Goal: Task Accomplishment & Management: Manage account settings

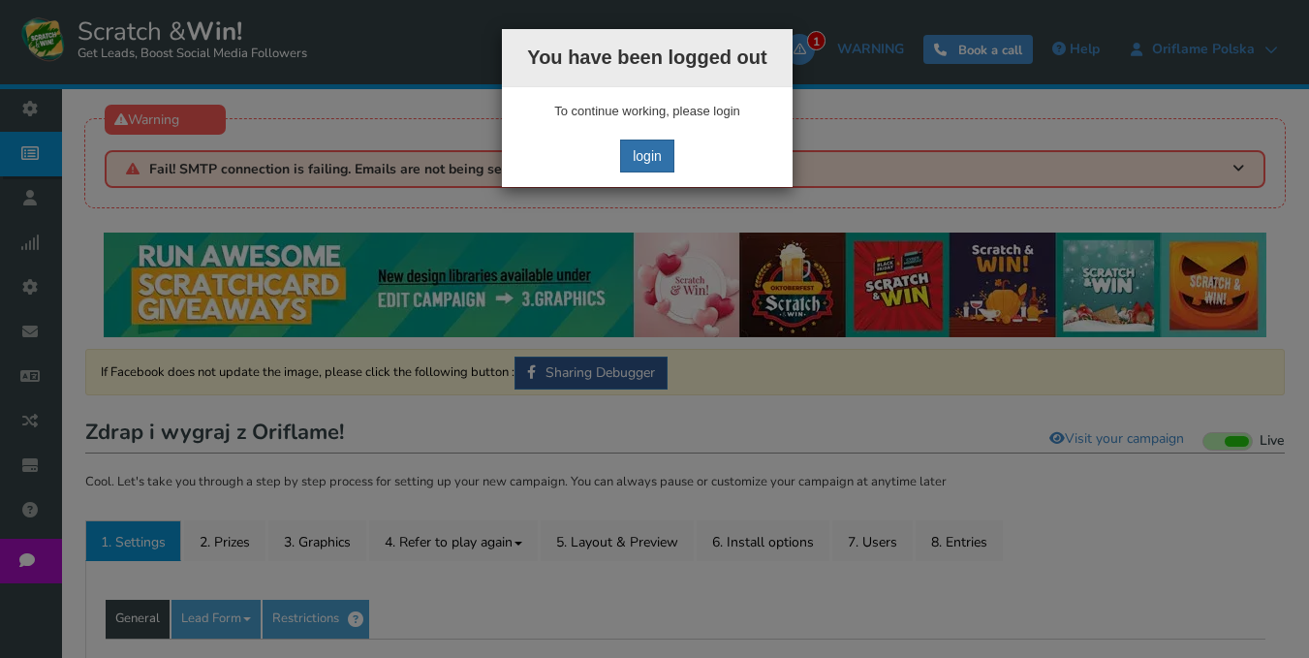
drag, startPoint x: 0, startPoint y: 0, endPoint x: 657, endPoint y: 152, distance: 674.1
click at [649, 152] on link "login" at bounding box center [647, 155] width 54 height 33
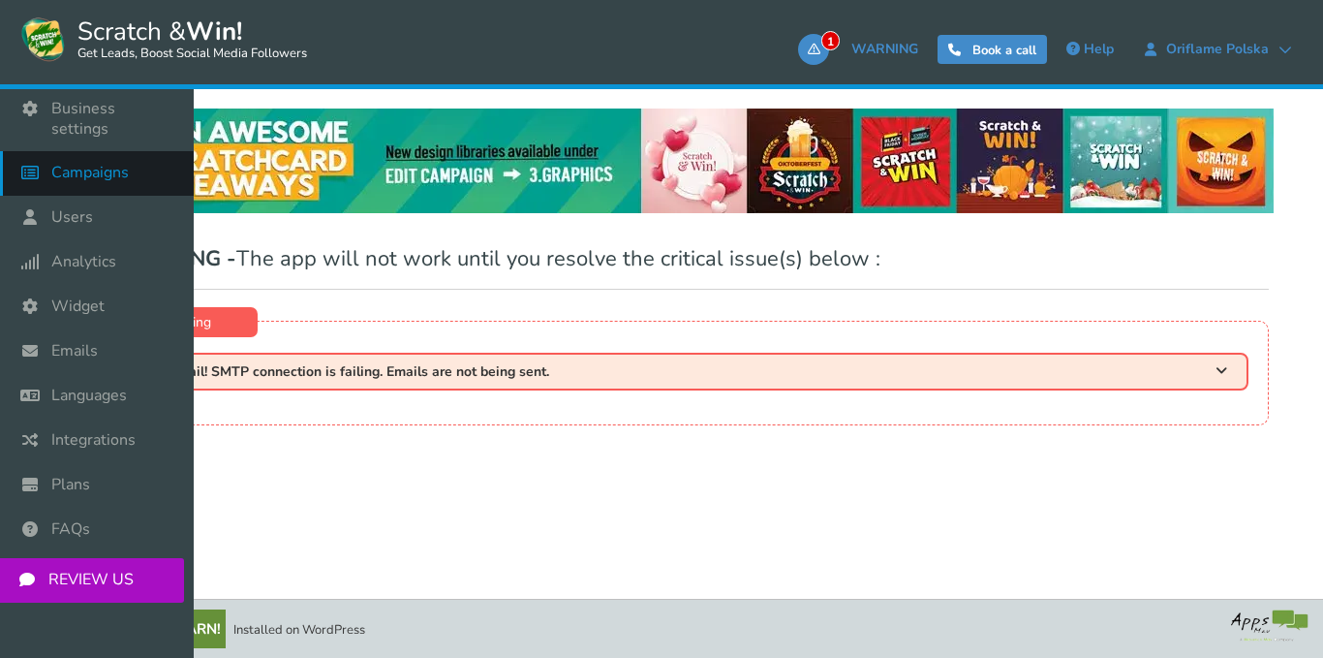
click at [92, 167] on link "Campaigns" at bounding box center [97, 173] width 194 height 45
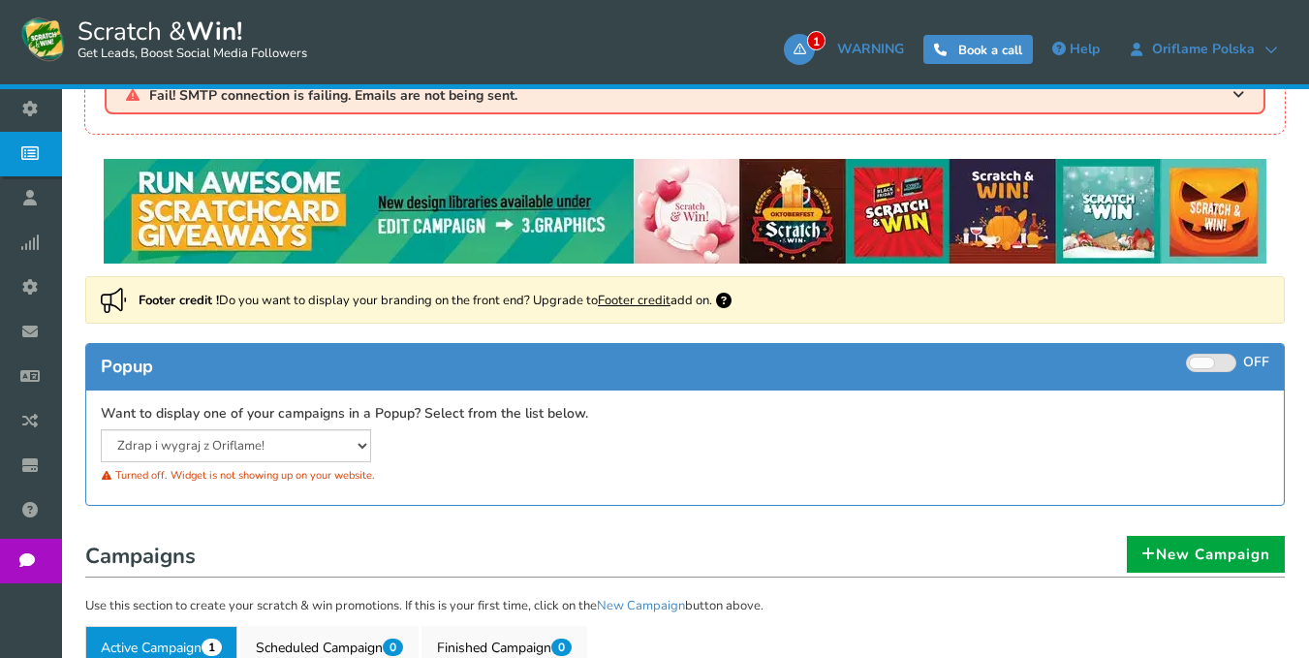
scroll to position [291, 0]
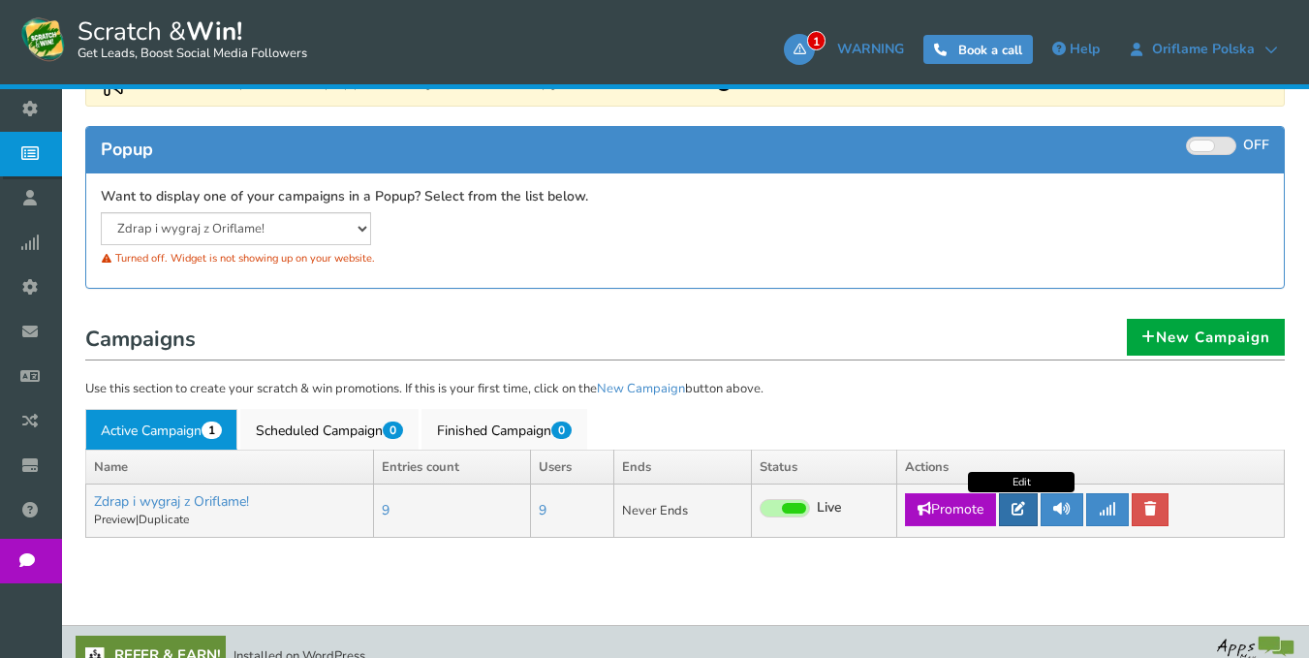
click at [1022, 506] on icon at bounding box center [1018, 509] width 14 height 14
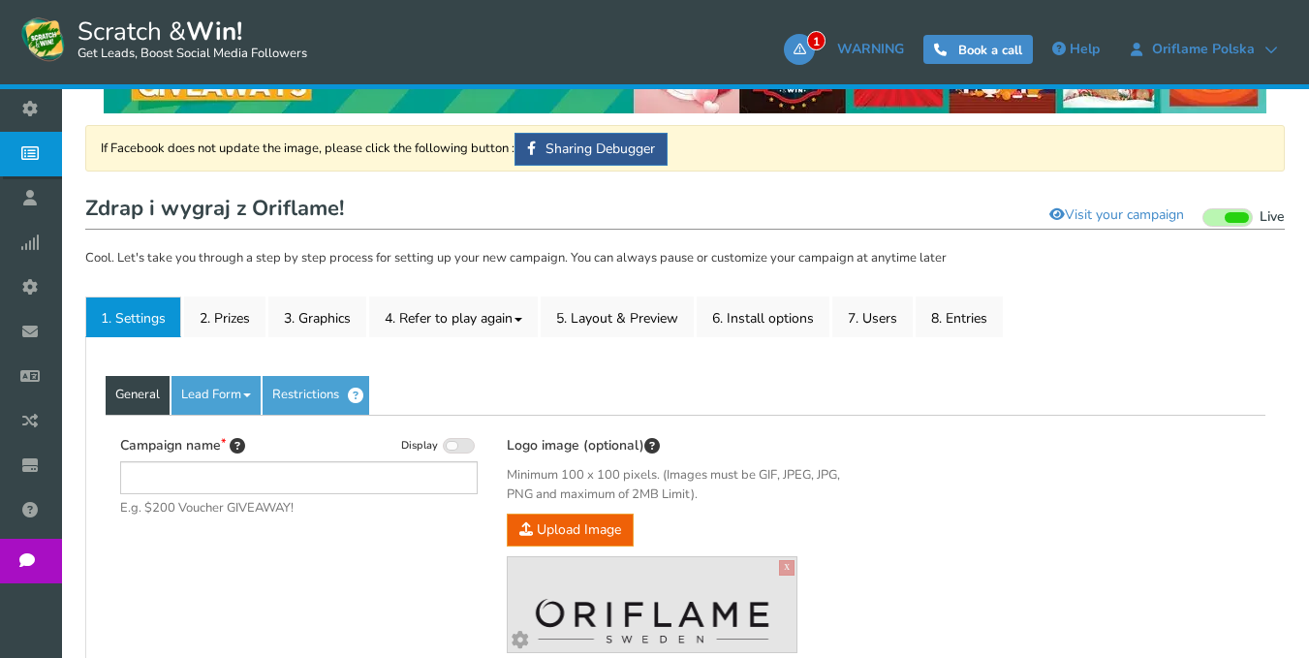
type input "Zdrap i wygraj z Oriflame!"
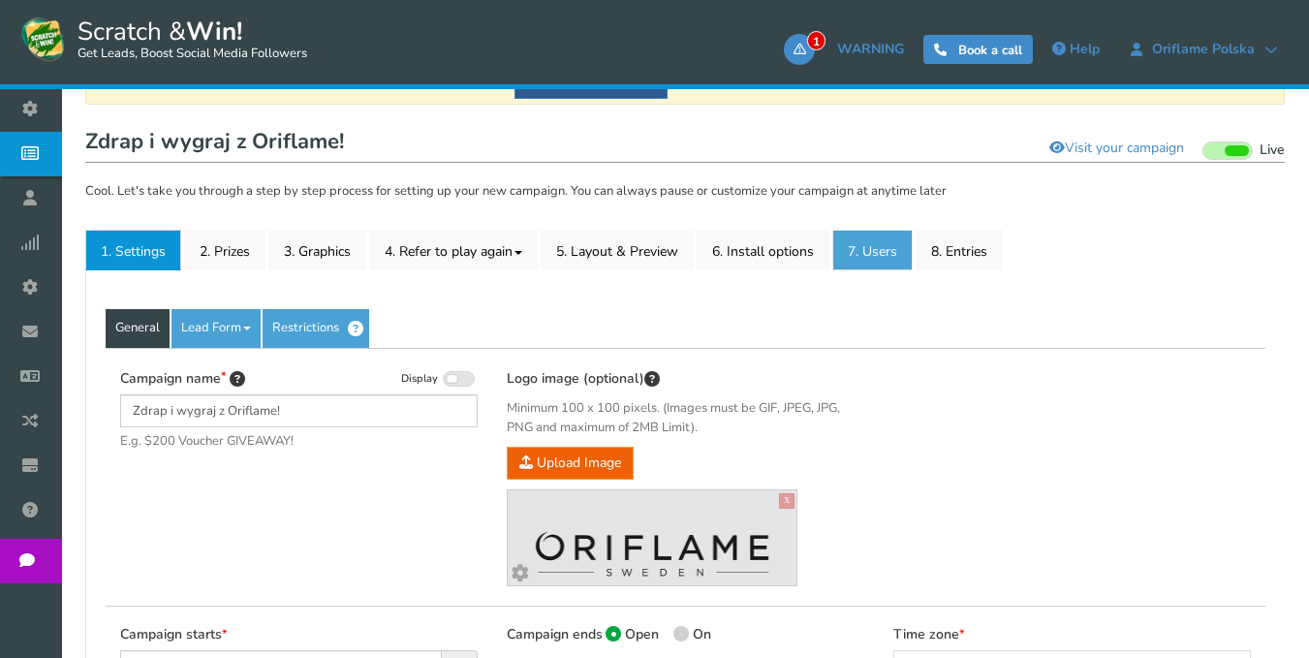
click at [895, 248] on link "7. Users" at bounding box center [872, 250] width 80 height 41
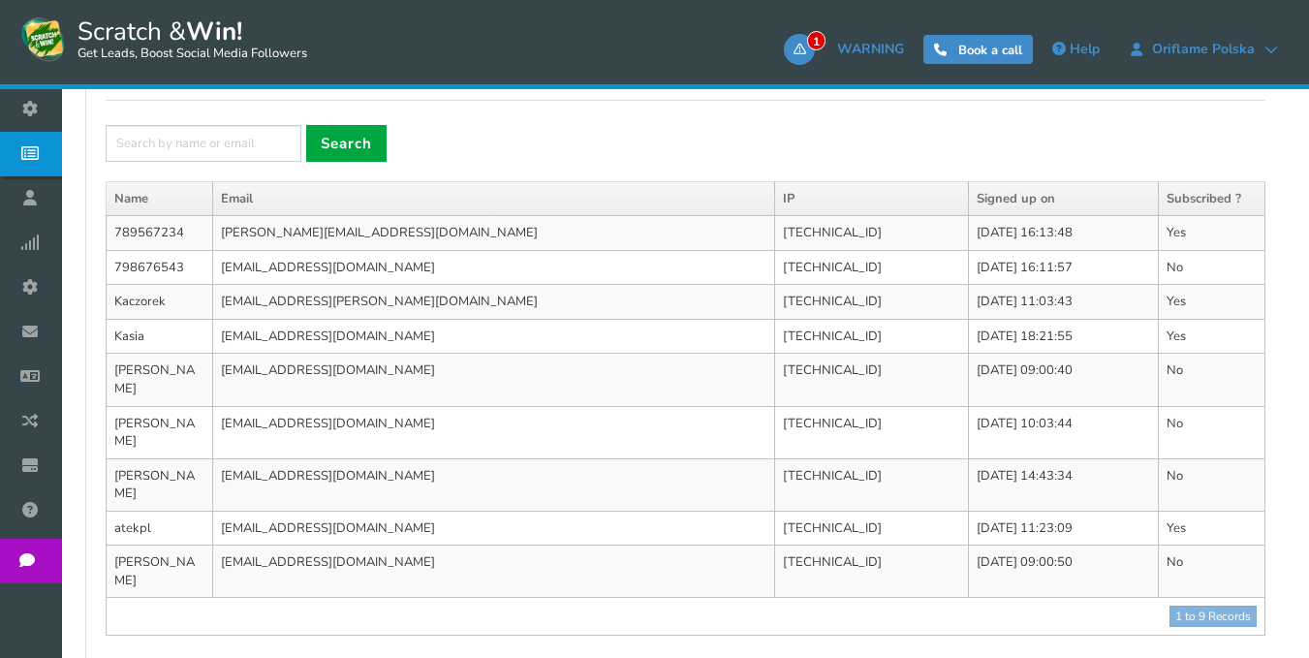
scroll to position [484, 0]
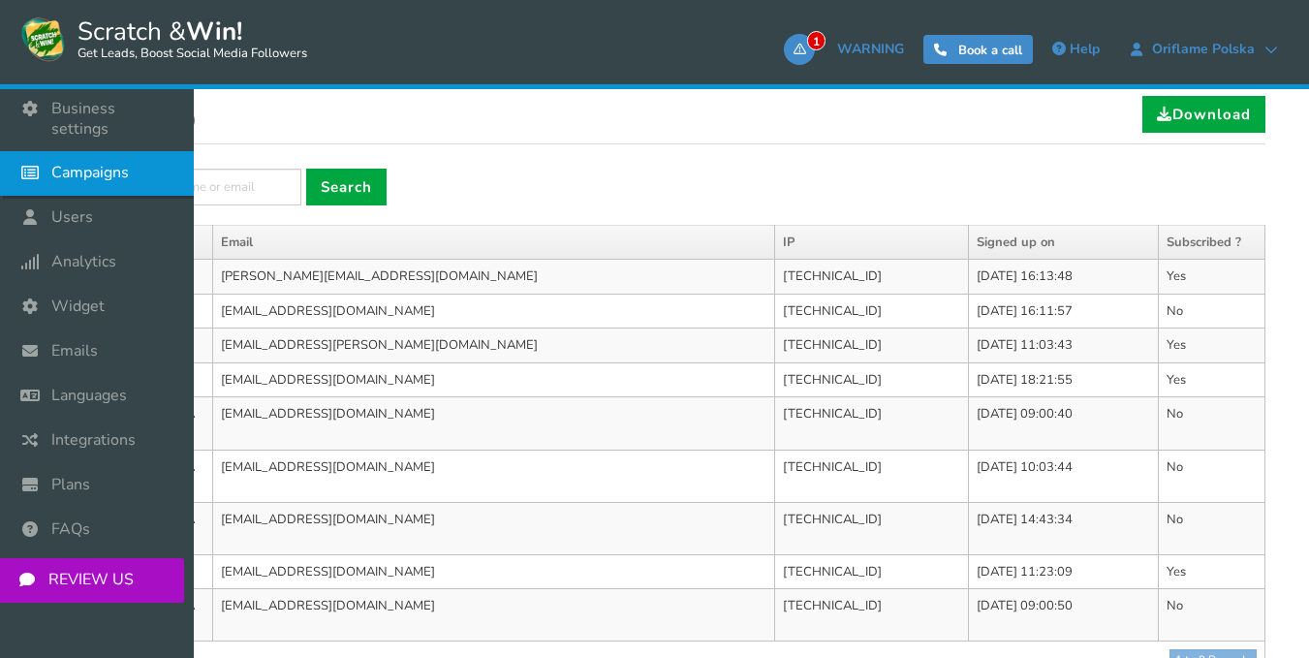
click at [69, 163] on span "Campaigns" at bounding box center [89, 173] width 77 height 20
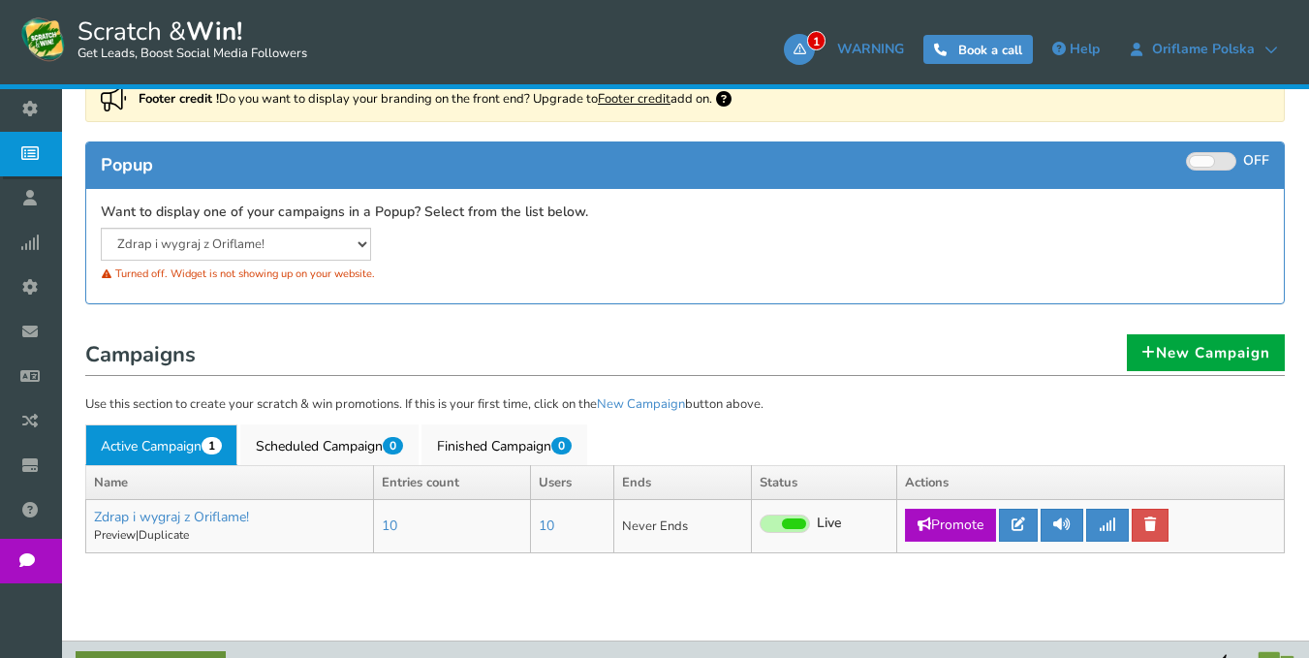
scroll to position [291, 0]
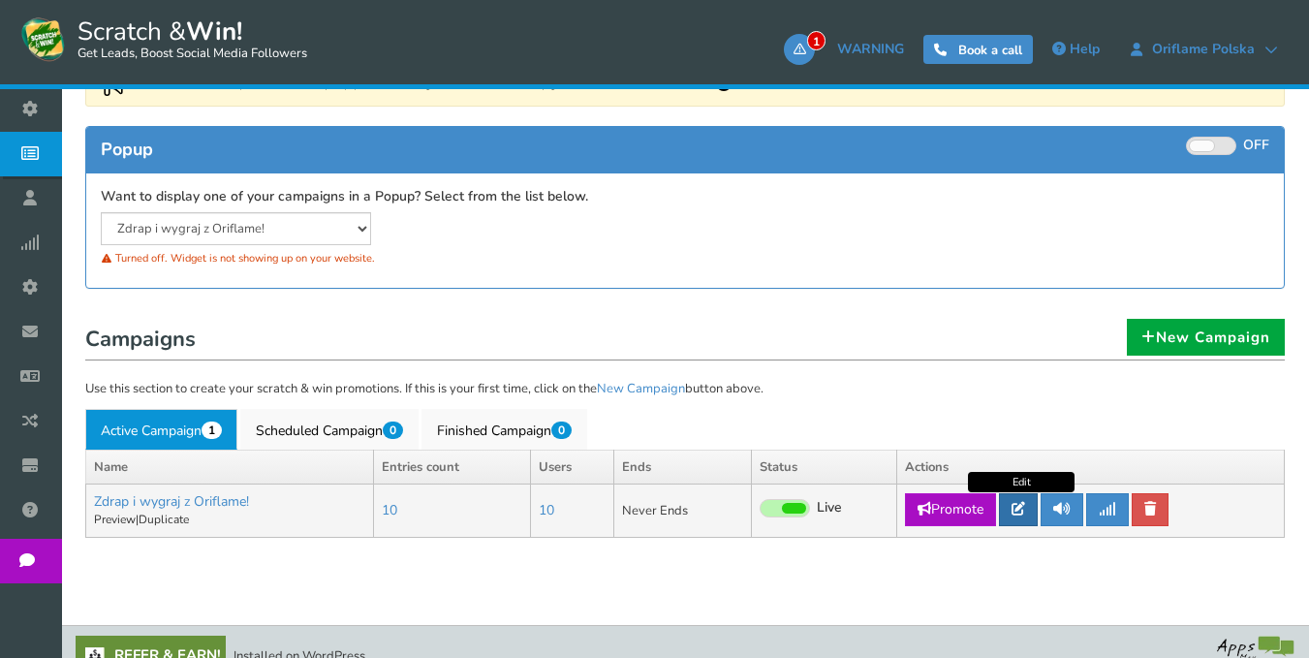
click at [1025, 509] on icon at bounding box center [1018, 509] width 14 height 14
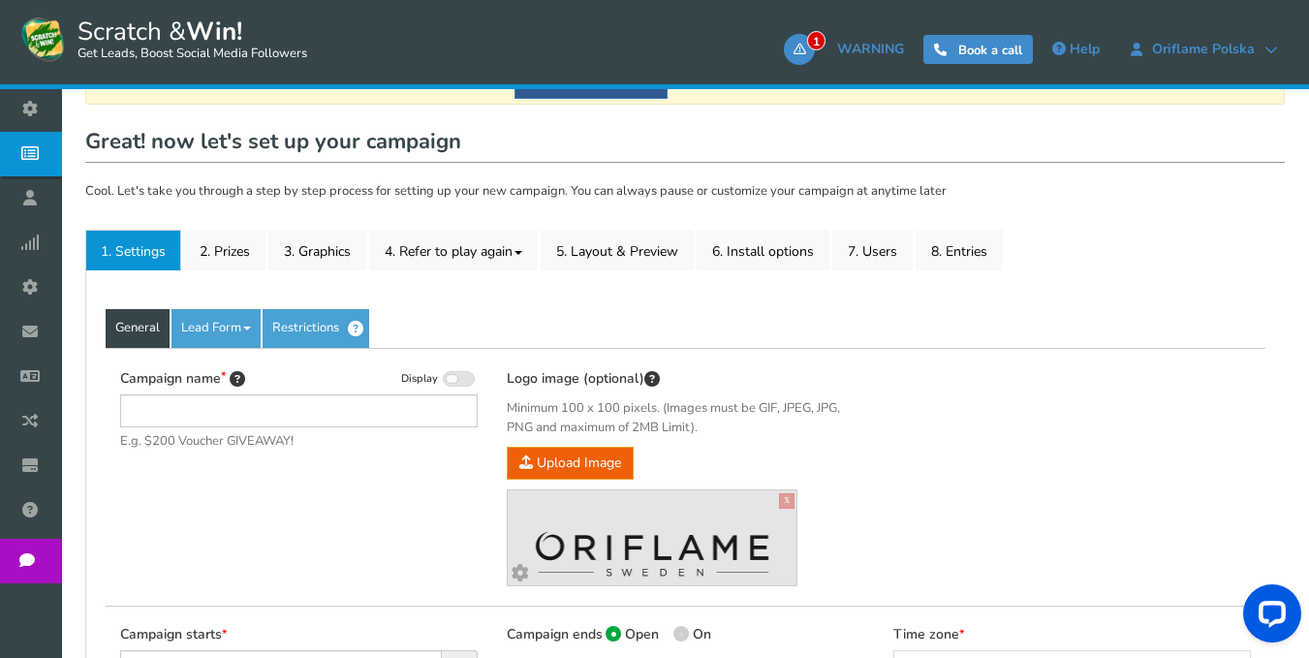
scroll to position [194, 0]
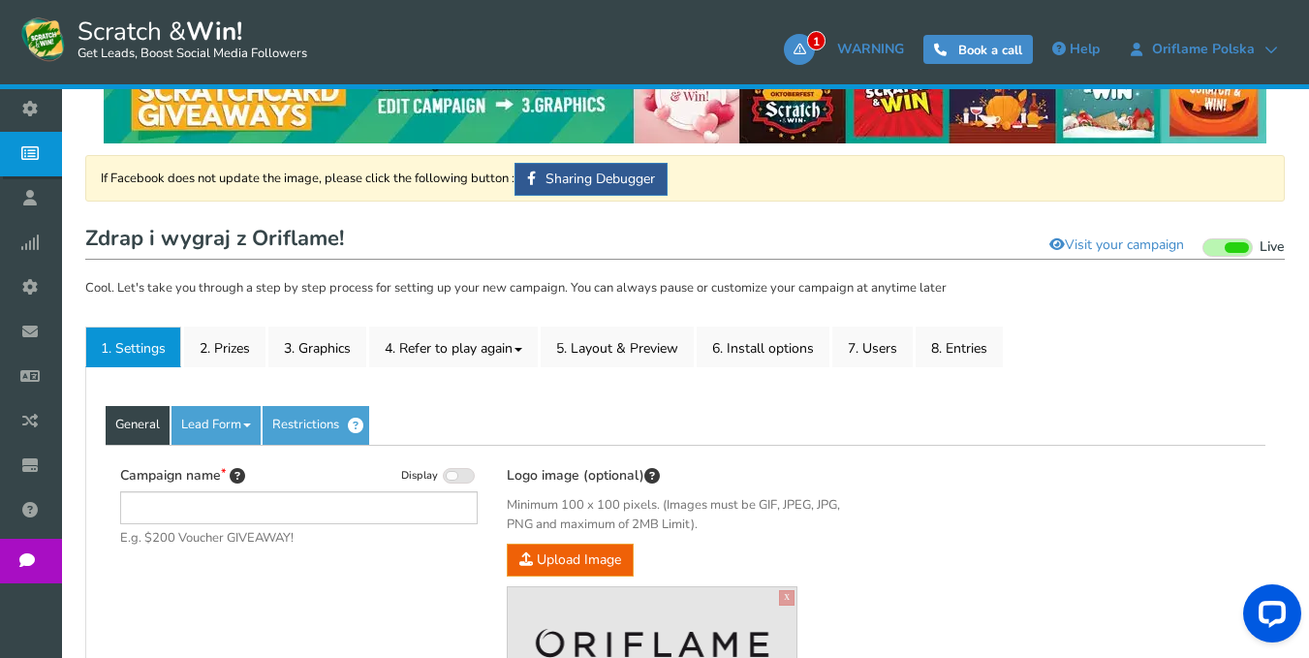
type input "Zdrap i wygraj z Oriflame!"
click at [223, 354] on link "2. Prizes" at bounding box center [224, 346] width 81 height 41
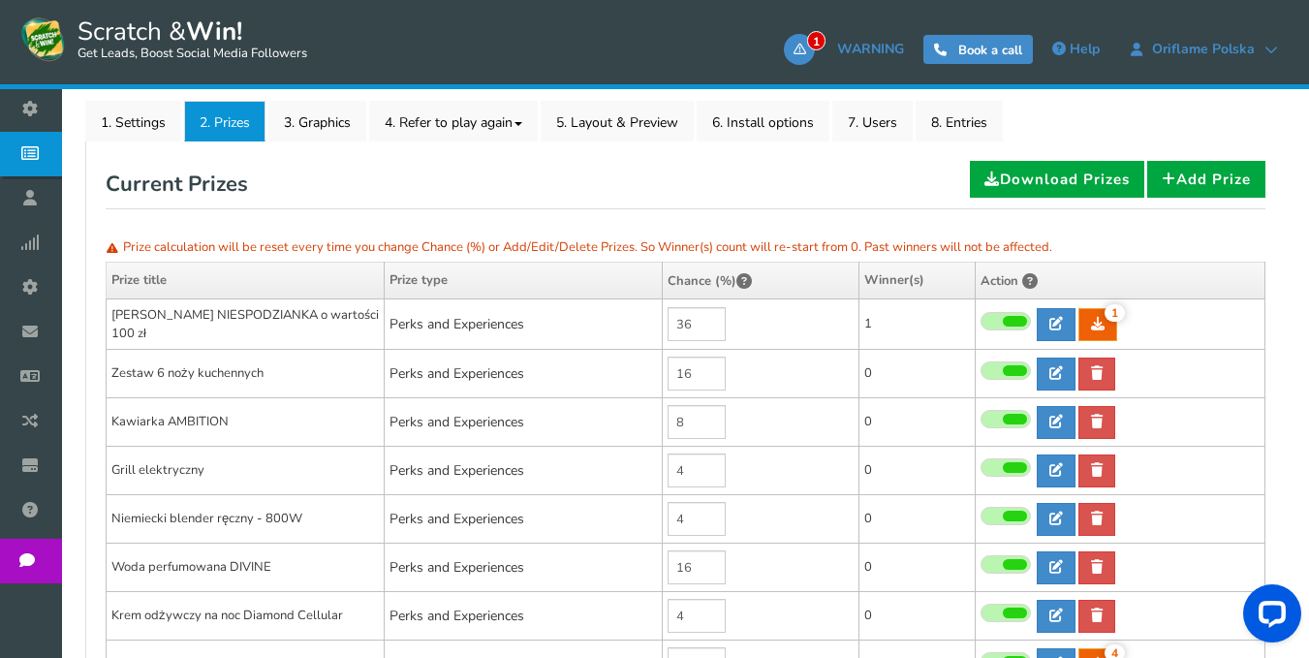
scroll to position [387, 0]
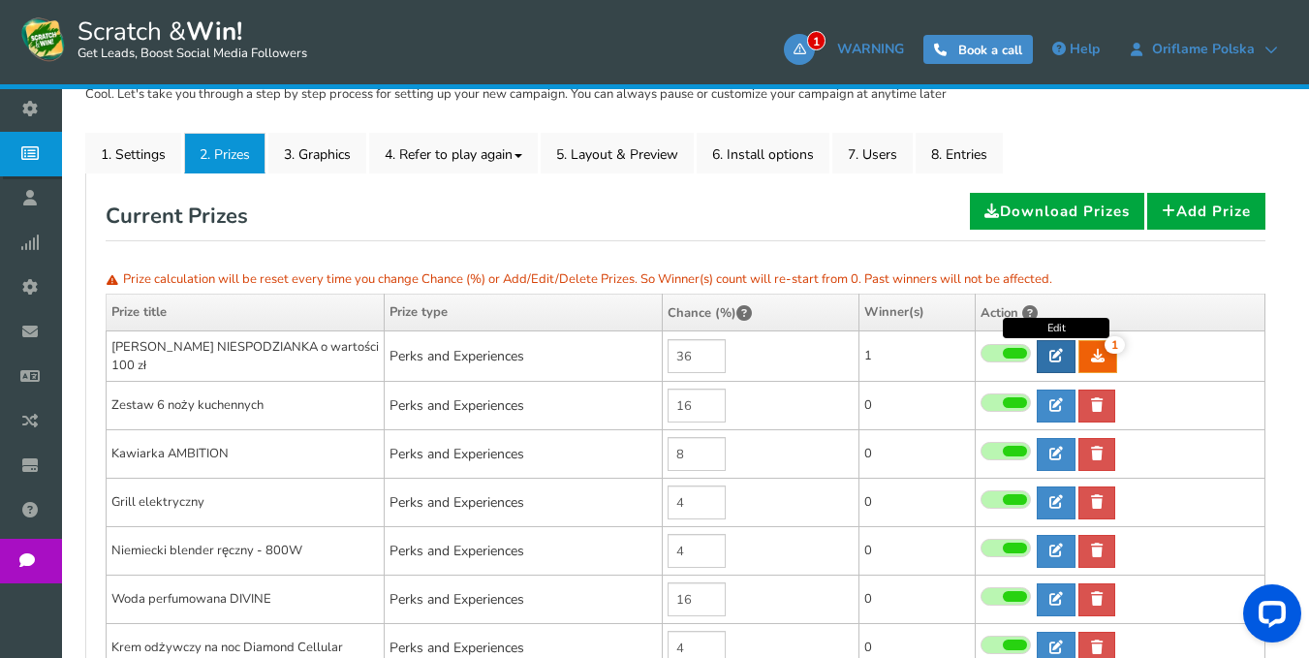
click at [1056, 356] on icon at bounding box center [1056, 356] width 14 height 14
type input "[PERSON_NAME] NIESPODZIANKA o wartości 100 zł"
type textarea "SZCZEGÓŁOWE INFORMACJE w sprawie odbioru nagrody otrzymasz w wiadomości email l…"
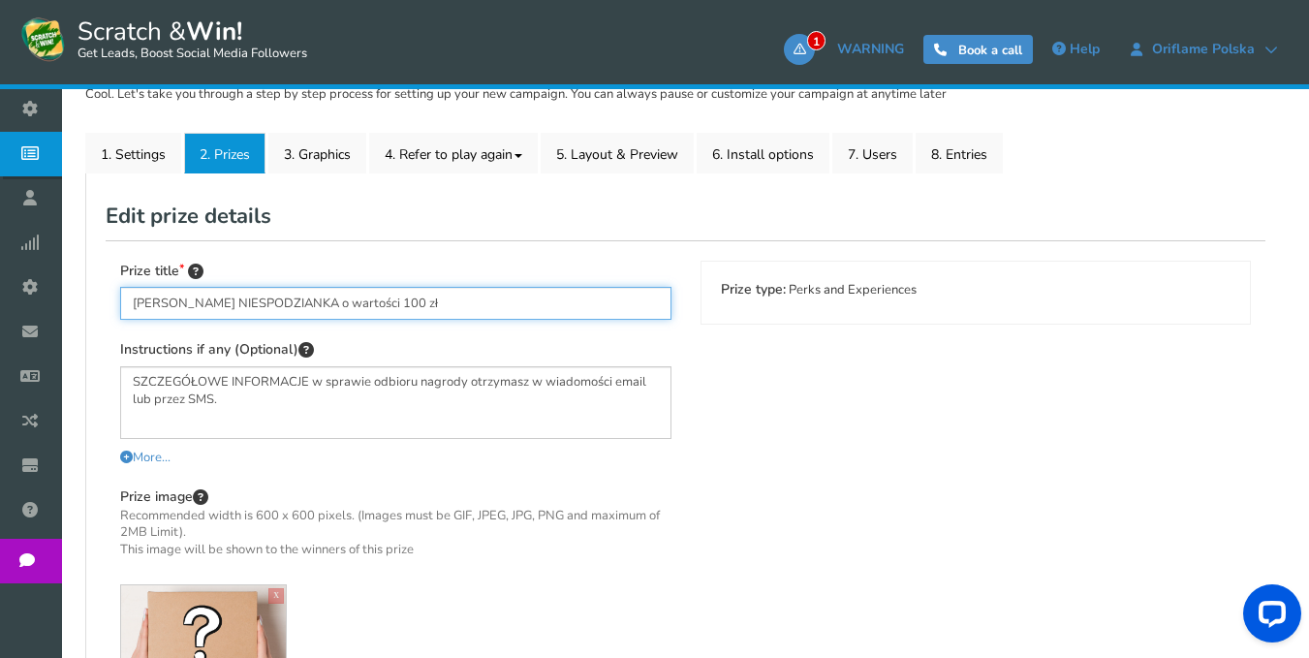
click at [356, 301] on input "[PERSON_NAME] NIESPODZIANKA o wartości 100 zł" at bounding box center [395, 303] width 551 height 33
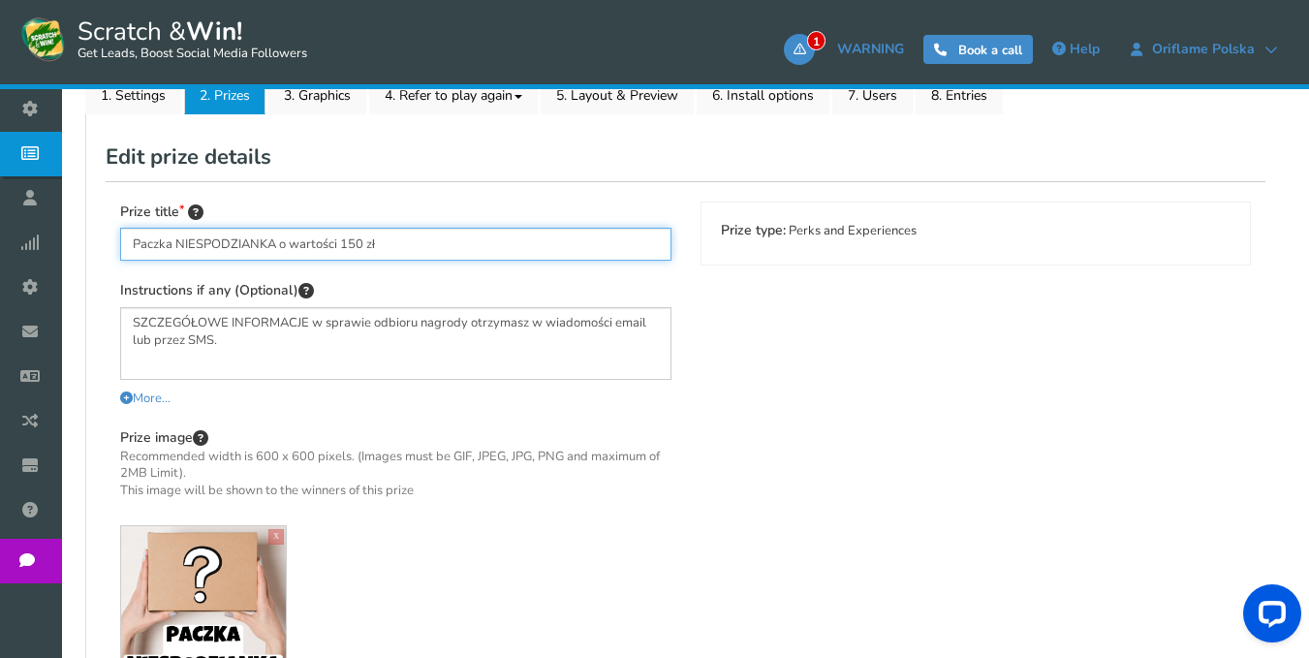
scroll to position [752, 0]
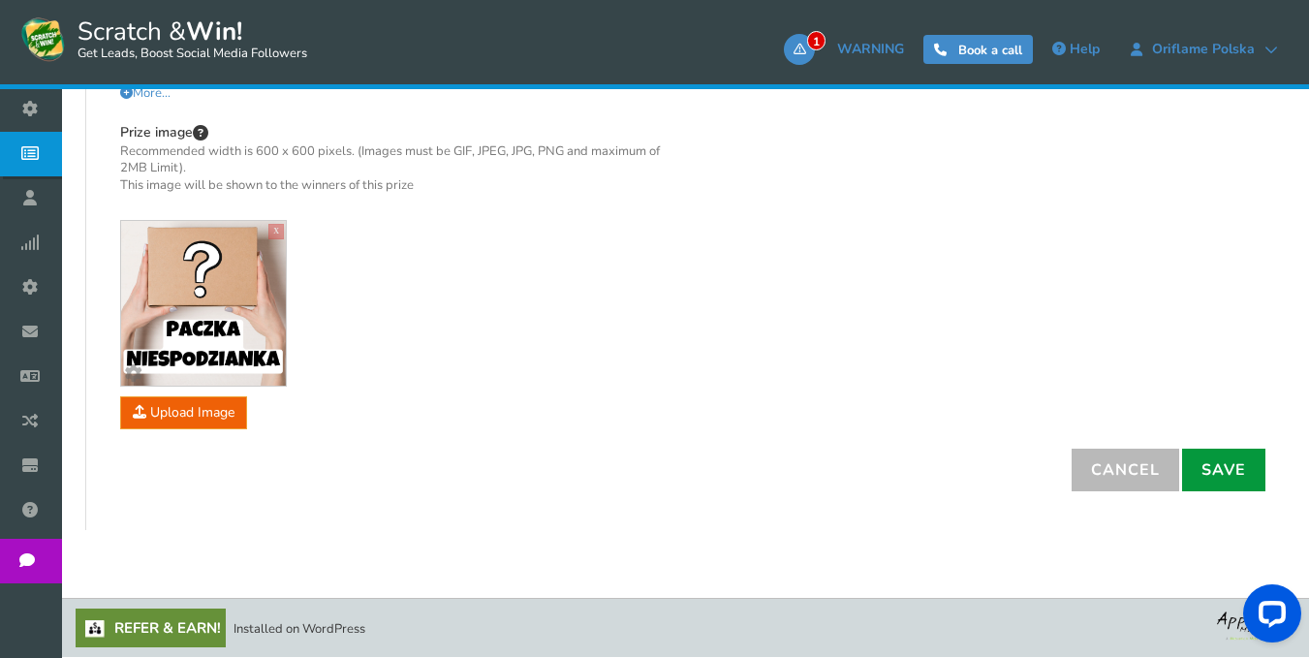
type input "Paczka NIESPODZIANKA o wartości 150 zł"
click at [1208, 471] on link "Save" at bounding box center [1223, 470] width 83 height 43
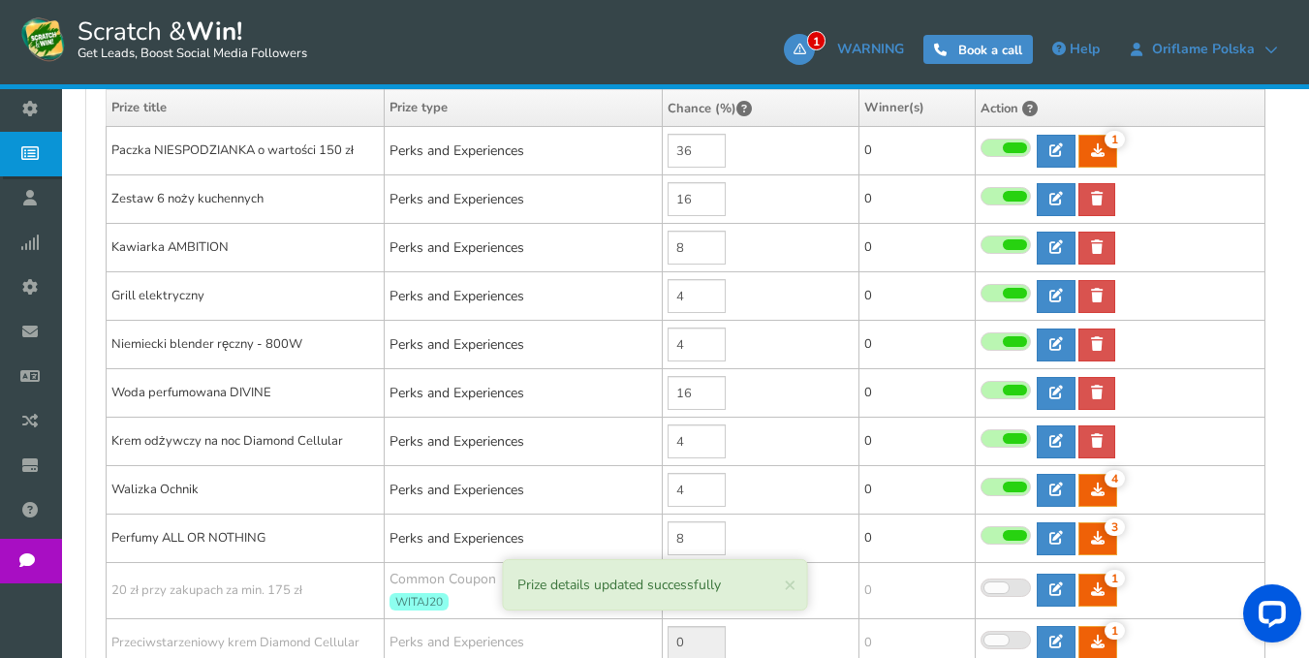
scroll to position [558, 0]
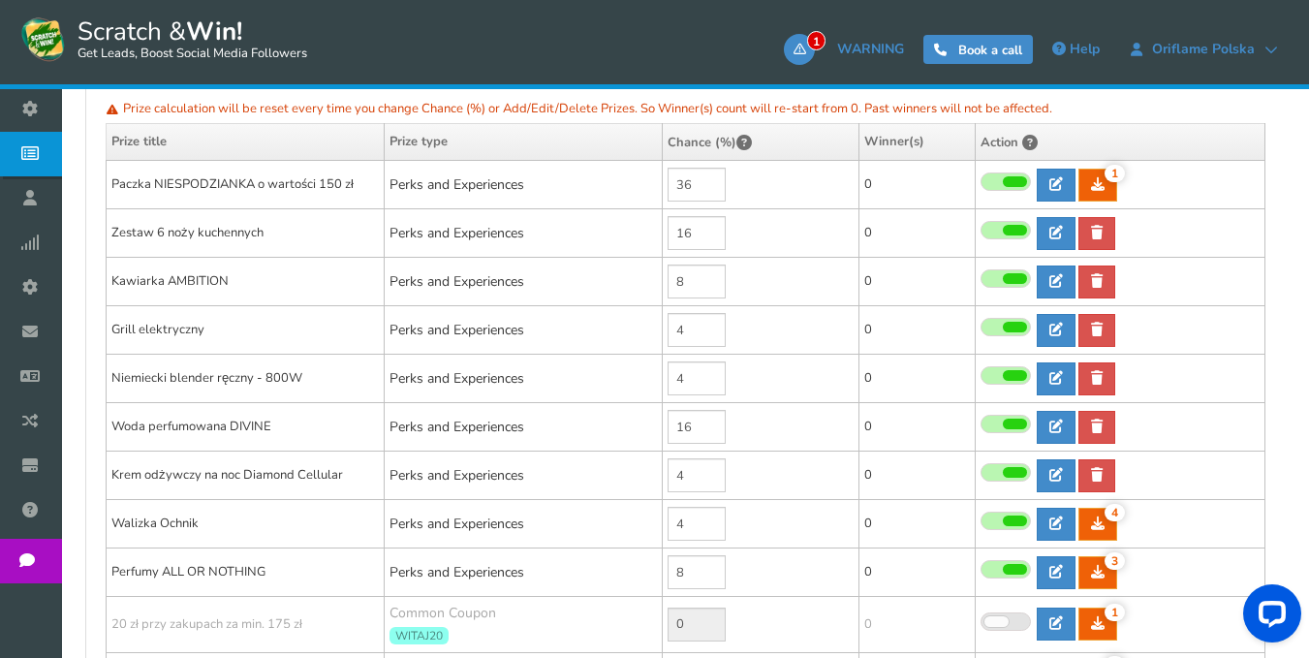
click at [1068, 106] on p "Prize calculation will be reset every time you change Chance (%) or Add/Edit/De…" at bounding box center [686, 109] width 1160 height 29
drag, startPoint x: 1055, startPoint y: 106, endPoint x: 120, endPoint y: 92, distance: 934.9
click at [120, 92] on div "Reset: Prize calculation Prize calculation will be reset every time you change …" at bounding box center [686, 385] width 1160 height 727
copy p "Prize calculation will be reset every time you change Chance (%) or Add/Edit/De…"
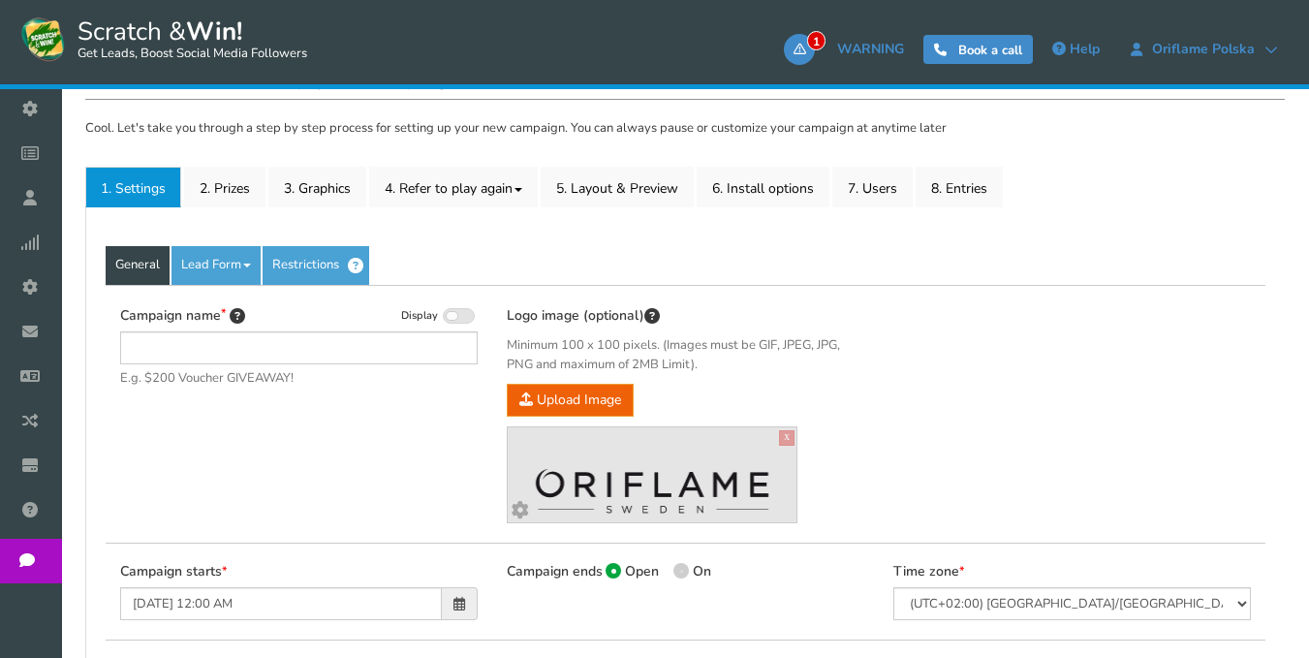
scroll to position [387, 0]
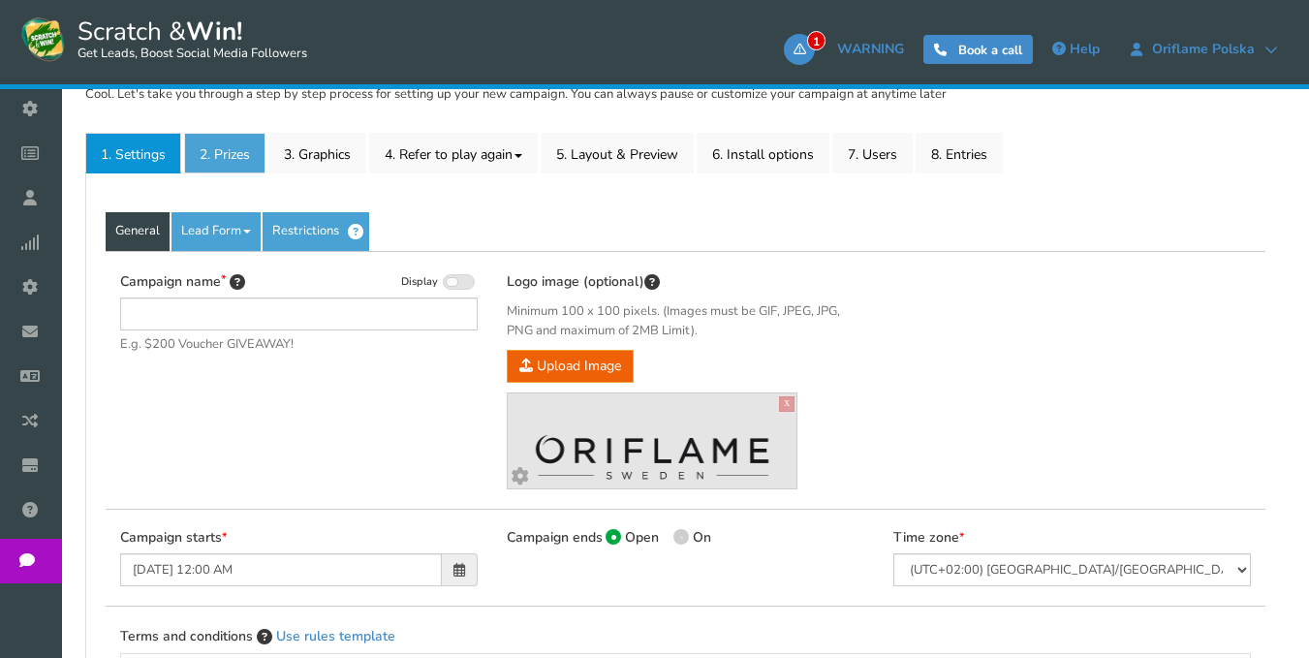
click at [216, 157] on link "2. Prizes" at bounding box center [224, 153] width 81 height 41
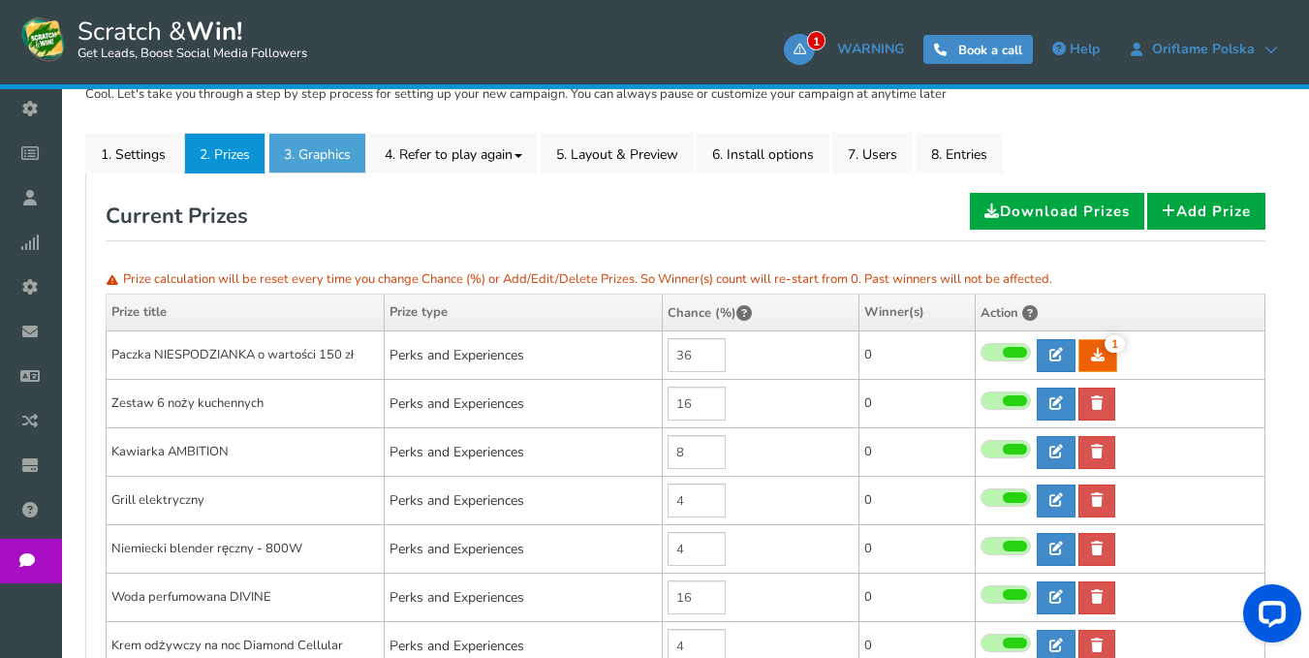
click at [308, 162] on link "3. Graphics" at bounding box center [317, 153] width 98 height 41
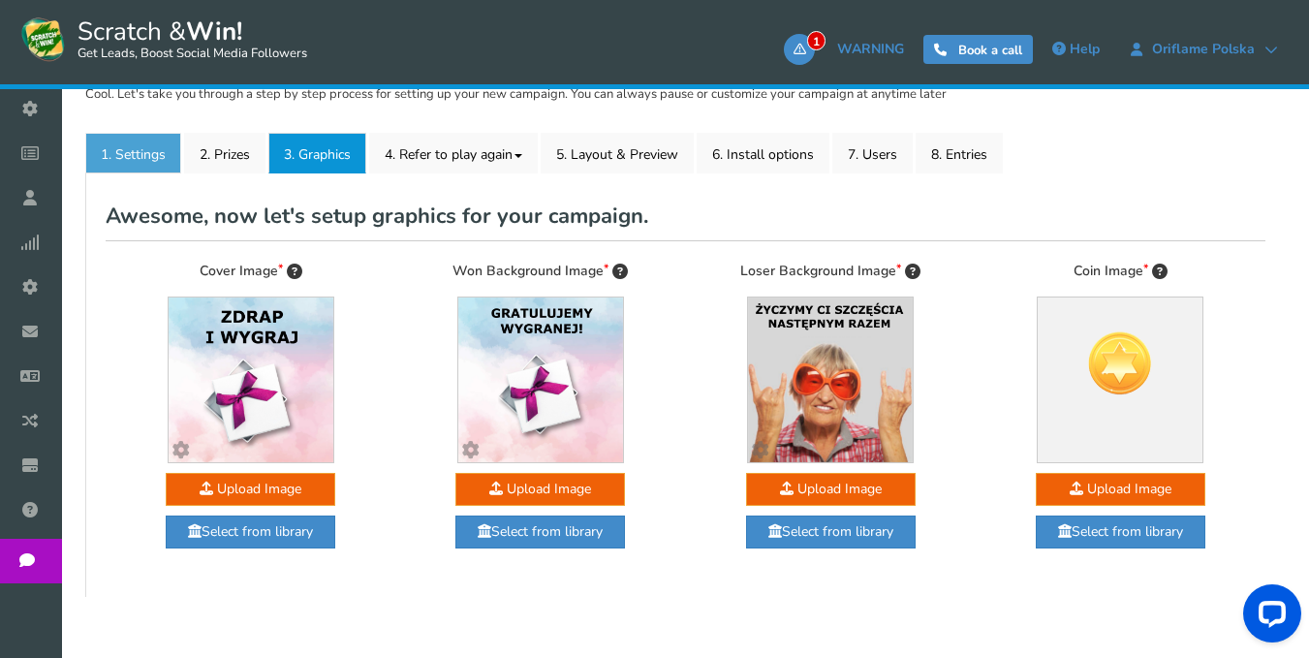
click at [149, 140] on link "1. Settings" at bounding box center [133, 153] width 96 height 41
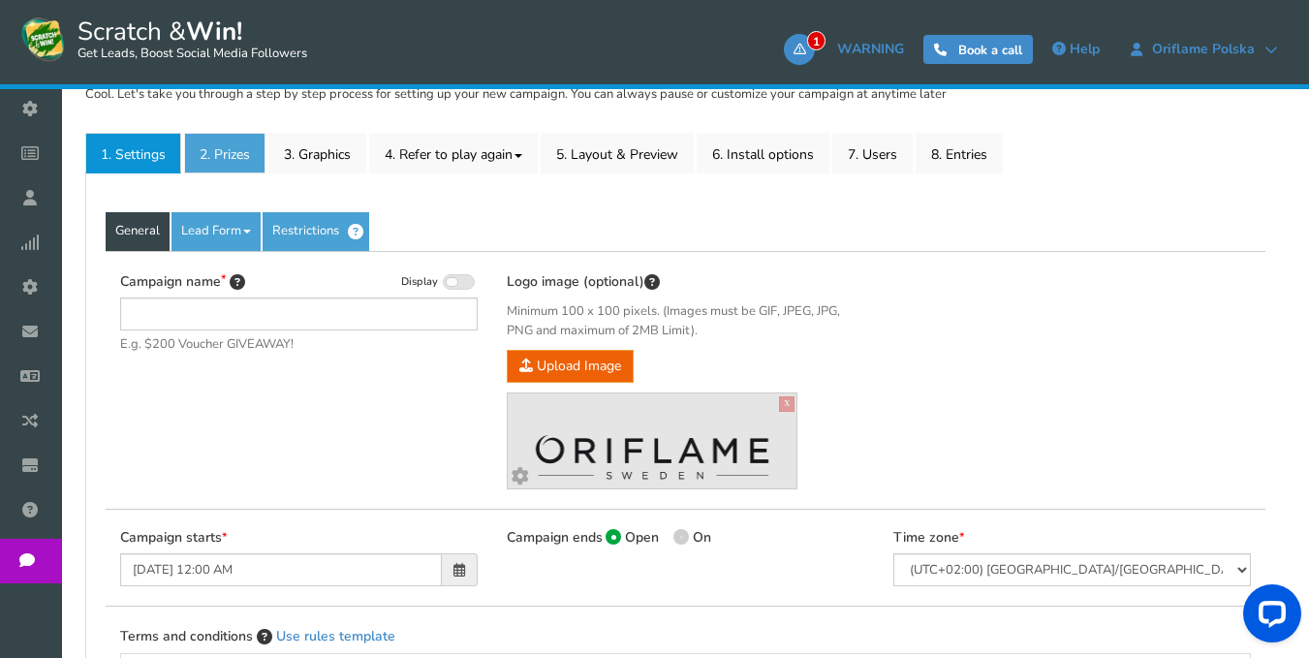
click at [219, 150] on link "2. Prizes" at bounding box center [224, 153] width 81 height 41
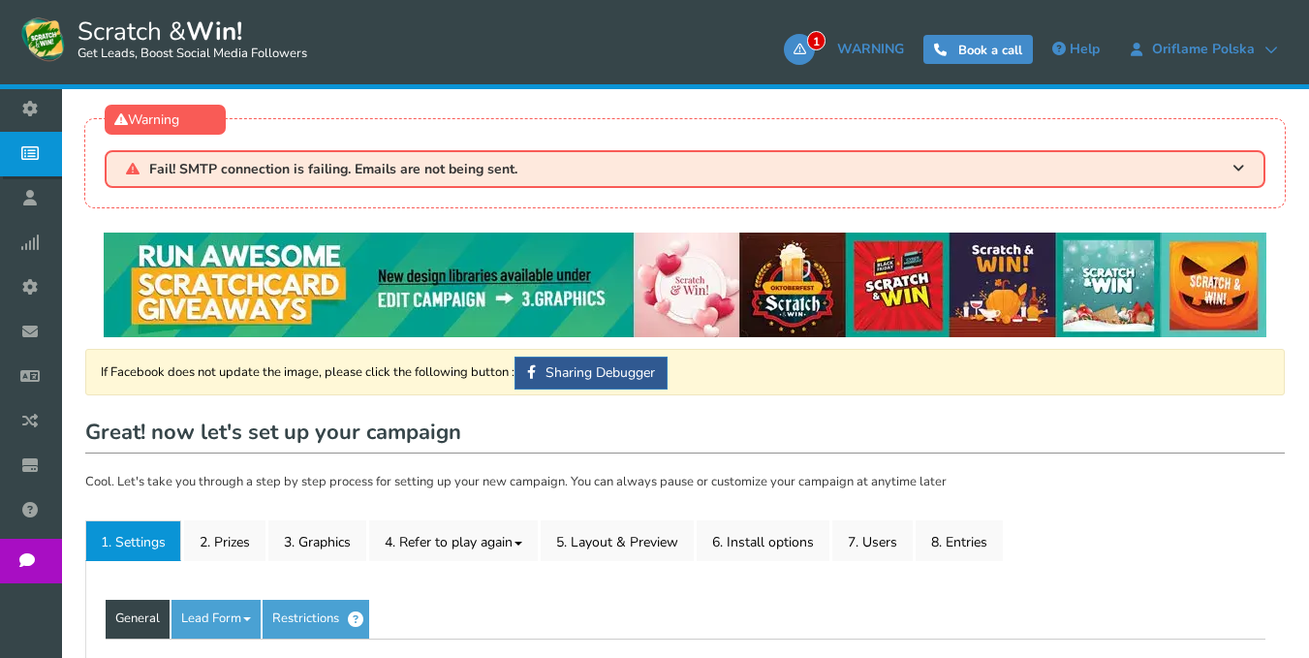
type input "Zdrap i wygraj z Oriflame!"
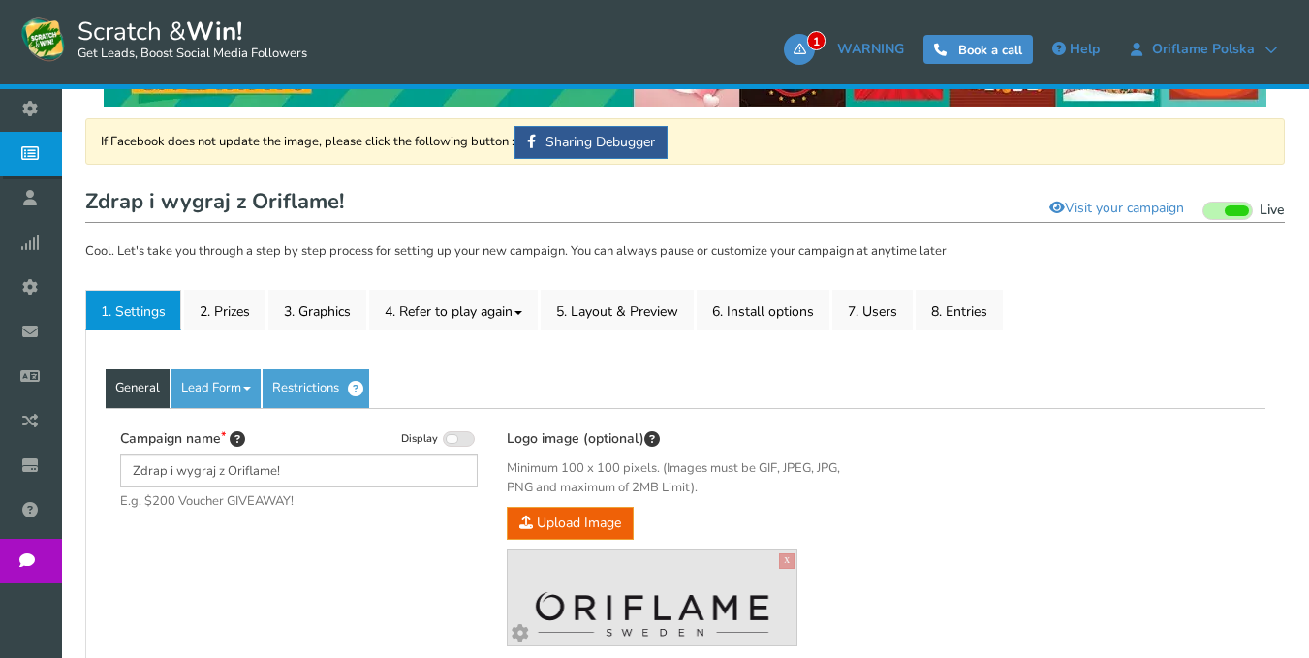
scroll to position [291, 0]
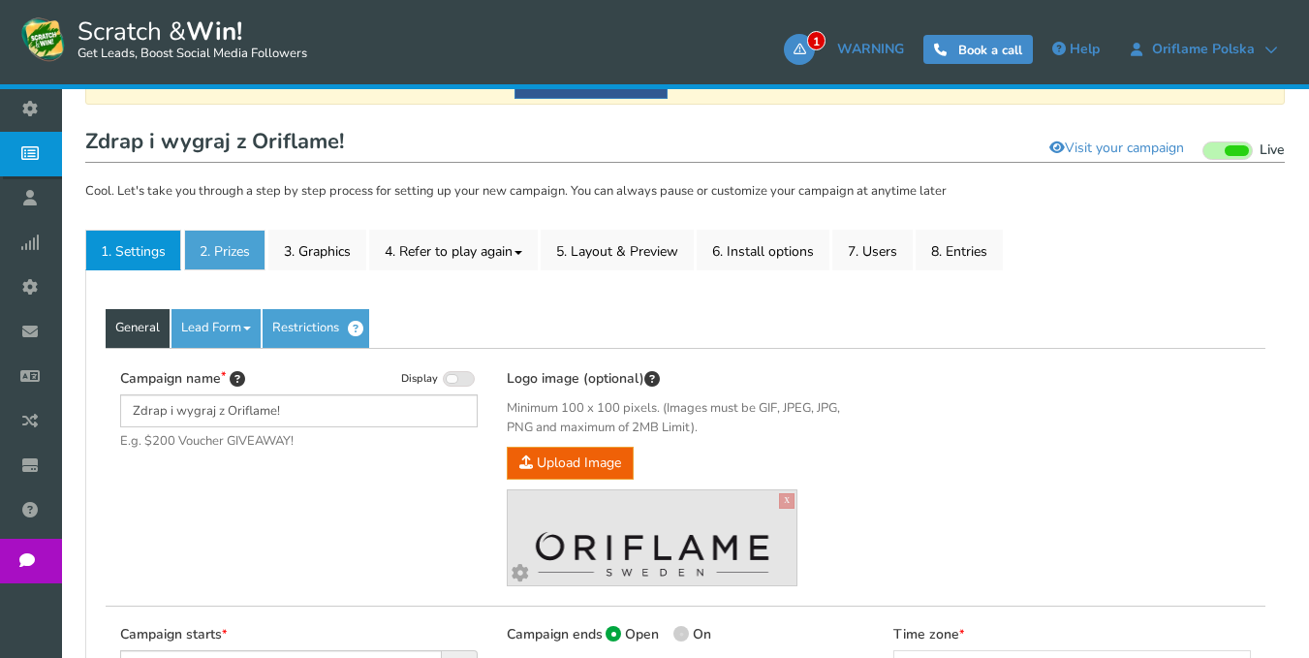
click at [234, 255] on link "2. Prizes" at bounding box center [224, 250] width 81 height 41
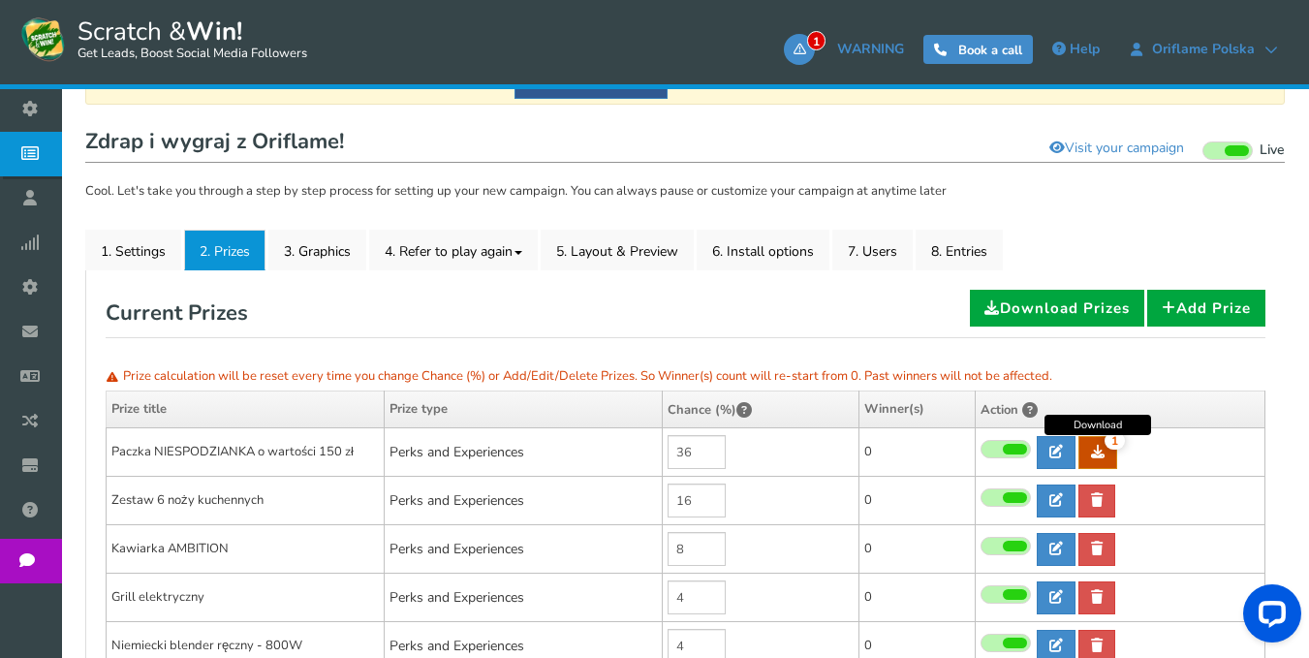
scroll to position [0, 0]
click at [1099, 451] on icon at bounding box center [1098, 452] width 14 height 14
click at [948, 252] on link "8. Entries" at bounding box center [958, 250] width 87 height 41
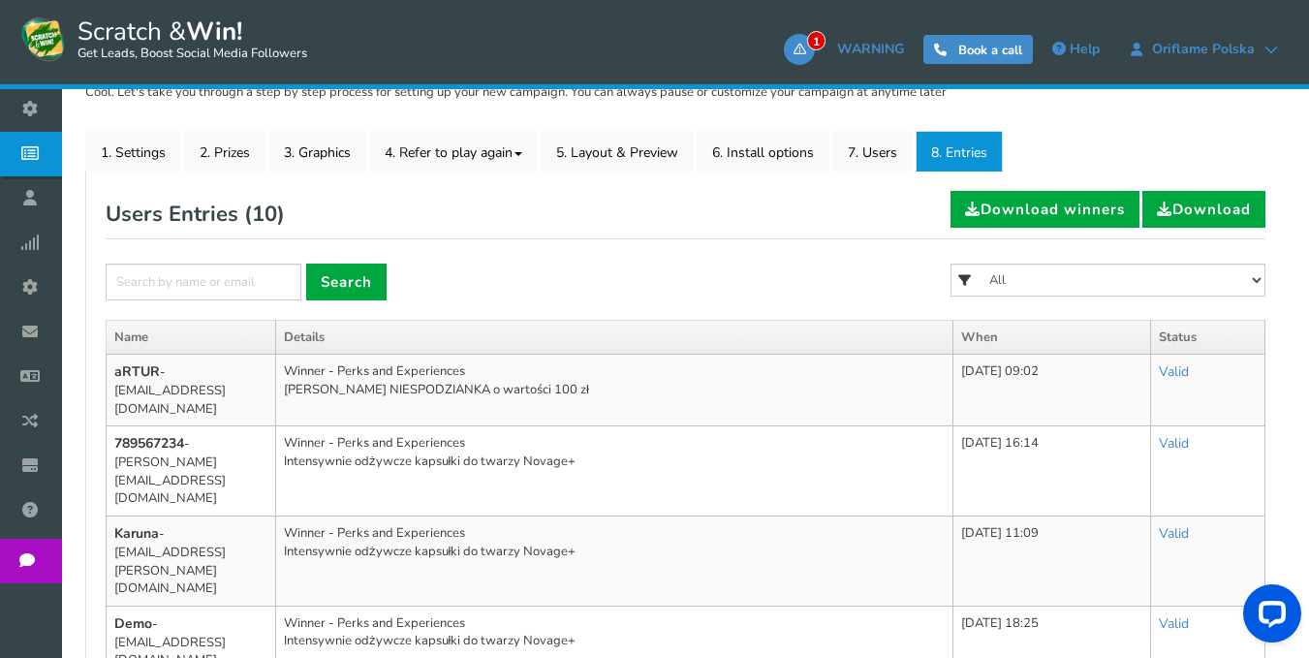
scroll to position [387, 0]
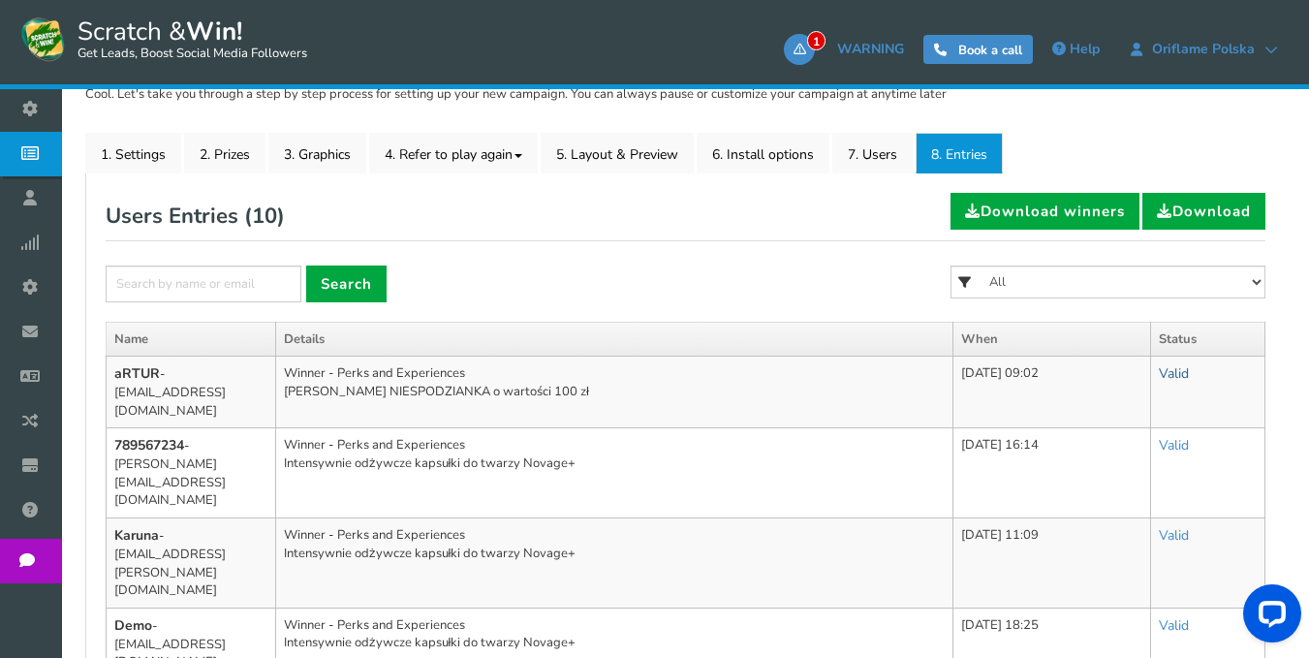
click at [1176, 372] on link "Valid" at bounding box center [1174, 373] width 30 height 18
click at [1079, 422] on link "Valid" at bounding box center [1111, 422] width 153 height 38
click at [1181, 375] on link "Valid" at bounding box center [1174, 373] width 30 height 18
click at [188, 148] on link "2. Prizes" at bounding box center [224, 153] width 81 height 41
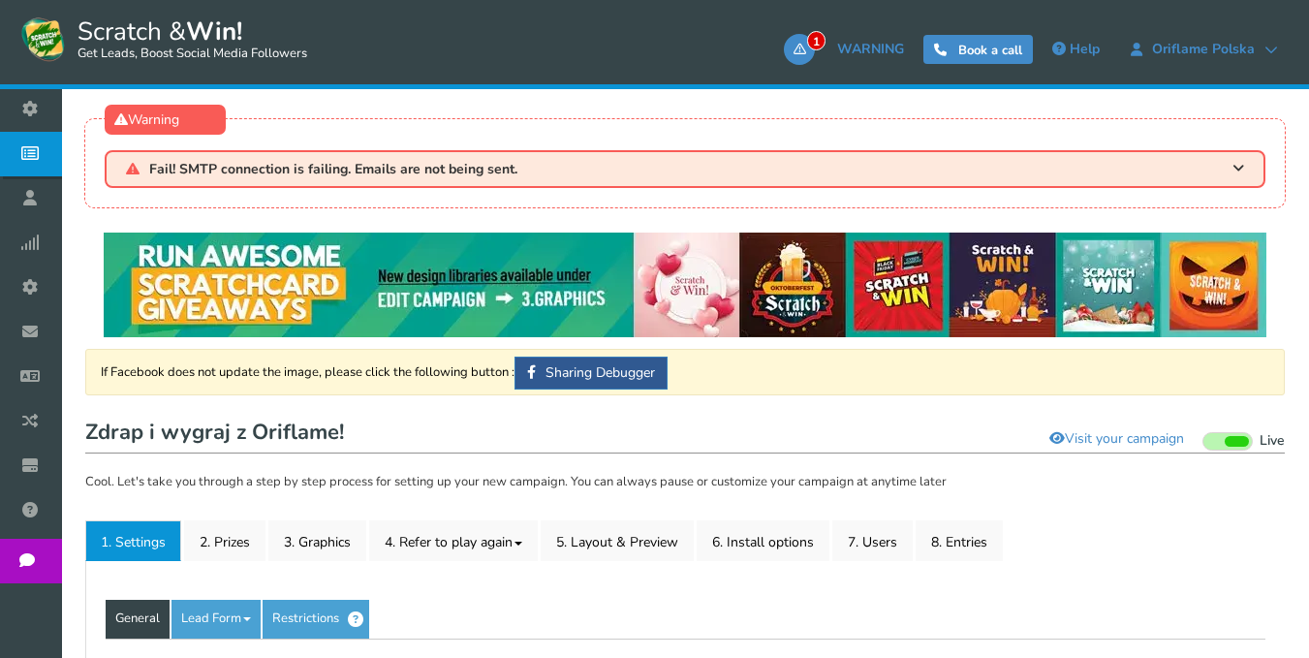
type input "Zdrap i wygraj z Oriflame!"
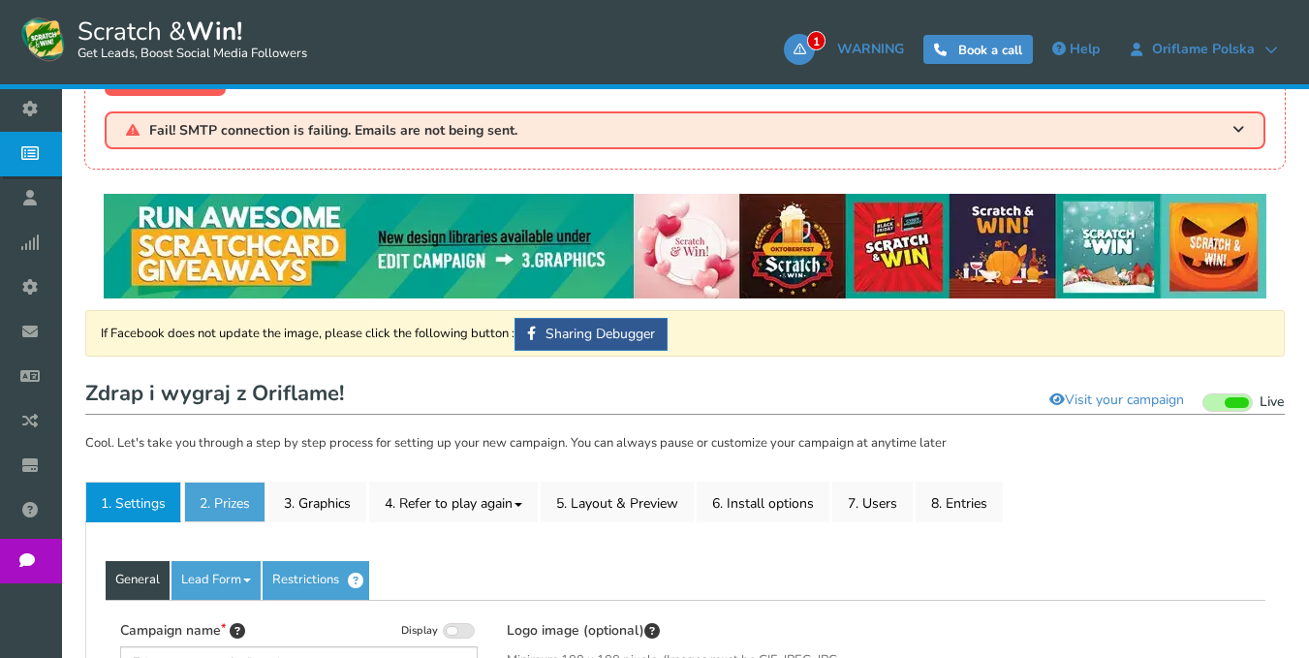
click at [227, 481] on link "2. Prizes" at bounding box center [224, 501] width 81 height 41
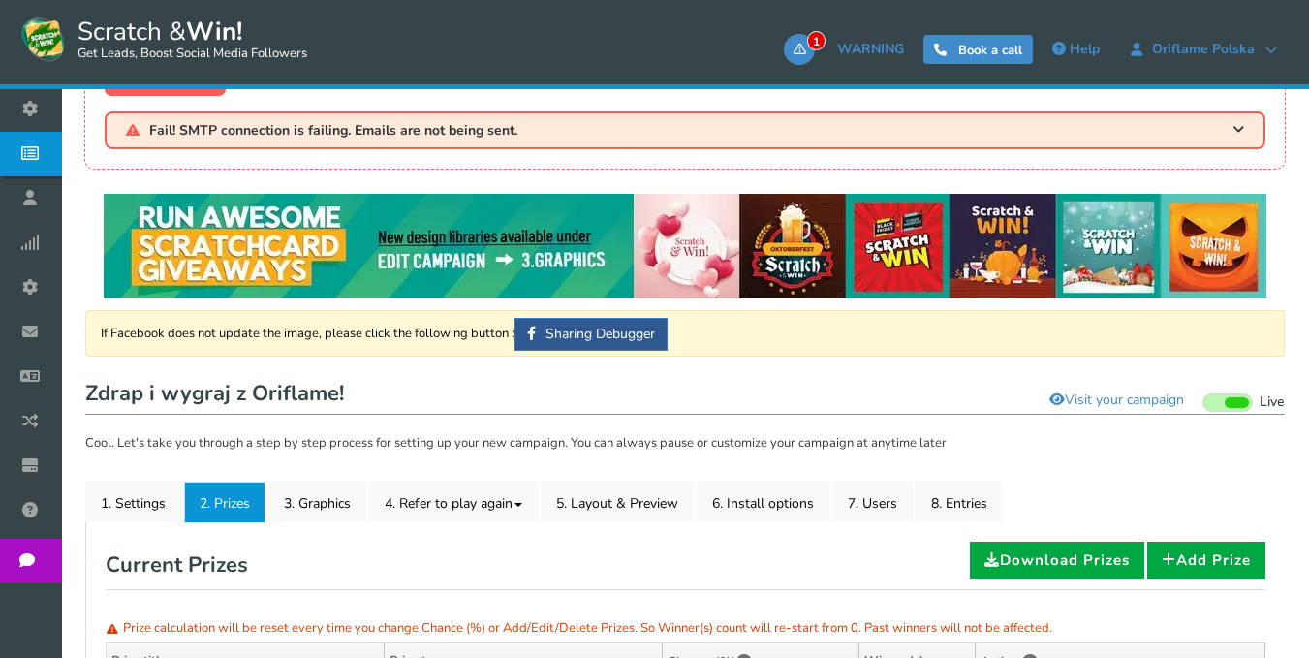
scroll to position [194, 0]
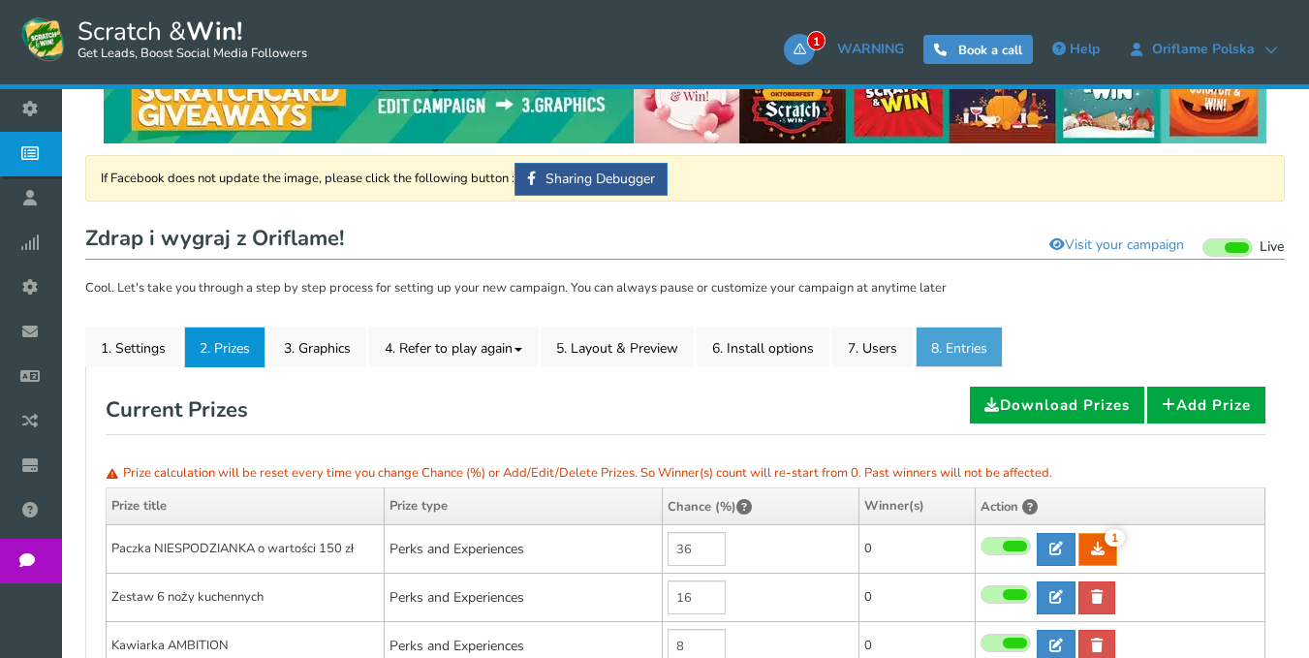
click at [951, 356] on link "8. Entries" at bounding box center [958, 346] width 87 height 41
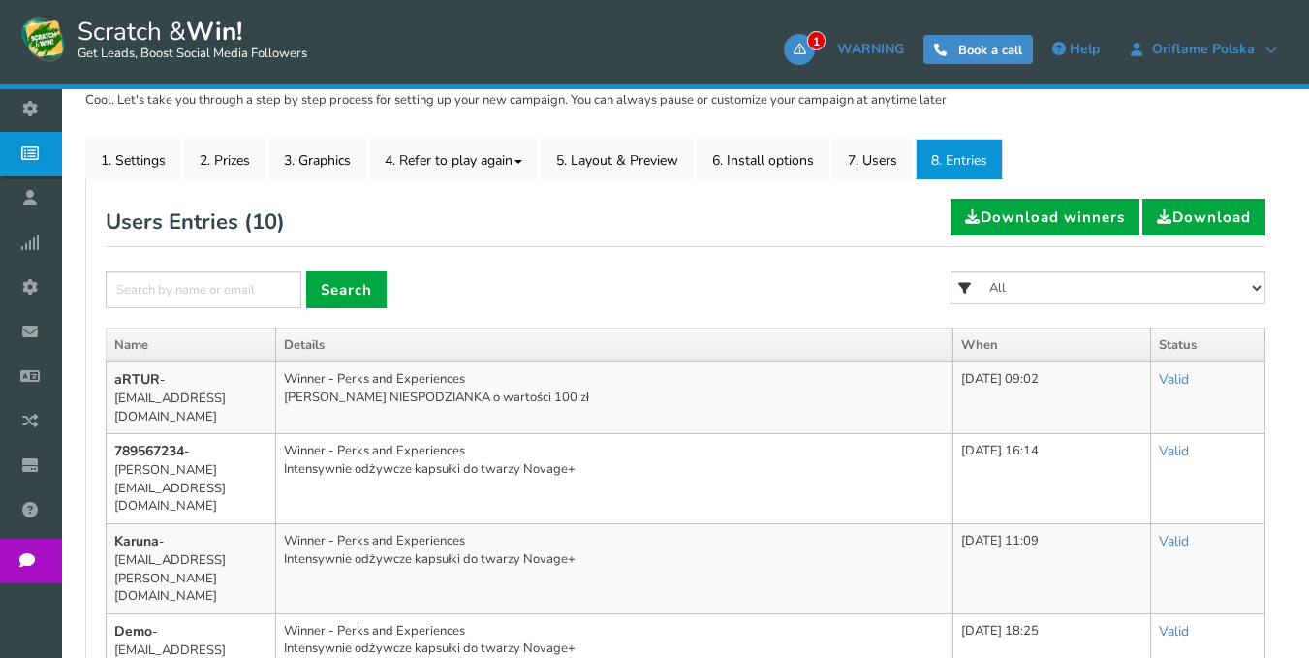
scroll to position [387, 0]
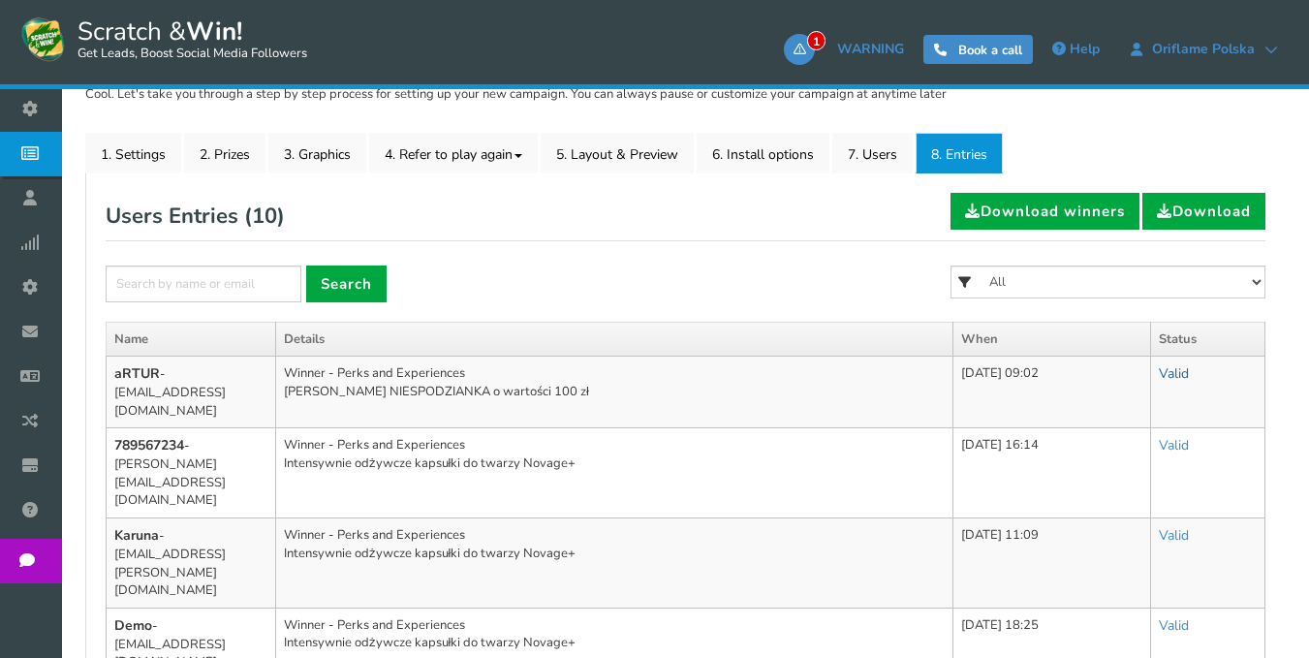
click at [1172, 374] on link "Valid" at bounding box center [1174, 373] width 30 height 18
click at [1107, 418] on link "Valid" at bounding box center [1111, 422] width 153 height 38
click at [1172, 436] on link "Valid" at bounding box center [1174, 445] width 30 height 18
click at [1108, 512] on link "Invalid" at bounding box center [1111, 531] width 153 height 38
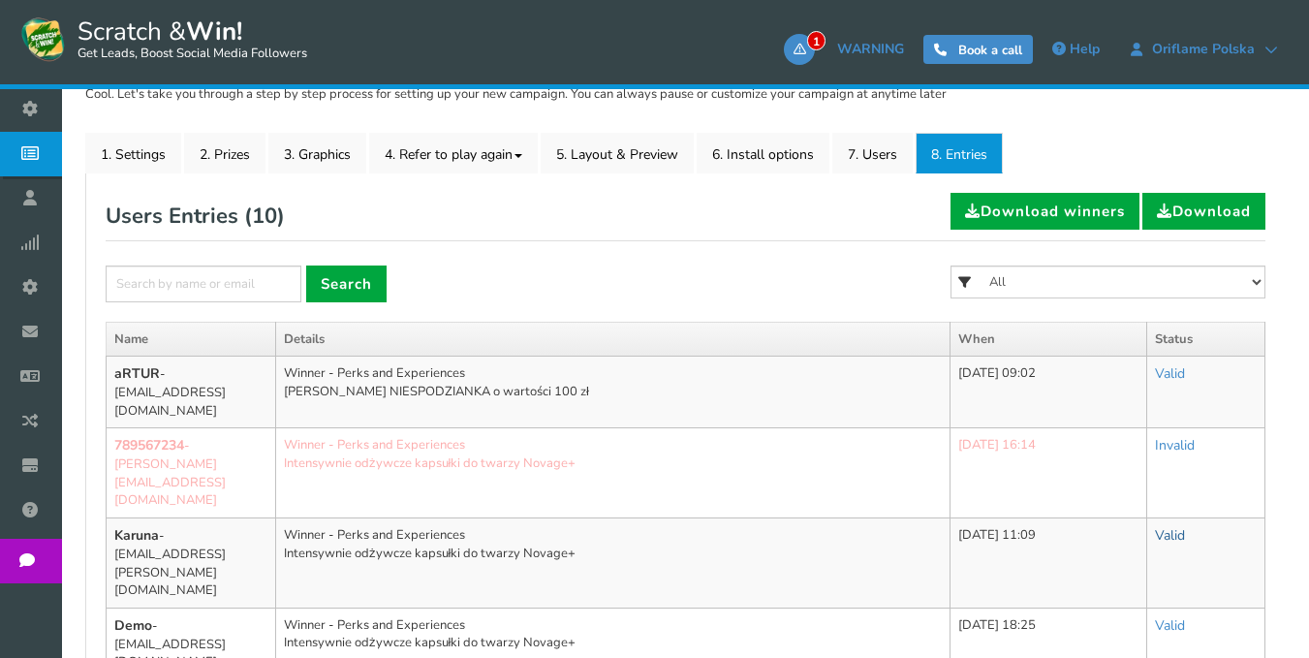
click at [1178, 526] on link "Valid" at bounding box center [1170, 535] width 30 height 18
click at [1102, 603] on link "Invalid" at bounding box center [1107, 622] width 153 height 38
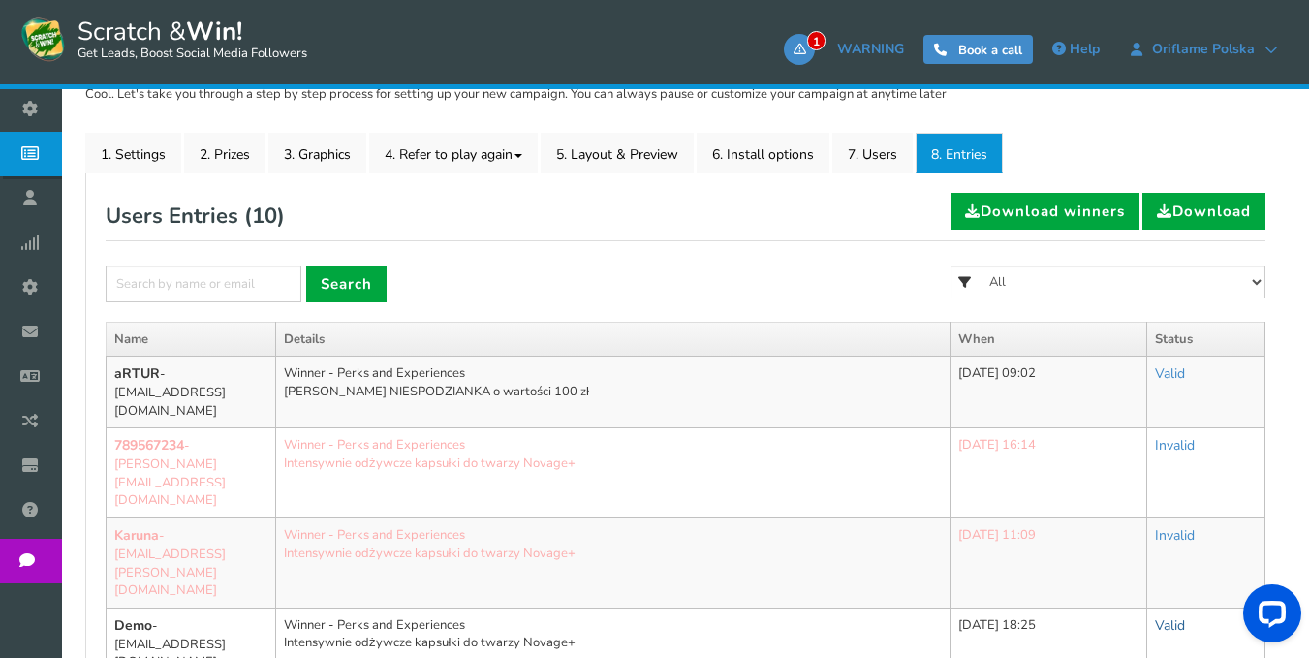
click at [1176, 616] on link "Valid" at bounding box center [1170, 625] width 30 height 18
click at [1097, 577] on link "Invalid" at bounding box center [1107, 596] width 153 height 38
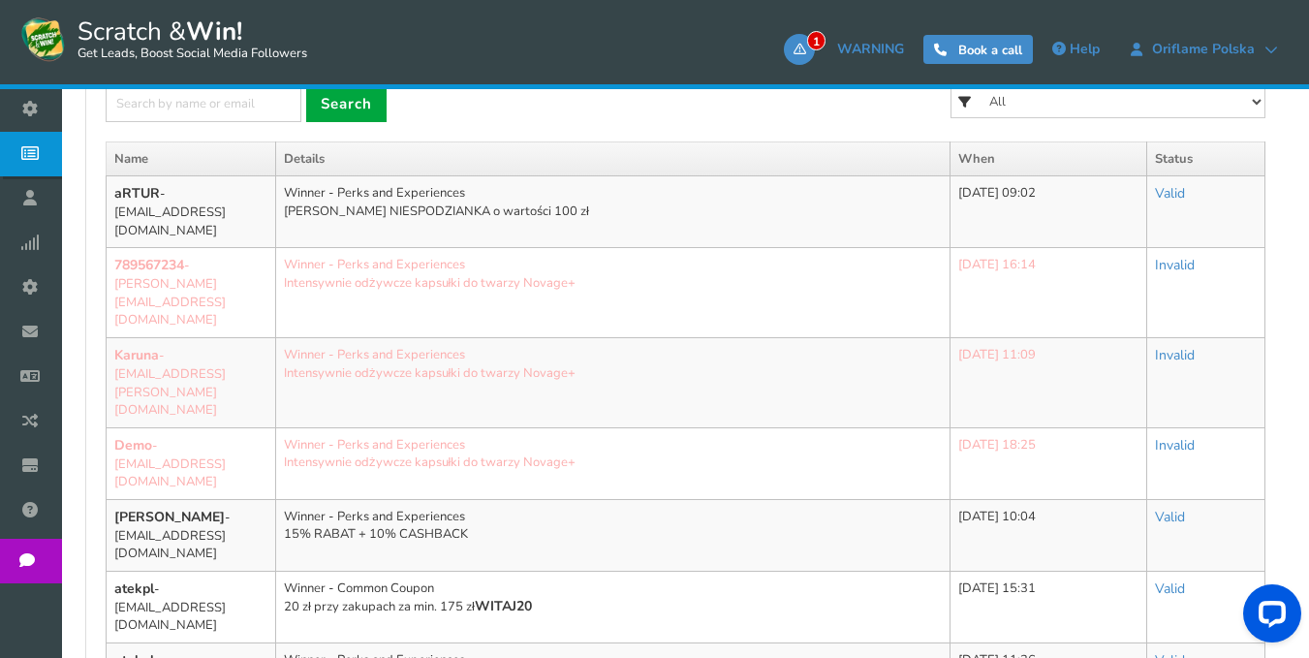
scroll to position [581, 0]
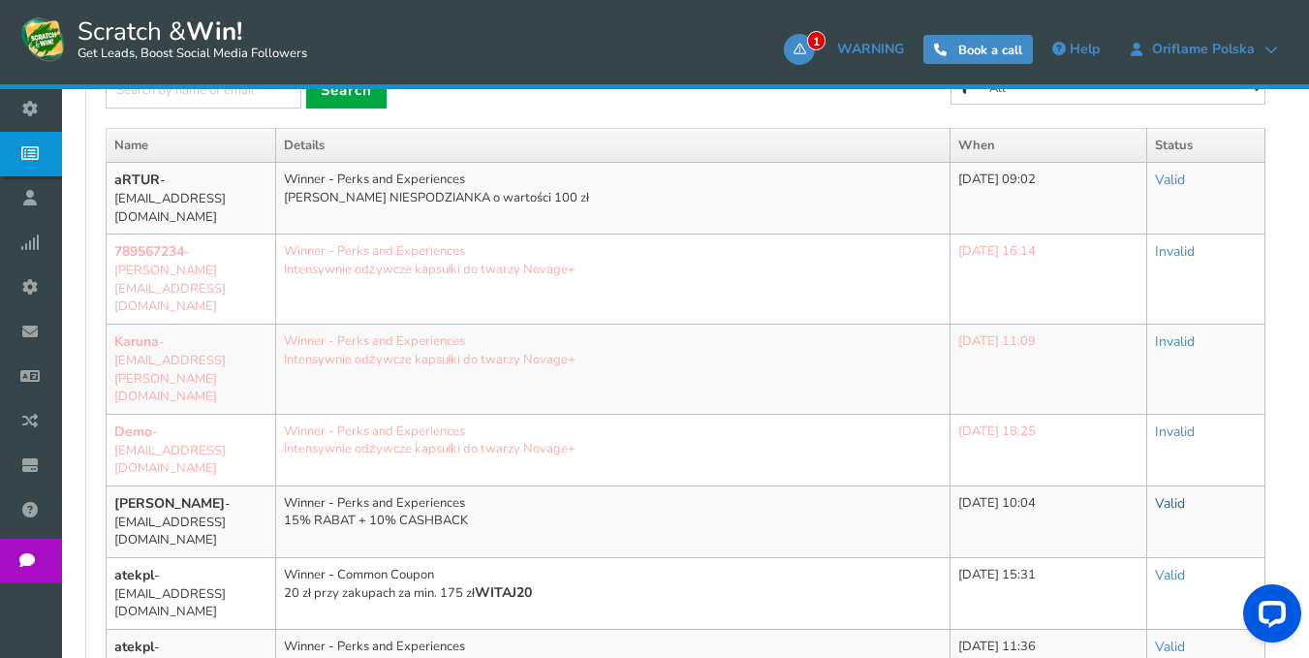
click at [1164, 494] on link "Valid" at bounding box center [1170, 503] width 30 height 18
click at [1094, 571] on link "Invalid" at bounding box center [1107, 590] width 153 height 38
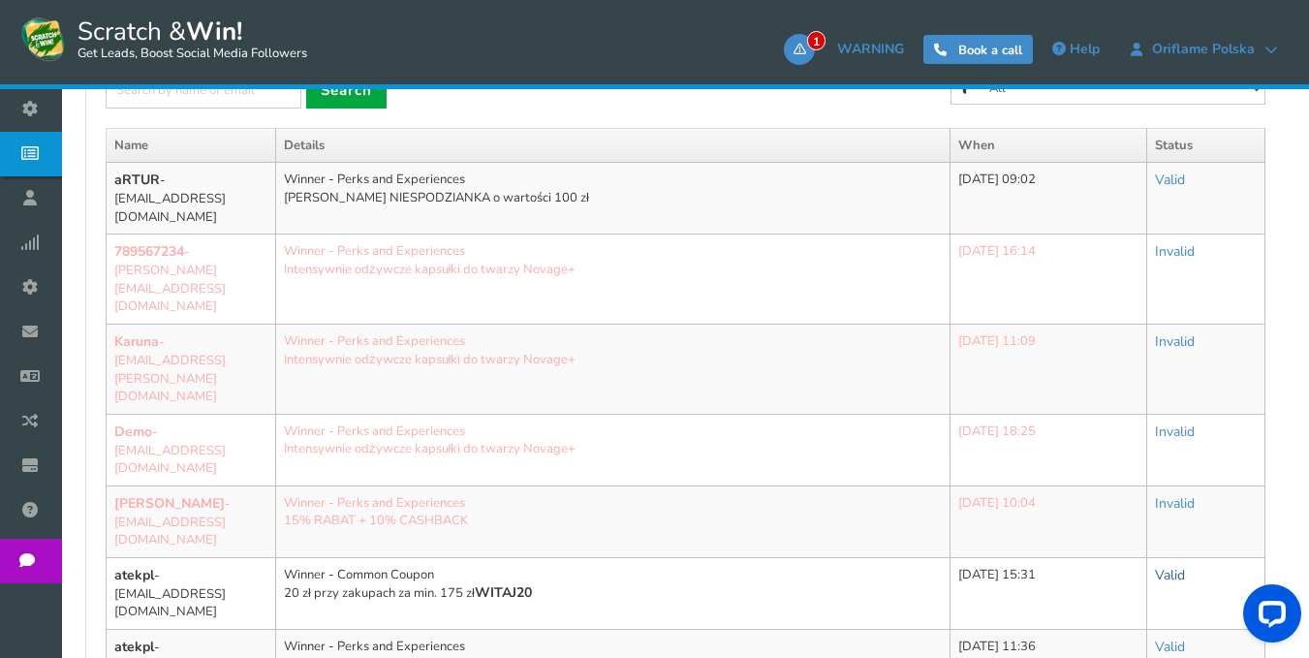
click at [1171, 566] on link "Valid" at bounding box center [1170, 575] width 30 height 18
click at [1103, 642] on link "Invalid" at bounding box center [1107, 661] width 153 height 38
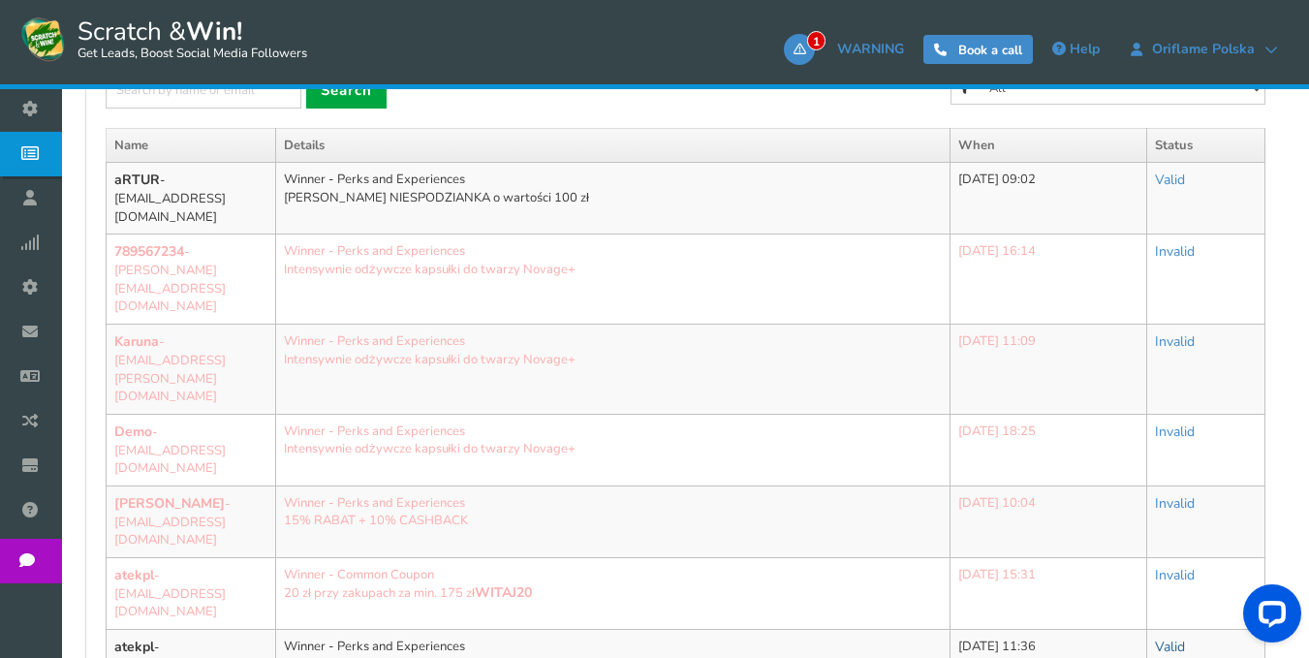
click at [1169, 637] on link "Valid" at bounding box center [1170, 646] width 30 height 18
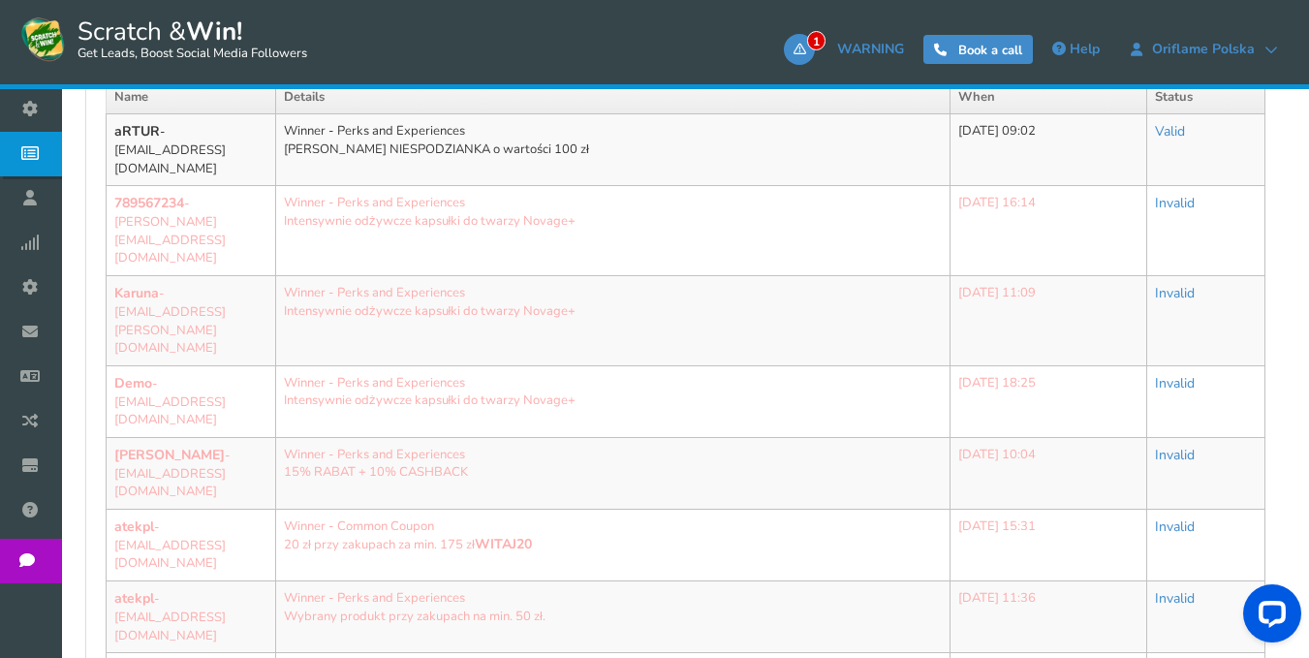
scroll to position [678, 0]
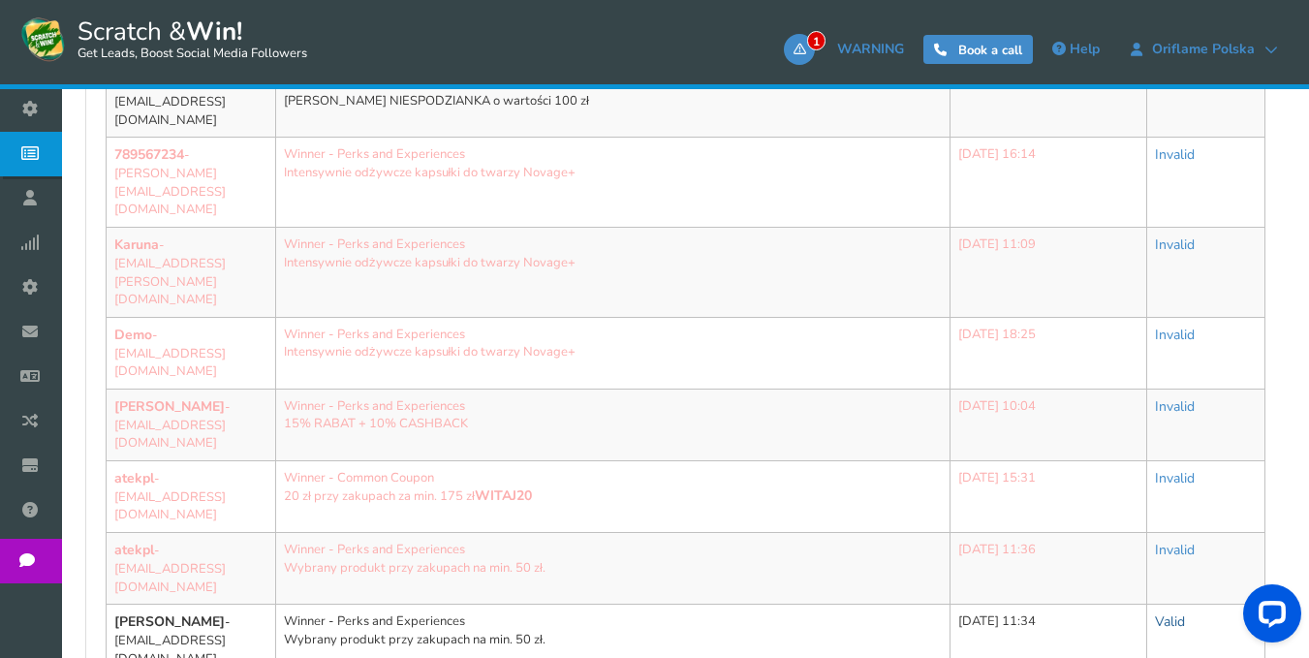
click at [1168, 612] on link "Valid" at bounding box center [1170, 621] width 30 height 18
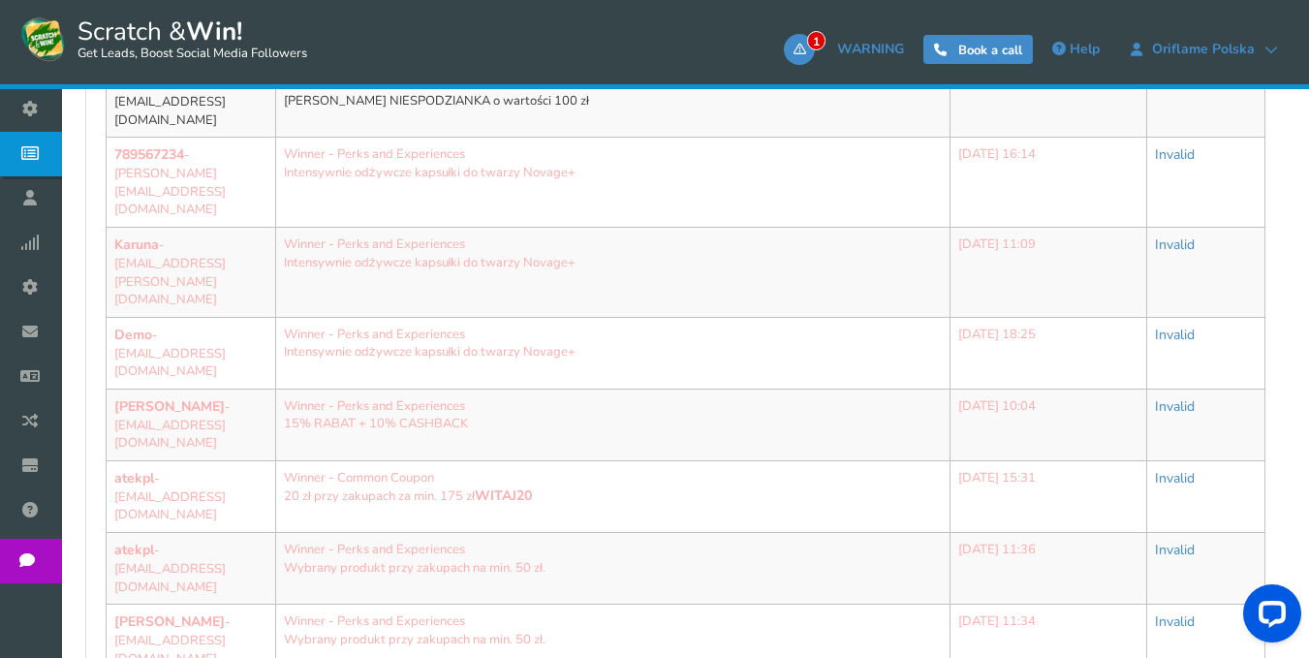
click at [1102, 645] on link "Invalid" at bounding box center [1107, 664] width 153 height 38
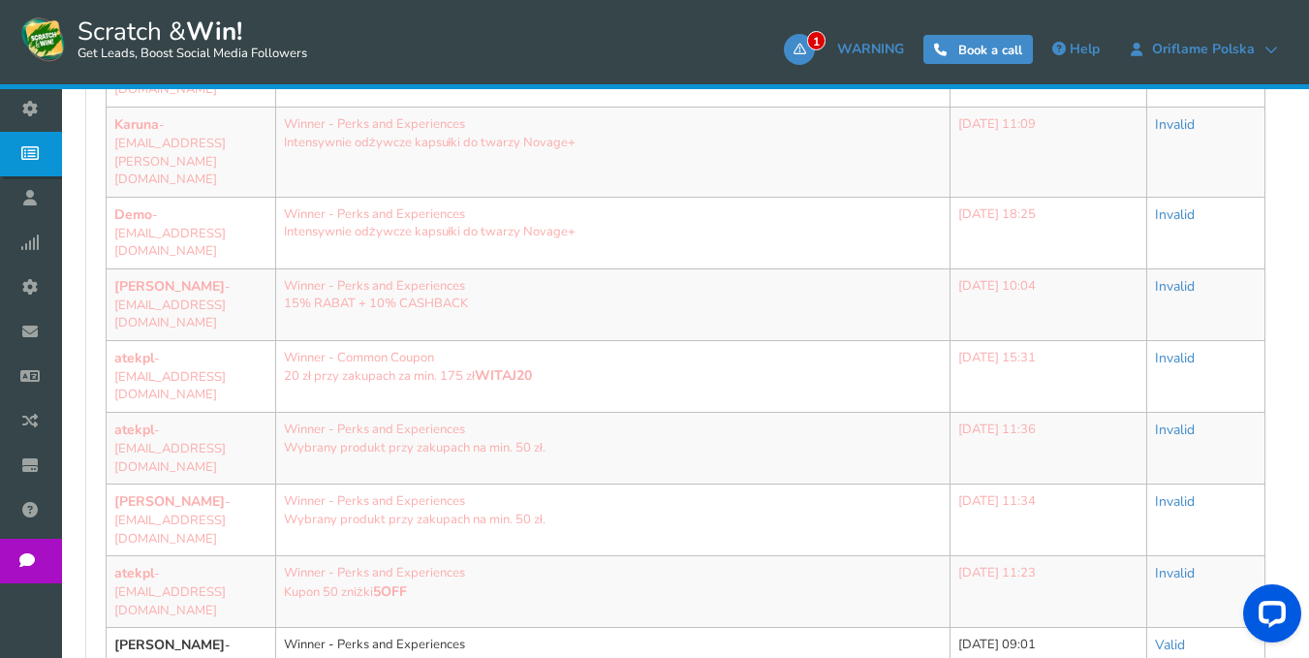
scroll to position [898, 0]
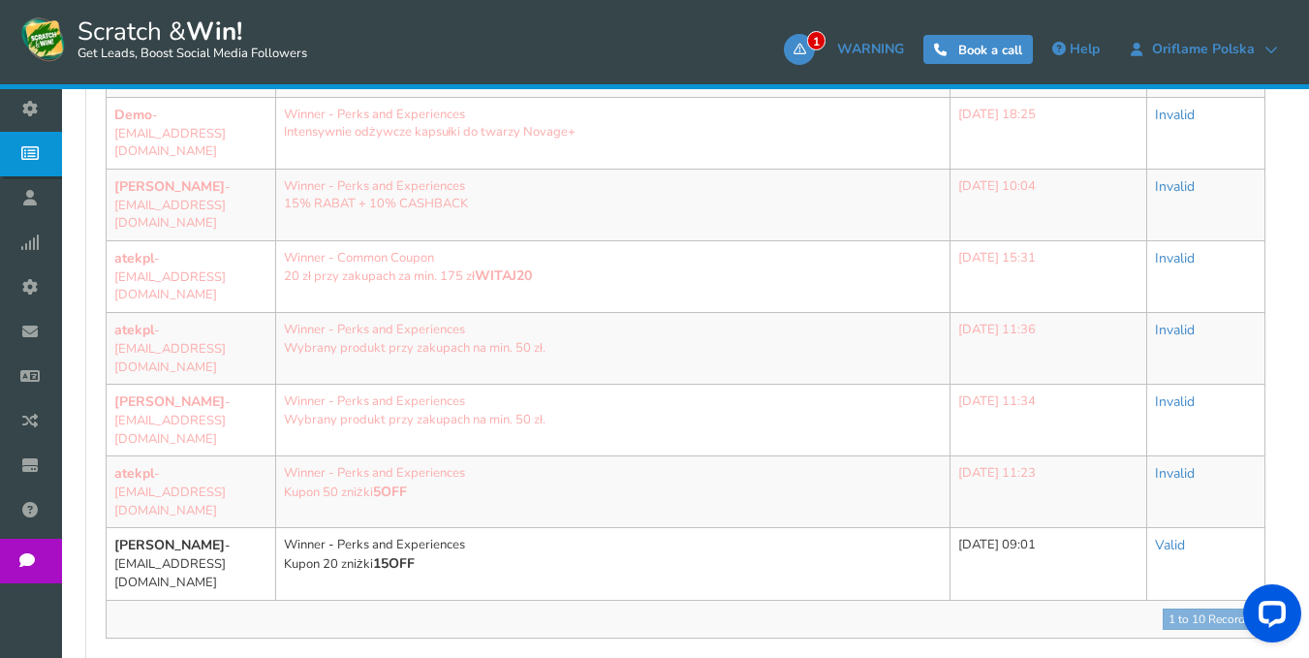
click at [1161, 536] on div "Valid Valid Invalid" at bounding box center [1206, 545] width 102 height 19
click at [1171, 536] on link "Valid" at bounding box center [1170, 545] width 30 height 18
click at [1111, 612] on link "Invalid" at bounding box center [1107, 631] width 153 height 38
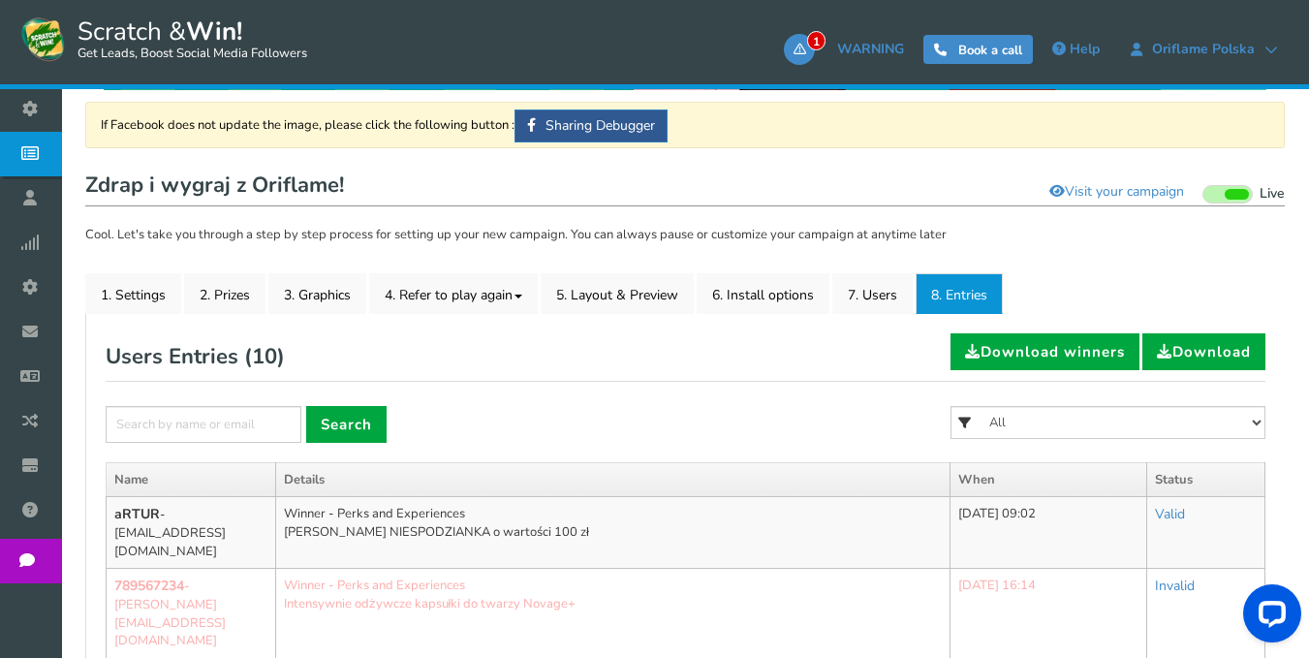
scroll to position [317, 0]
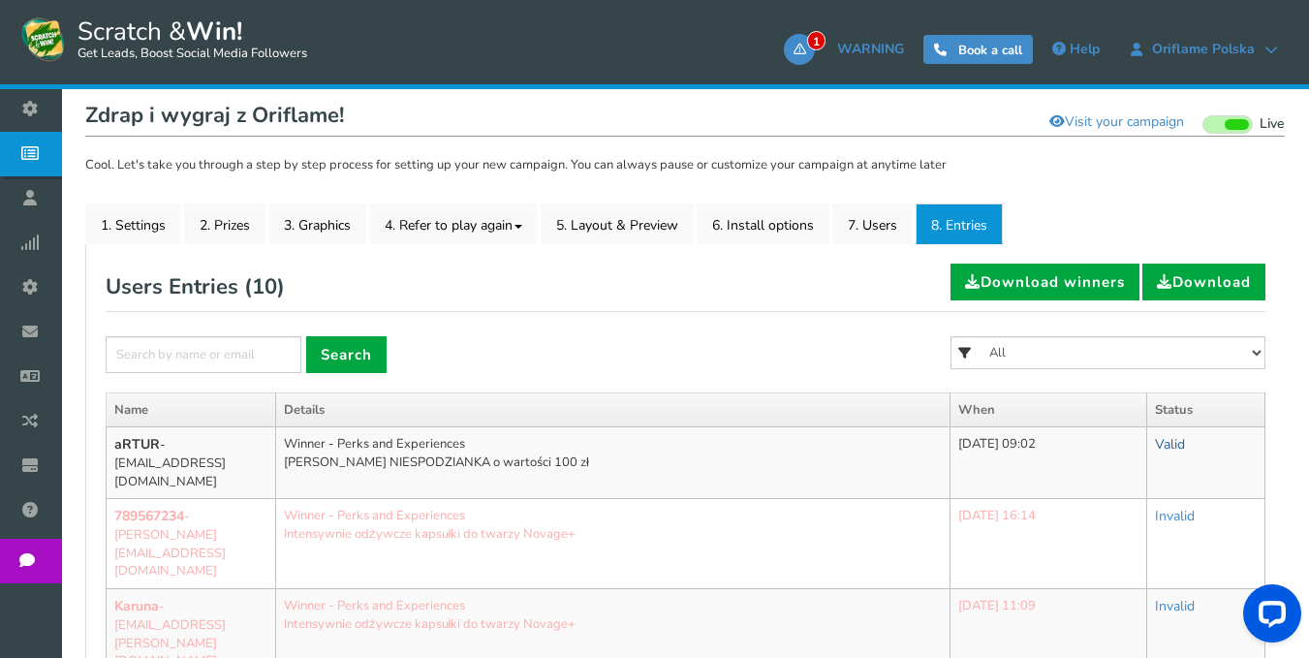
click at [1171, 449] on link "Valid" at bounding box center [1170, 444] width 30 height 18
click at [1109, 485] on link "Valid" at bounding box center [1107, 493] width 153 height 38
click at [883, 230] on link "7. Users" at bounding box center [872, 223] width 80 height 41
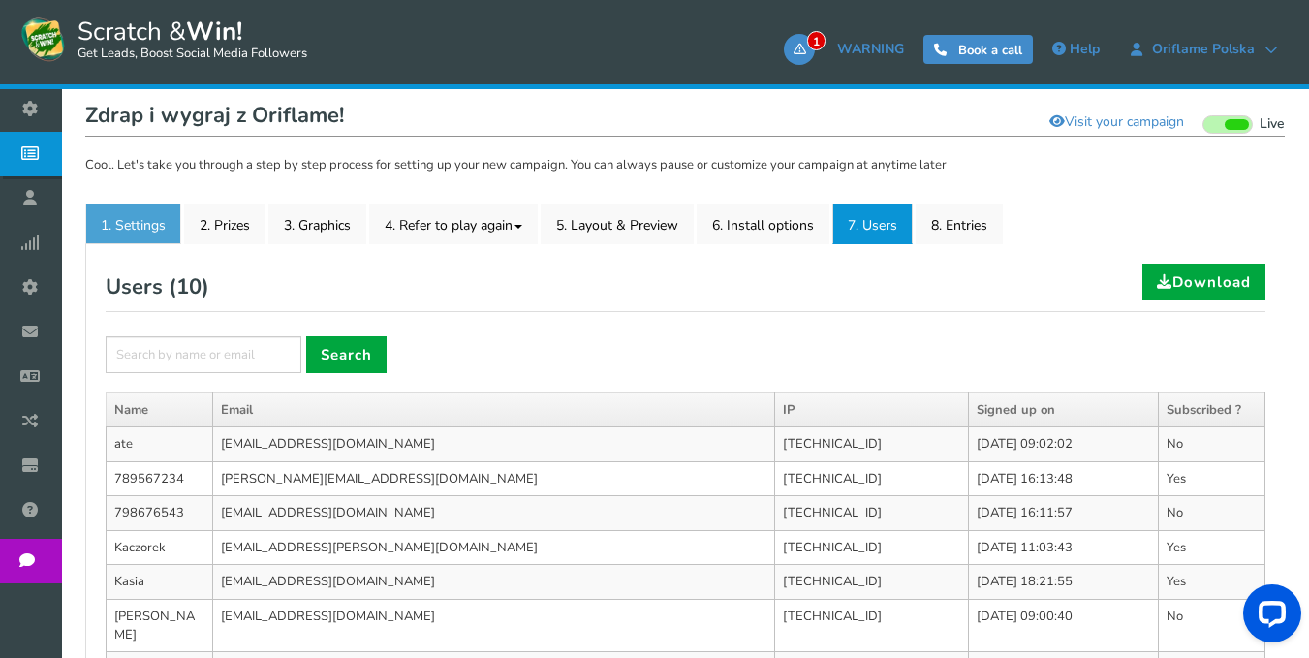
click at [148, 217] on link "1. Settings" at bounding box center [133, 223] width 96 height 41
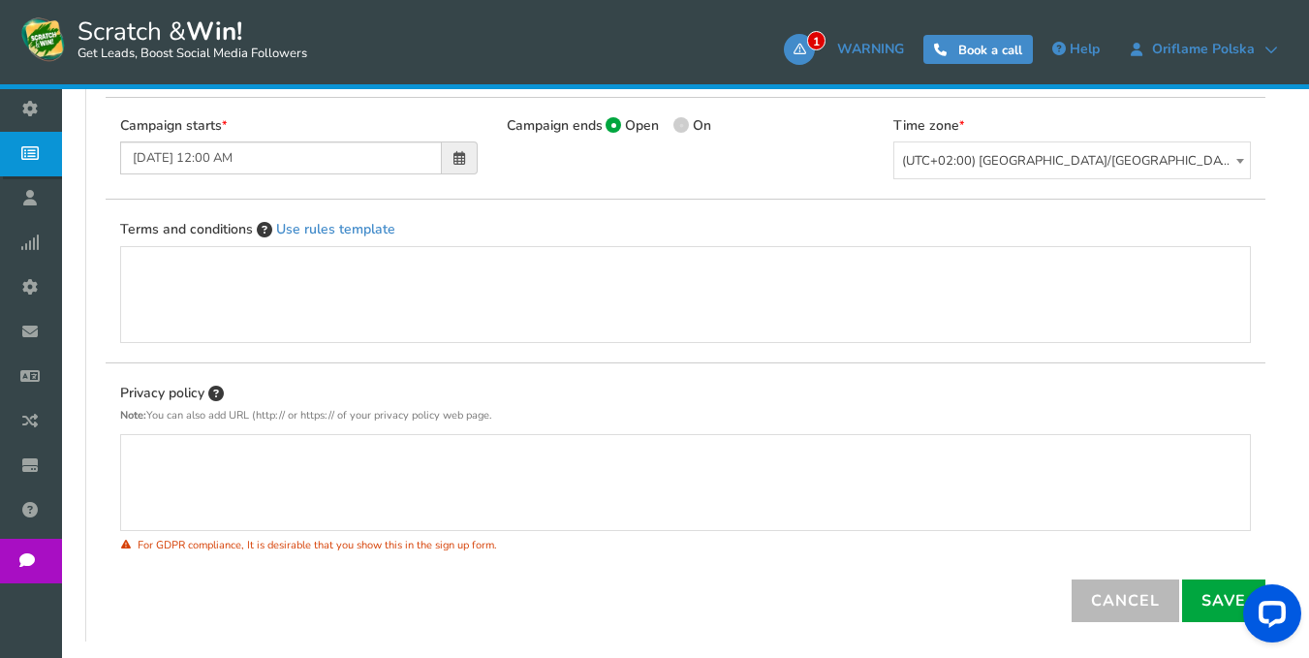
scroll to position [801, 0]
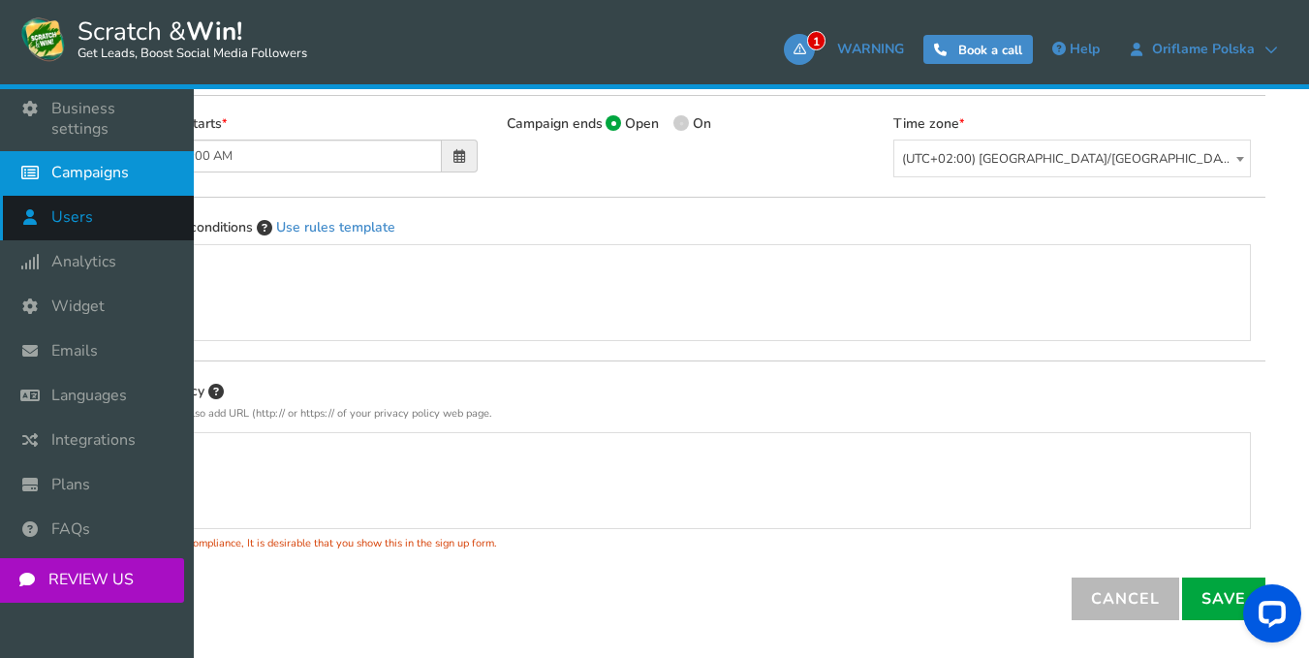
click at [134, 199] on link "Users" at bounding box center [97, 218] width 194 height 45
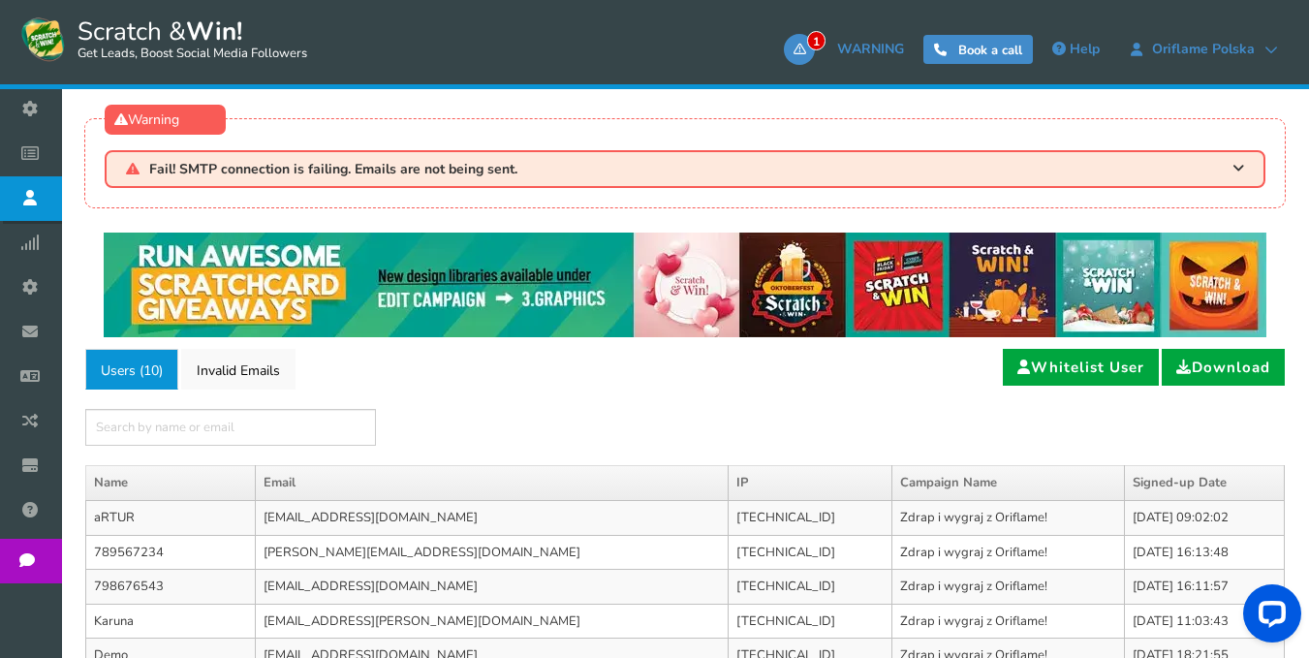
click at [388, 508] on td "[EMAIL_ADDRESS][DOMAIN_NAME]" at bounding box center [492, 517] width 474 height 35
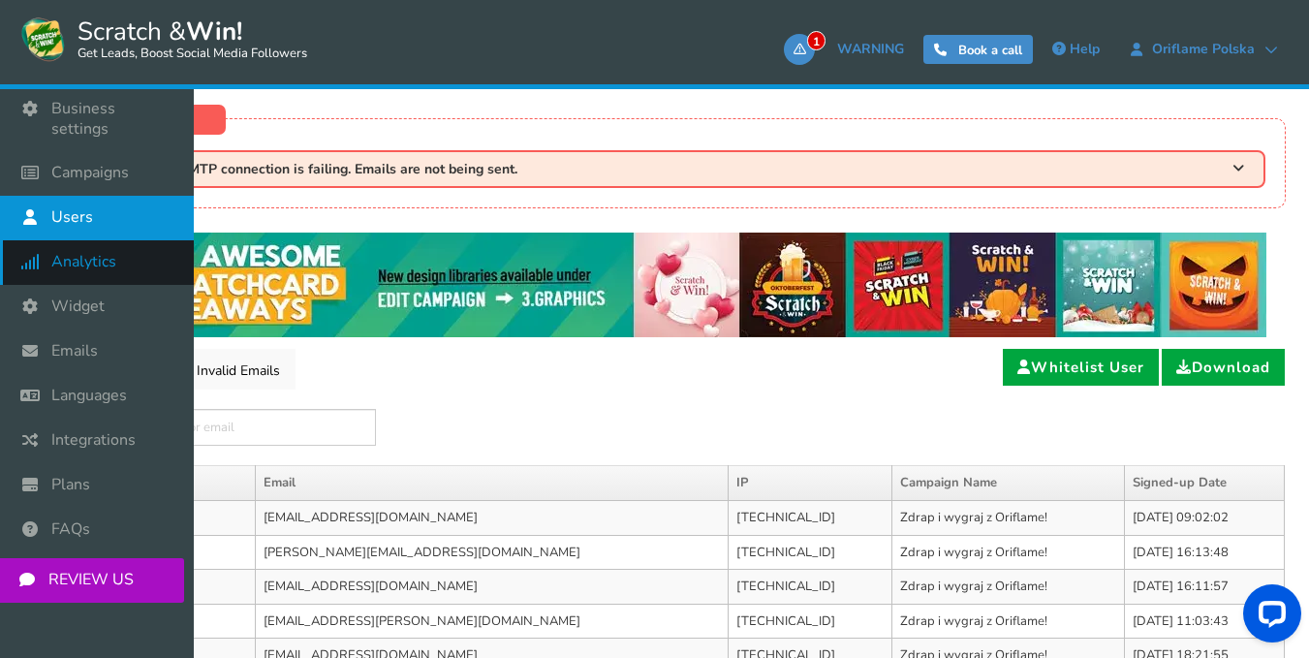
click at [84, 252] on span "Analytics" at bounding box center [83, 262] width 65 height 20
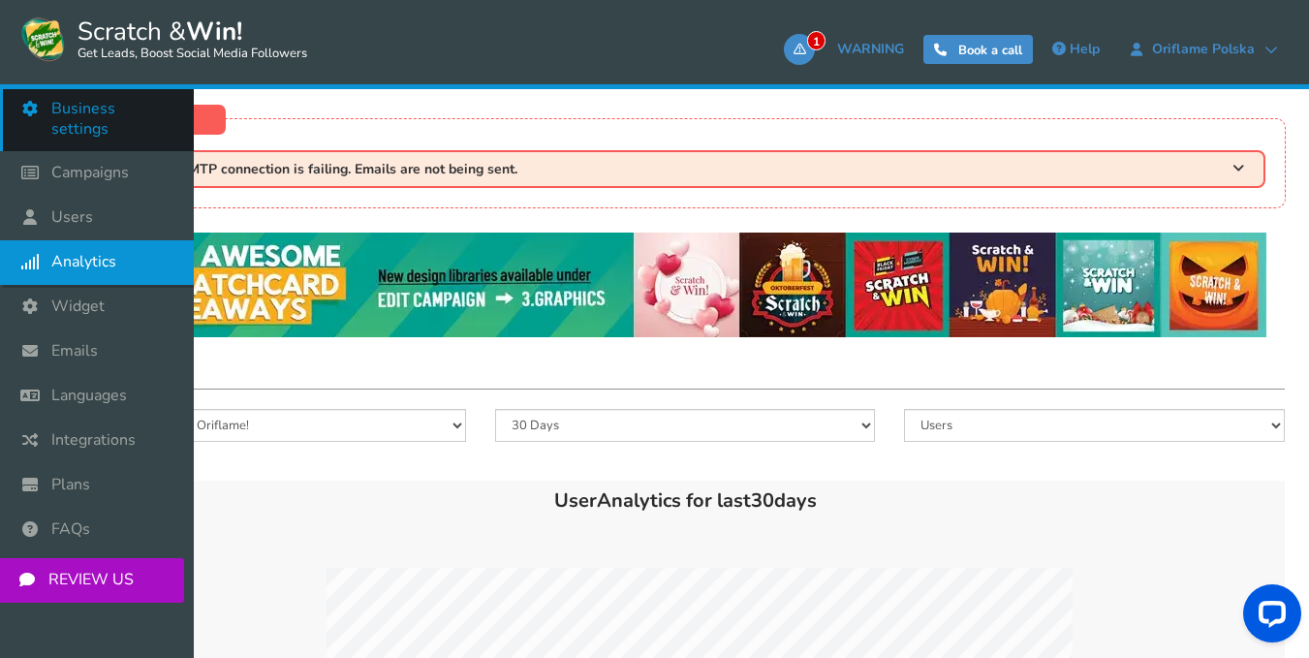
click at [91, 107] on span "Business settings" at bounding box center [112, 119] width 123 height 41
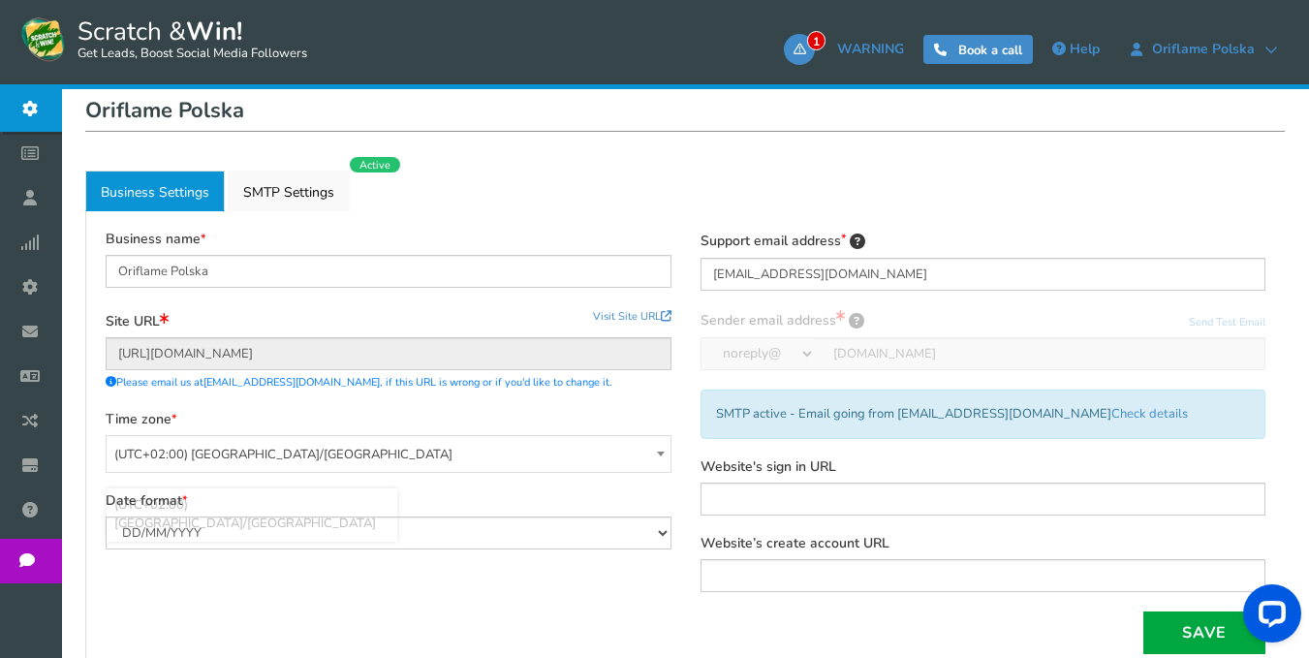
scroll to position [466, 0]
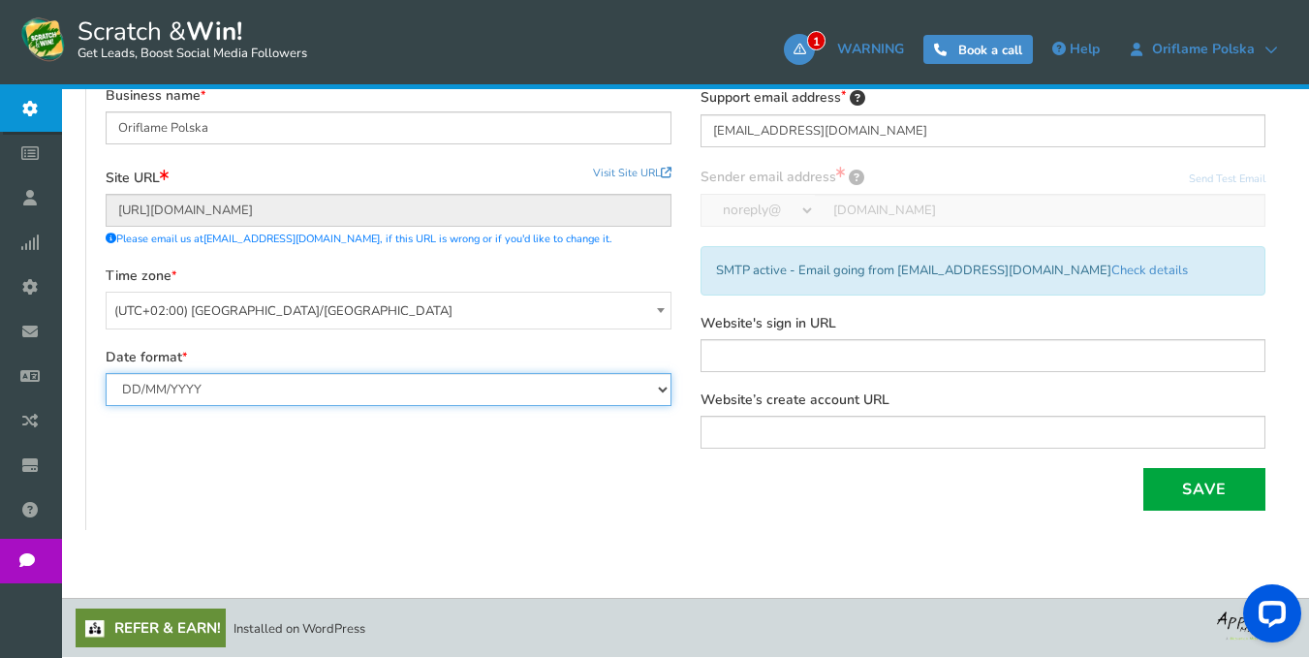
click at [658, 387] on select "MM/DD/YYYY DD/MM/YYYY" at bounding box center [389, 389] width 566 height 33
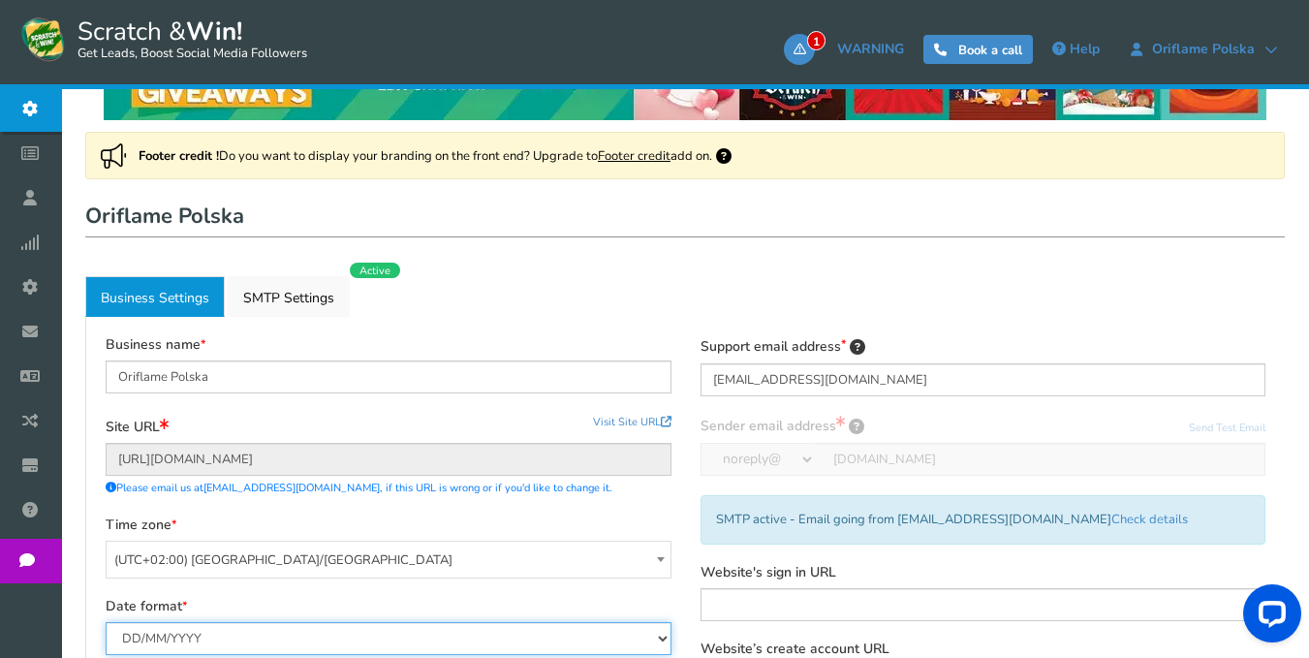
scroll to position [175, 0]
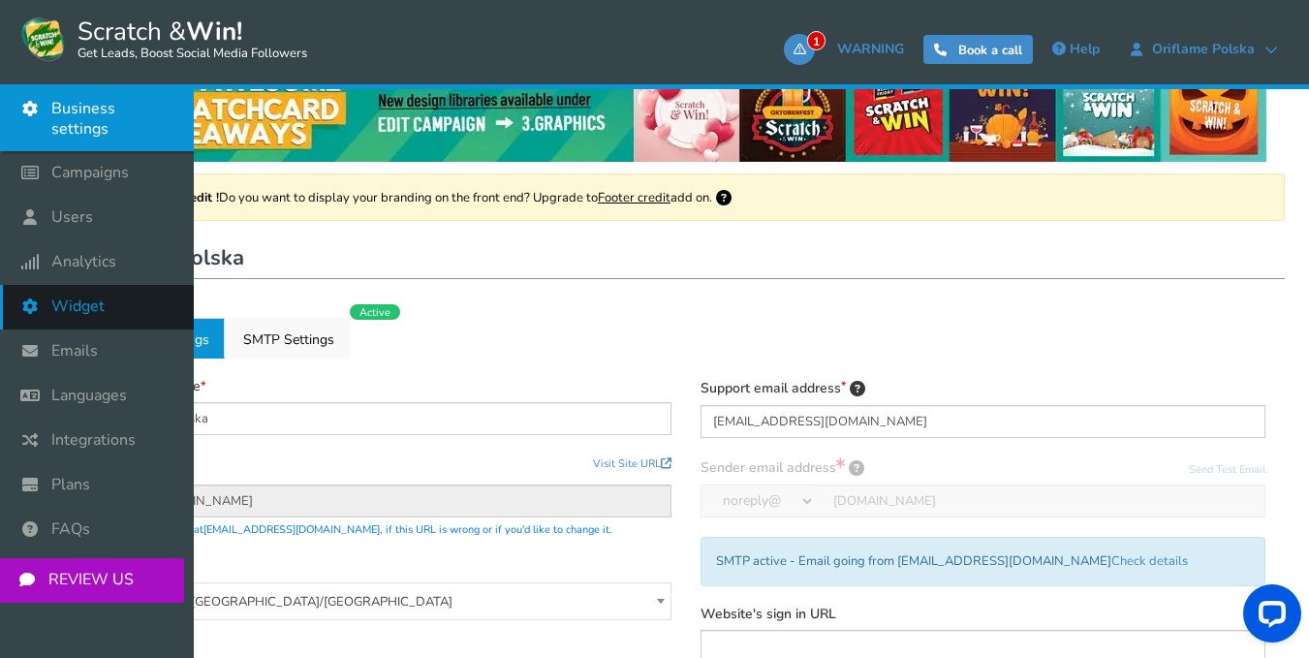
click at [95, 296] on span "Widget" at bounding box center [77, 306] width 53 height 20
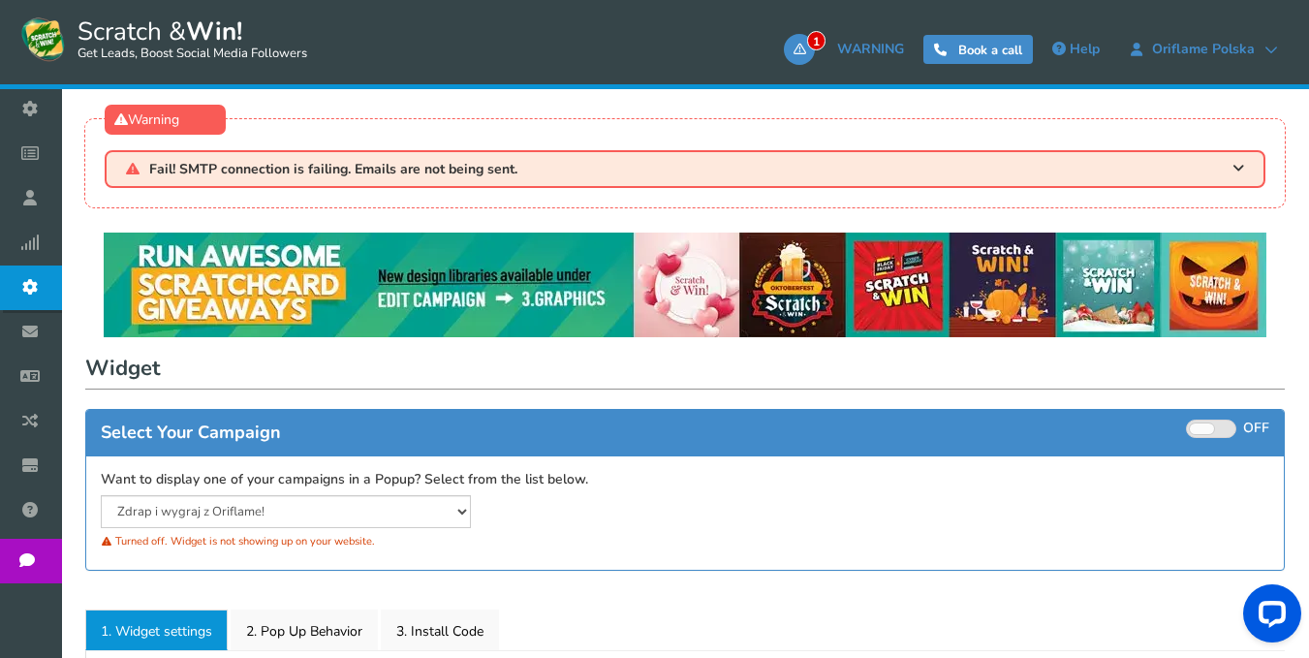
select select "mid-bottom-bar"
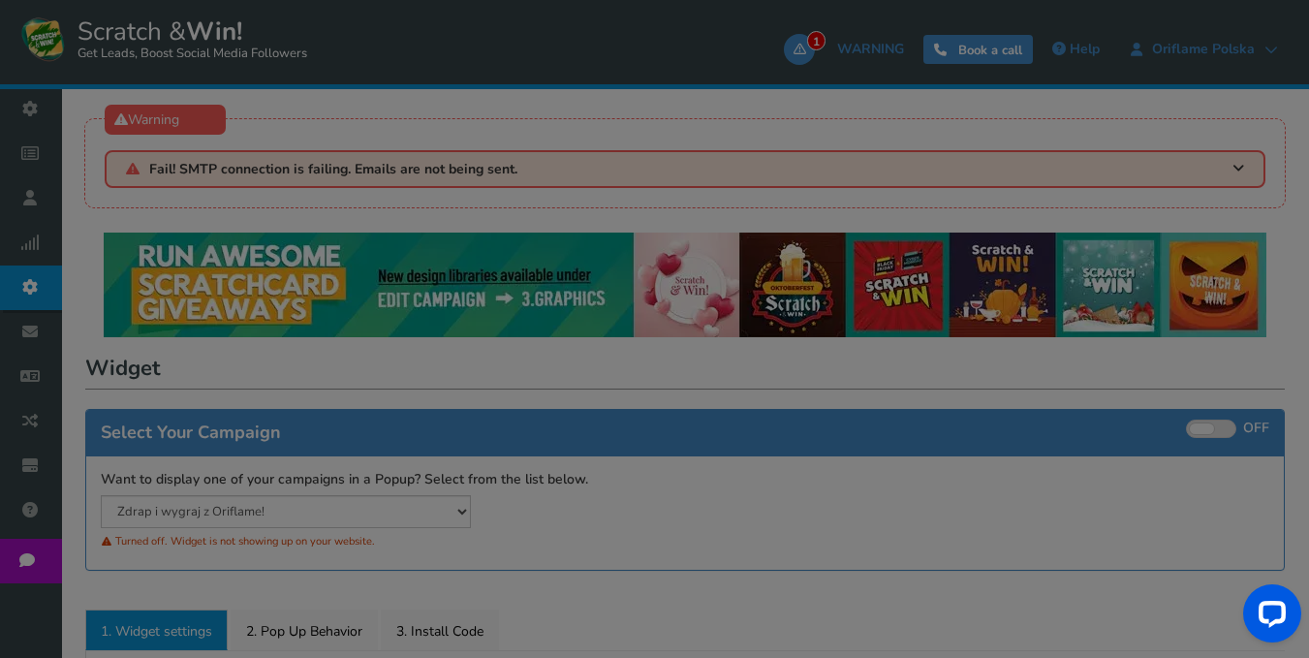
radio input "true"
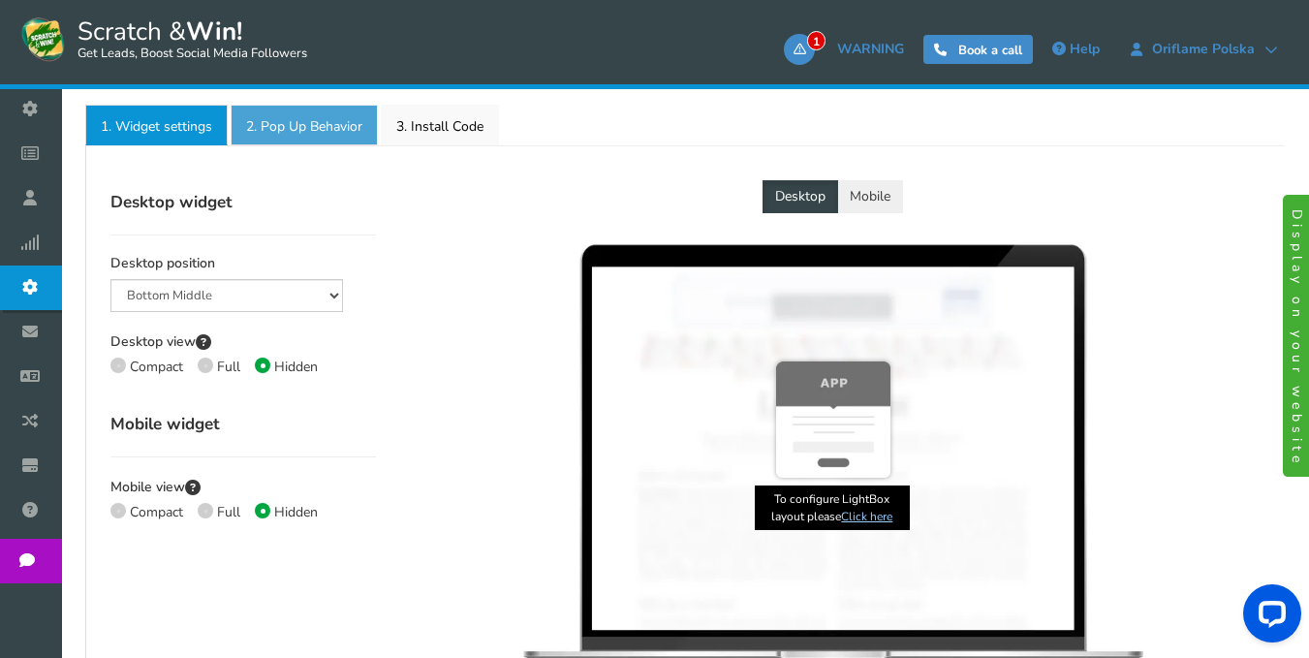
scroll to position [291, 0]
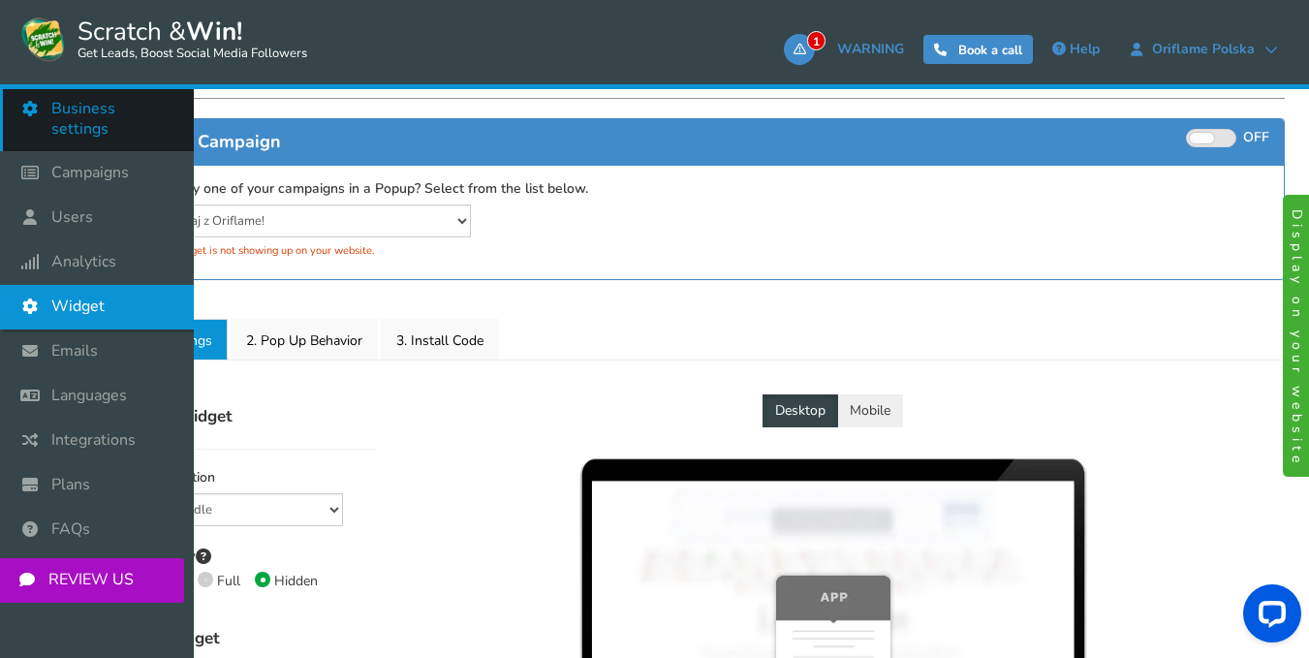
click at [97, 115] on span "Business settings" at bounding box center [112, 119] width 123 height 41
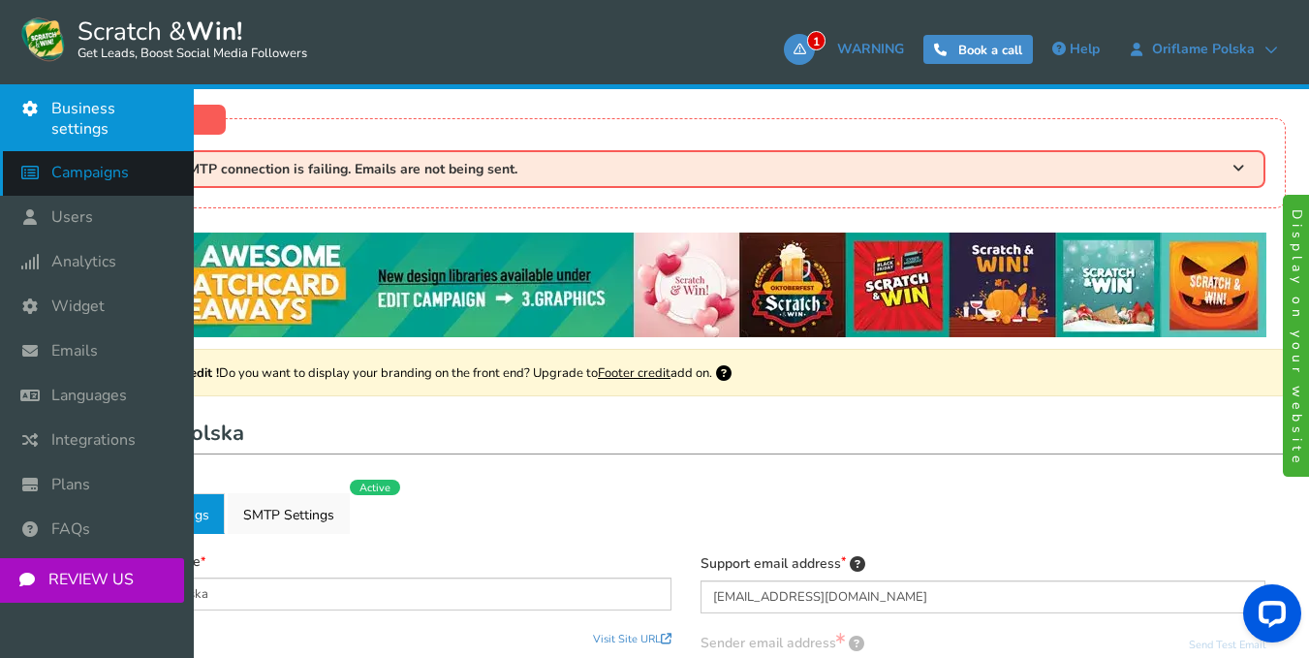
click at [109, 163] on span "Campaigns" at bounding box center [89, 173] width 77 height 20
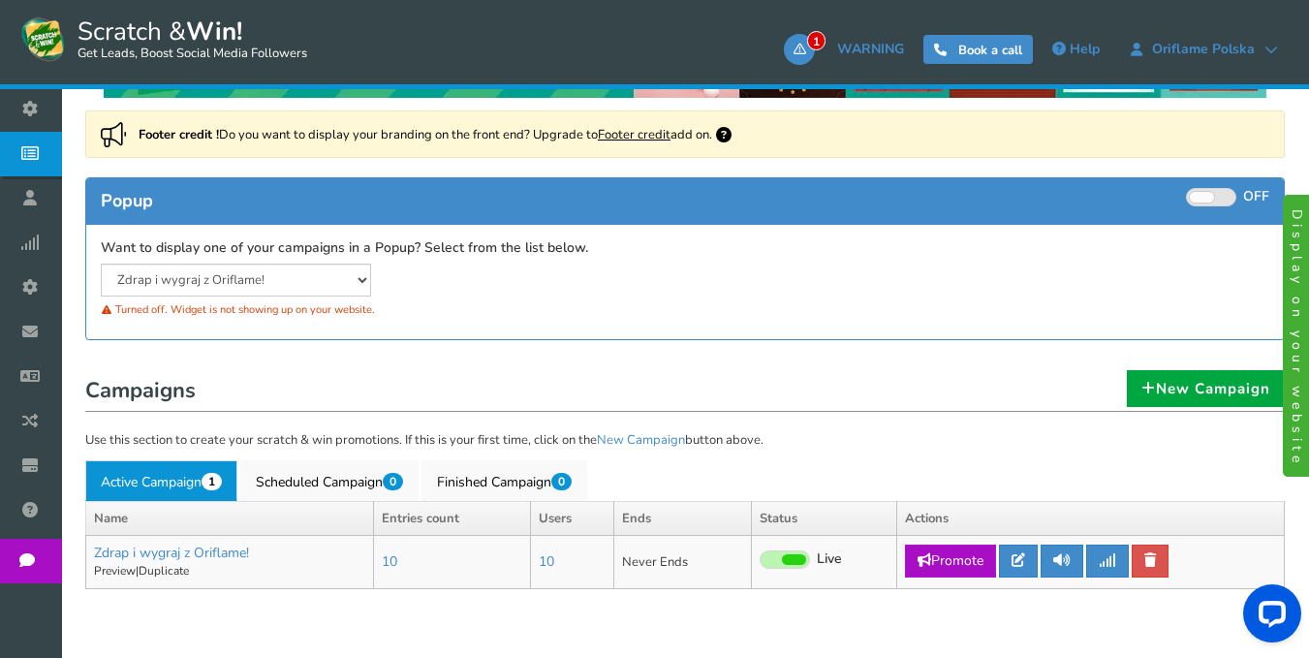
scroll to position [291, 0]
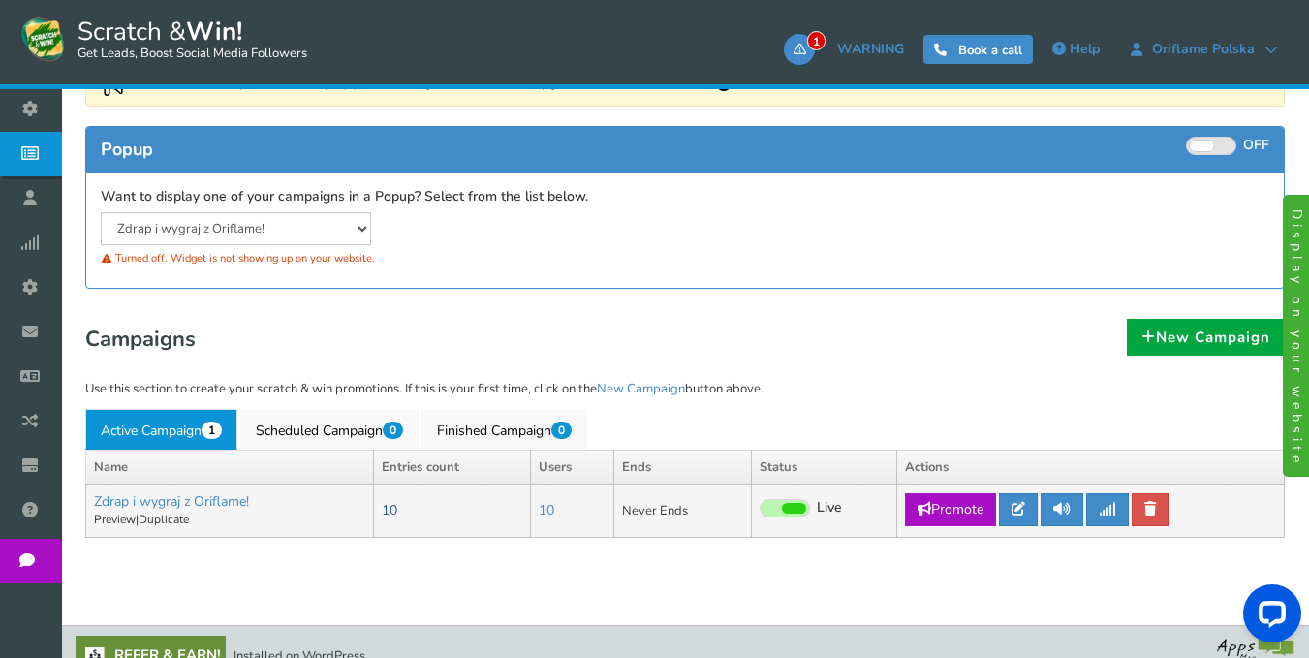
click at [395, 509] on link "10" at bounding box center [389, 510] width 15 height 18
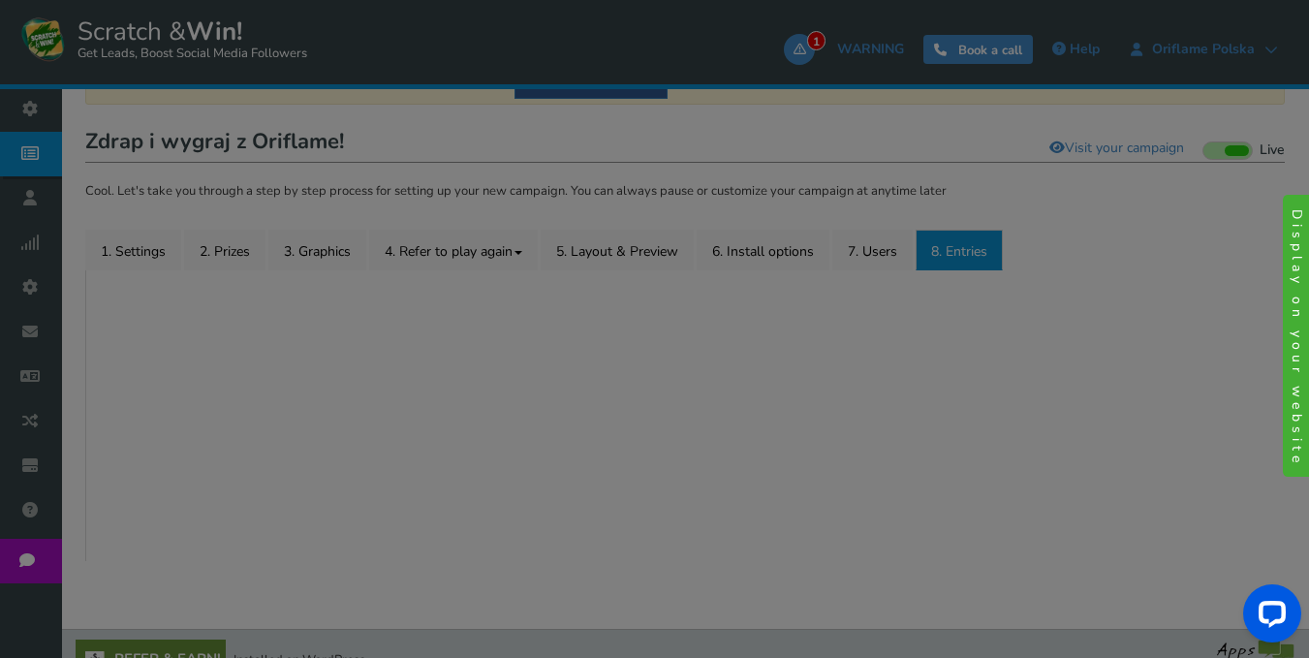
scroll to position [256, 0]
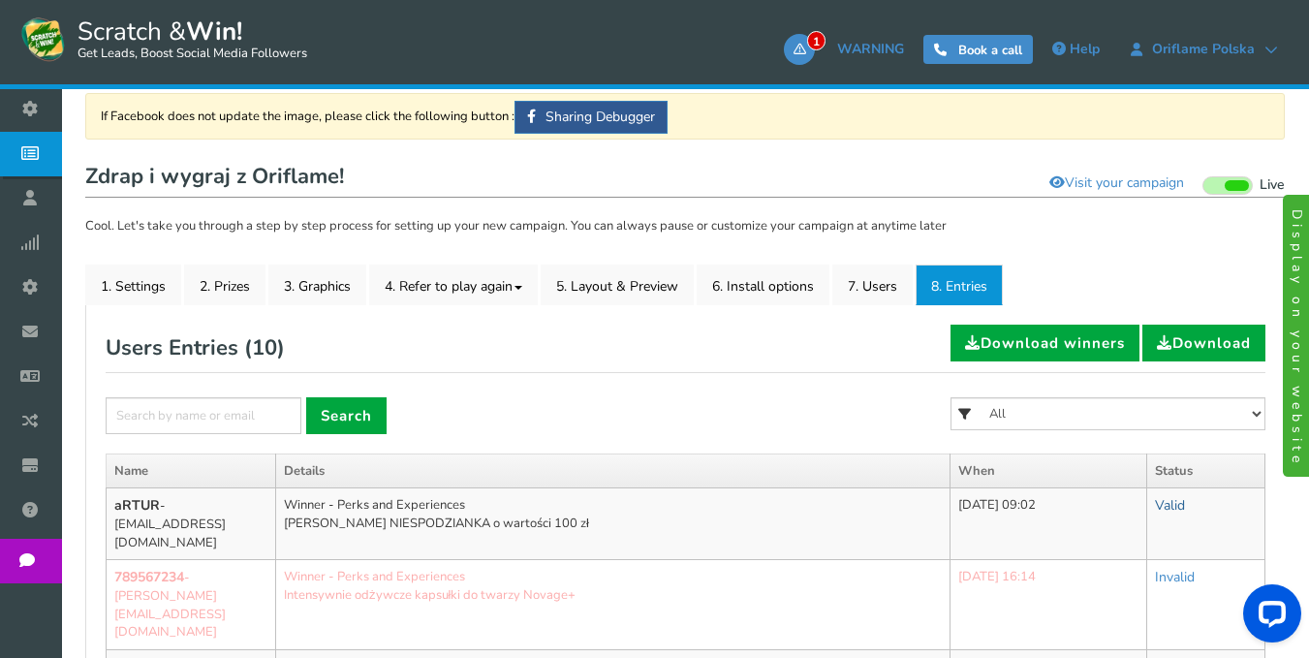
click at [1164, 501] on link "Valid" at bounding box center [1170, 505] width 30 height 18
click at [1170, 509] on link "Valid" at bounding box center [1170, 505] width 30 height 18
click at [1110, 552] on link "Valid" at bounding box center [1107, 554] width 153 height 38
click at [1176, 510] on link "Valid" at bounding box center [1170, 505] width 30 height 18
click at [1119, 551] on link "Valid" at bounding box center [1107, 554] width 153 height 38
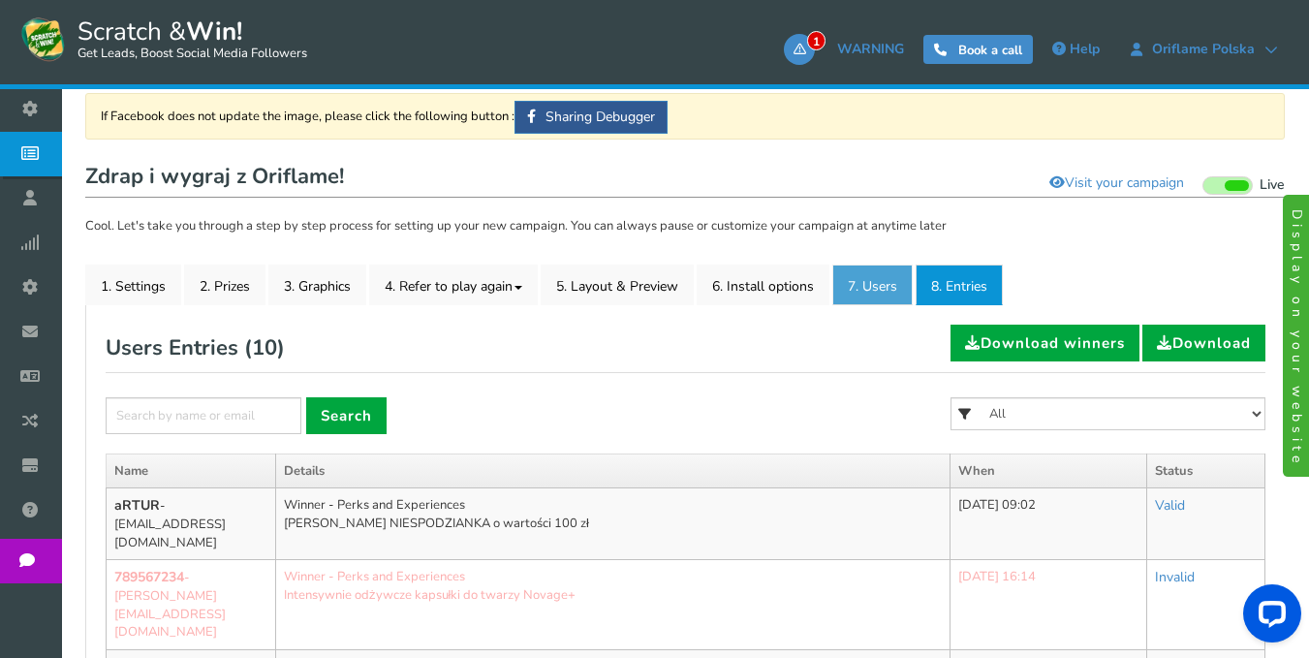
click at [880, 289] on link "7. Users" at bounding box center [872, 284] width 80 height 41
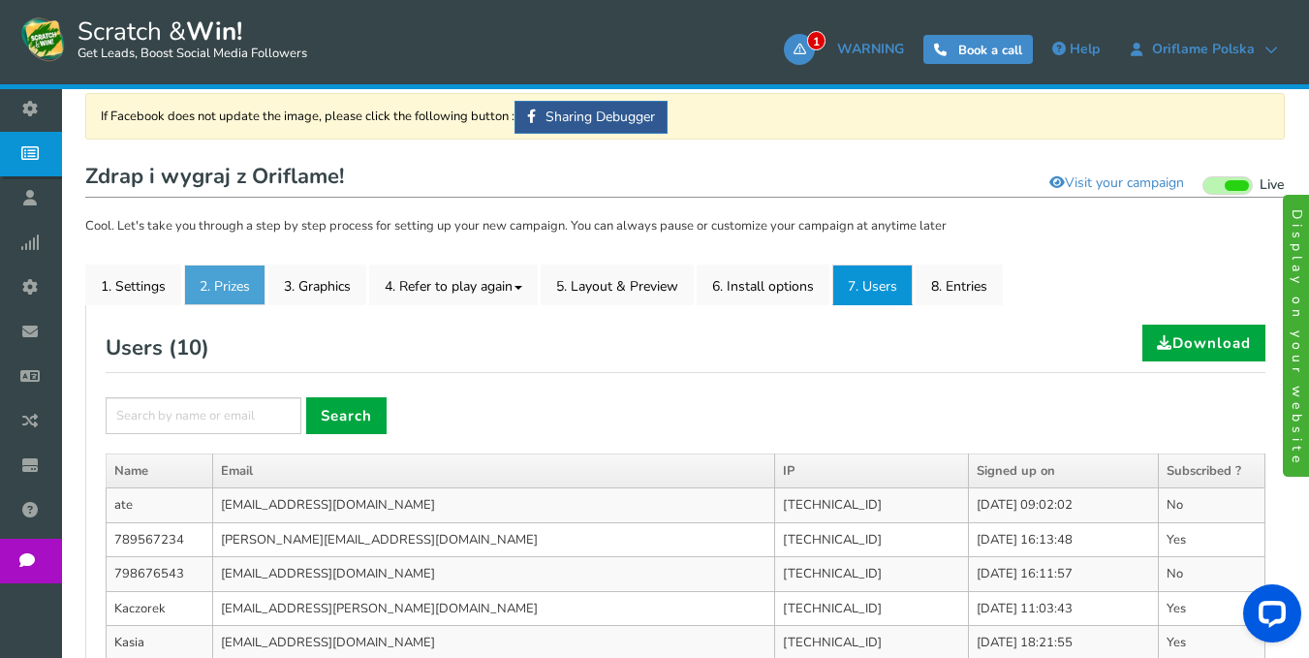
click at [238, 294] on link "2. Prizes" at bounding box center [224, 284] width 81 height 41
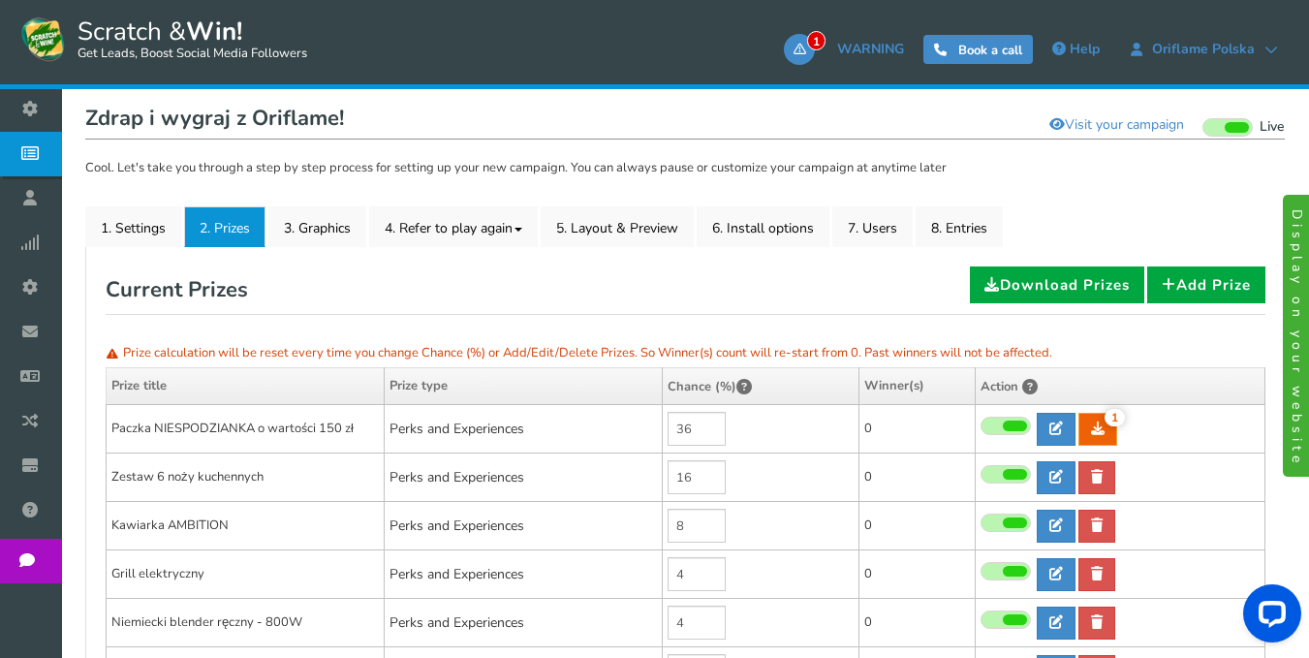
scroll to position [205, 0]
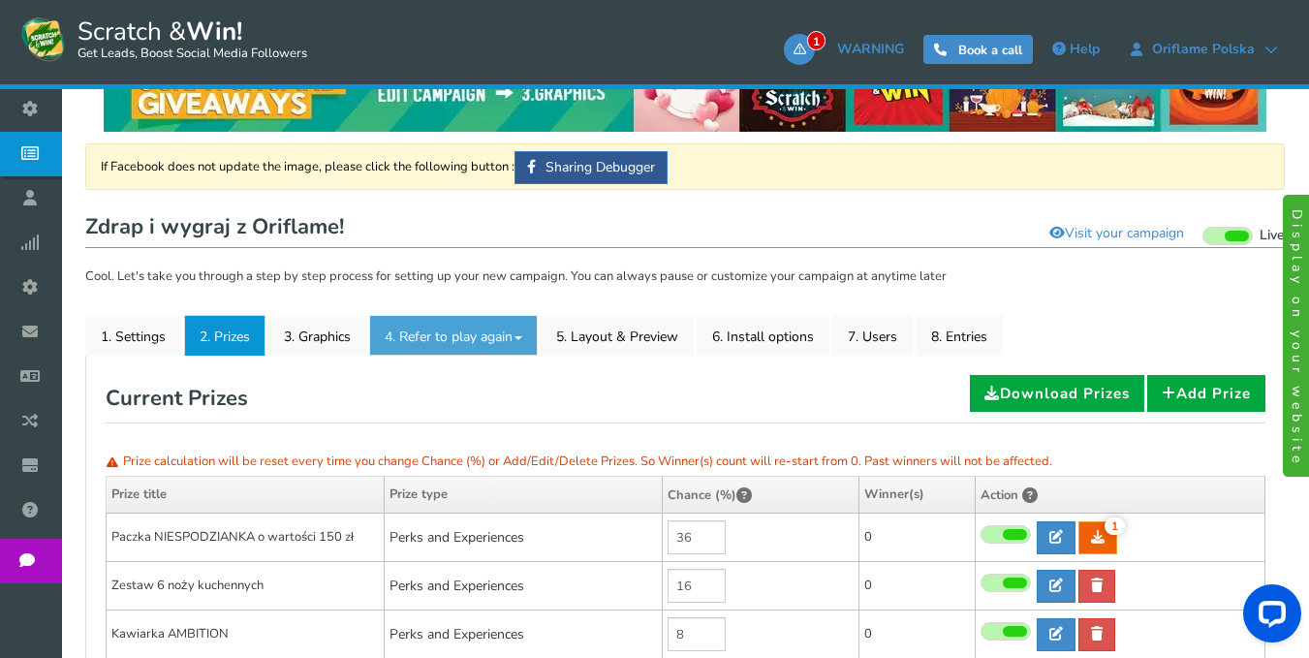
click at [499, 330] on link "4. Refer to play again" at bounding box center [453, 335] width 169 height 41
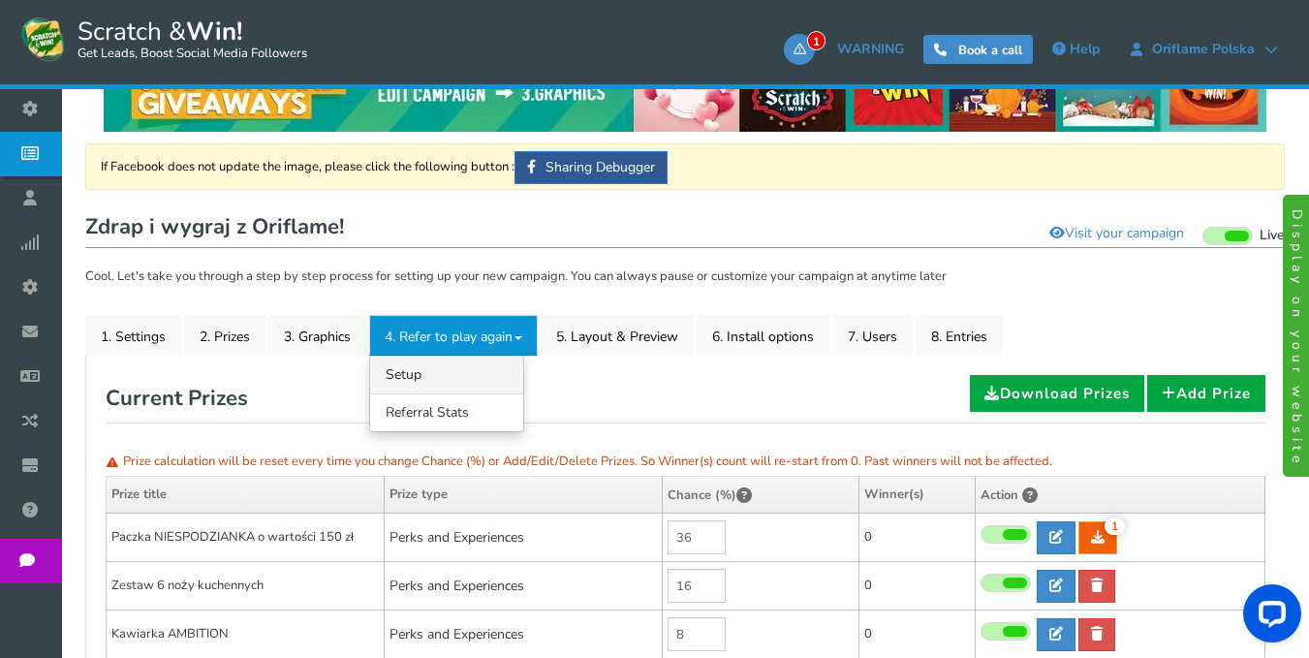
click at [447, 374] on link "4.1 Referrals Setup" at bounding box center [446, 375] width 153 height 38
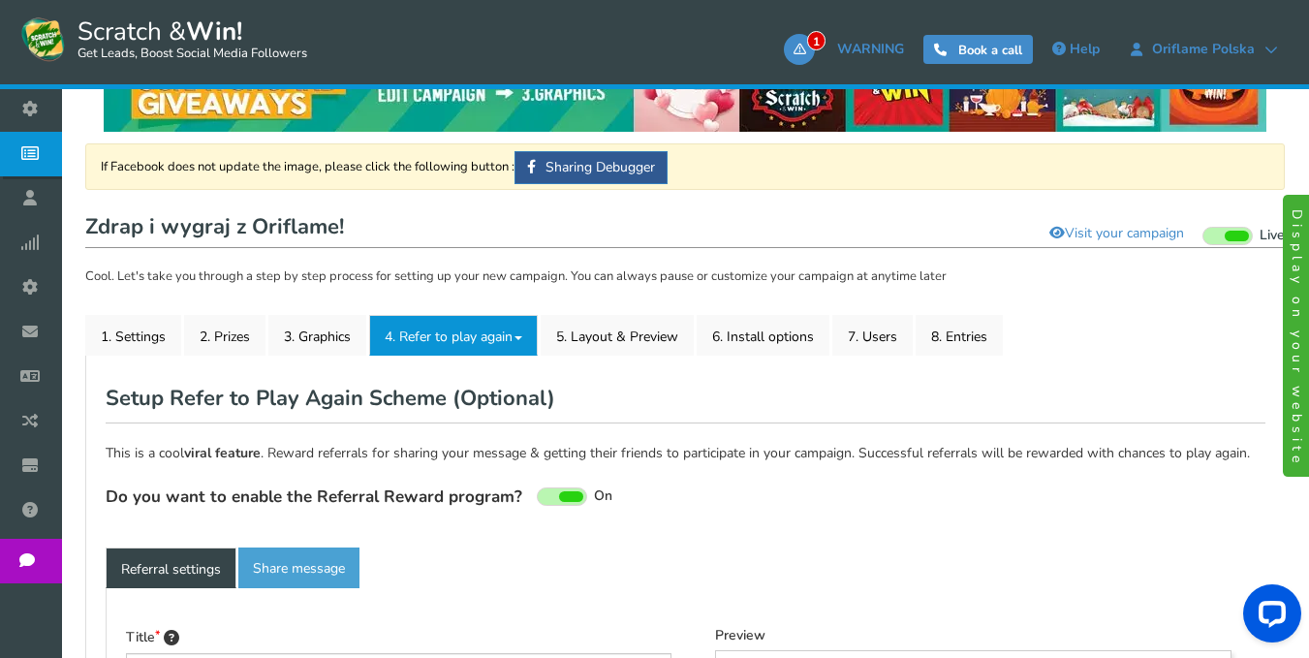
type textarea "Poleć znajomych i zyskaj większe szanse na wygraną!"
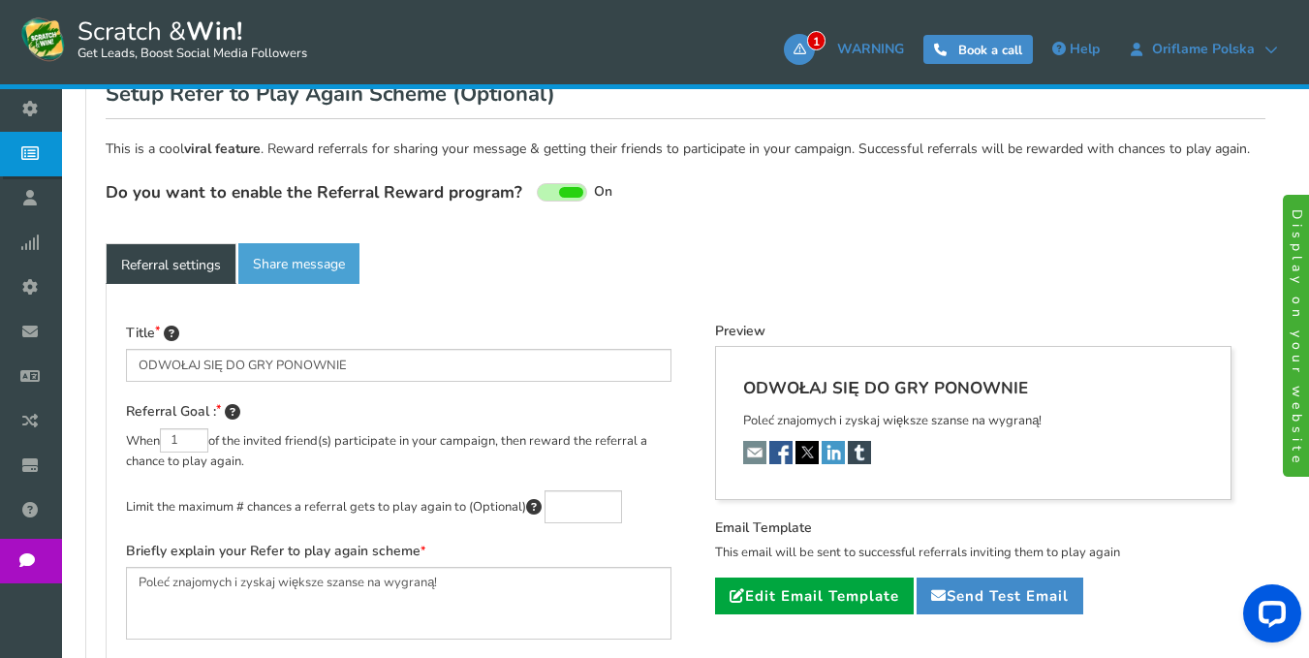
scroll to position [399, 0]
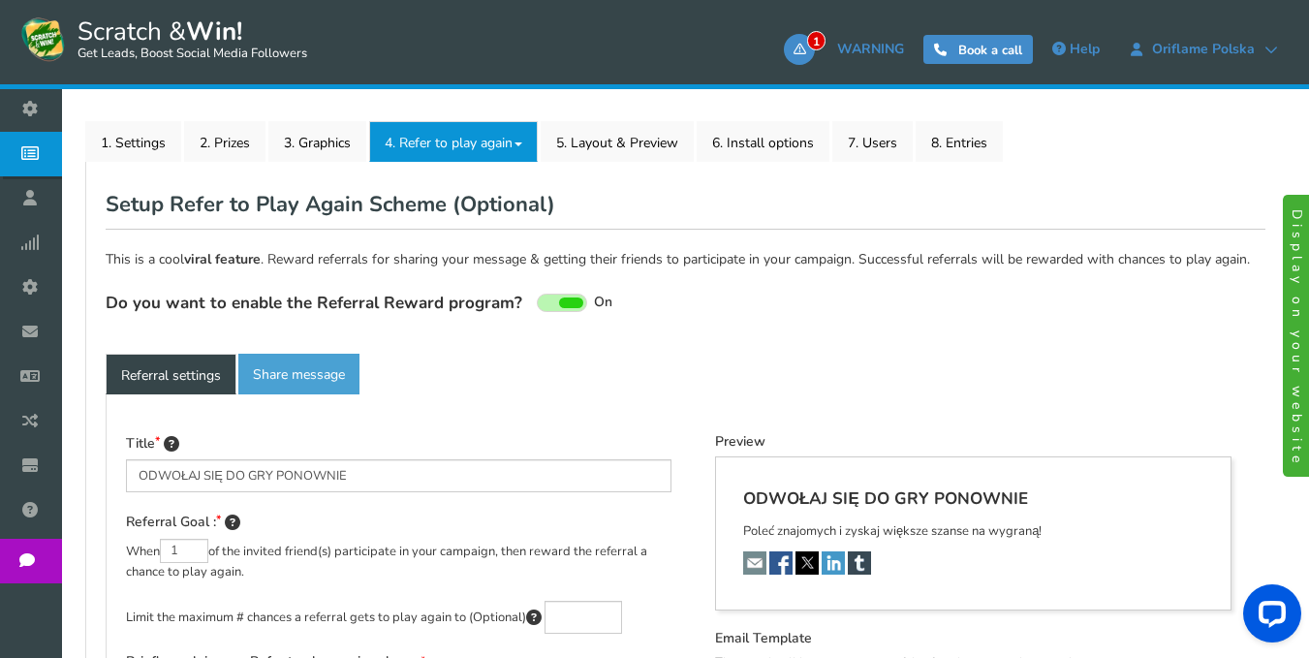
click at [559, 305] on span at bounding box center [571, 302] width 24 height 11
click at [0, 0] on input "On Off" at bounding box center [0, 0] width 0 height 0
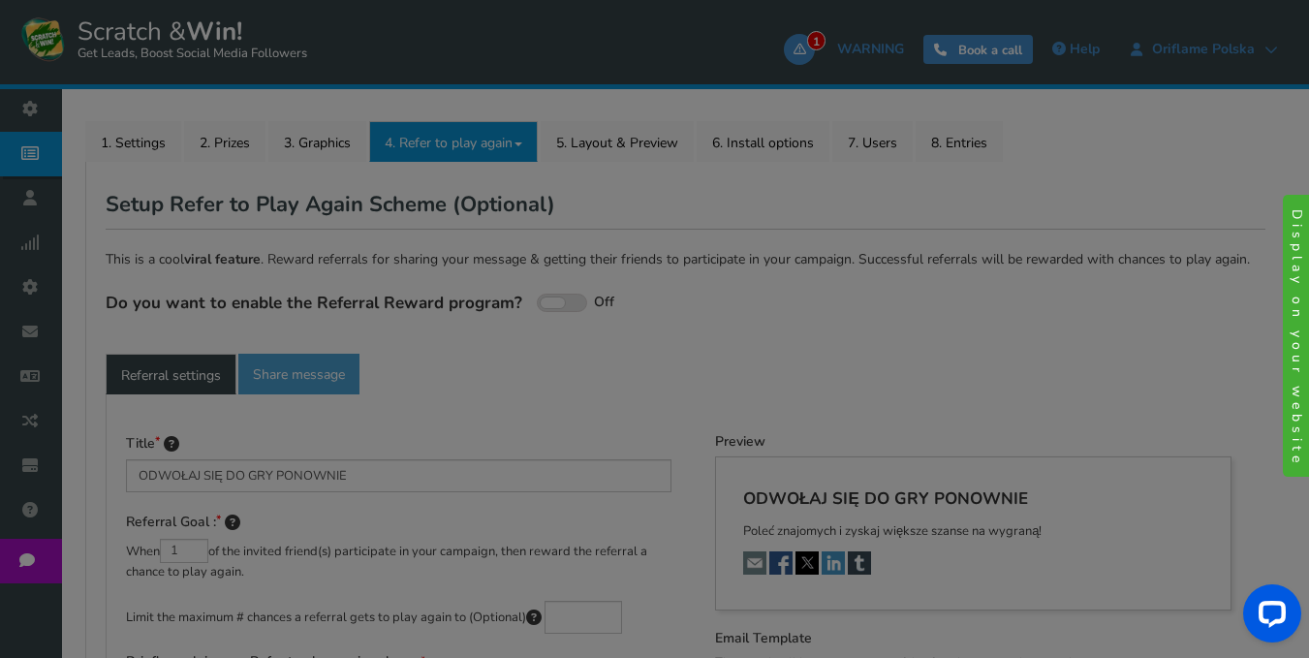
scroll to position [322, 0]
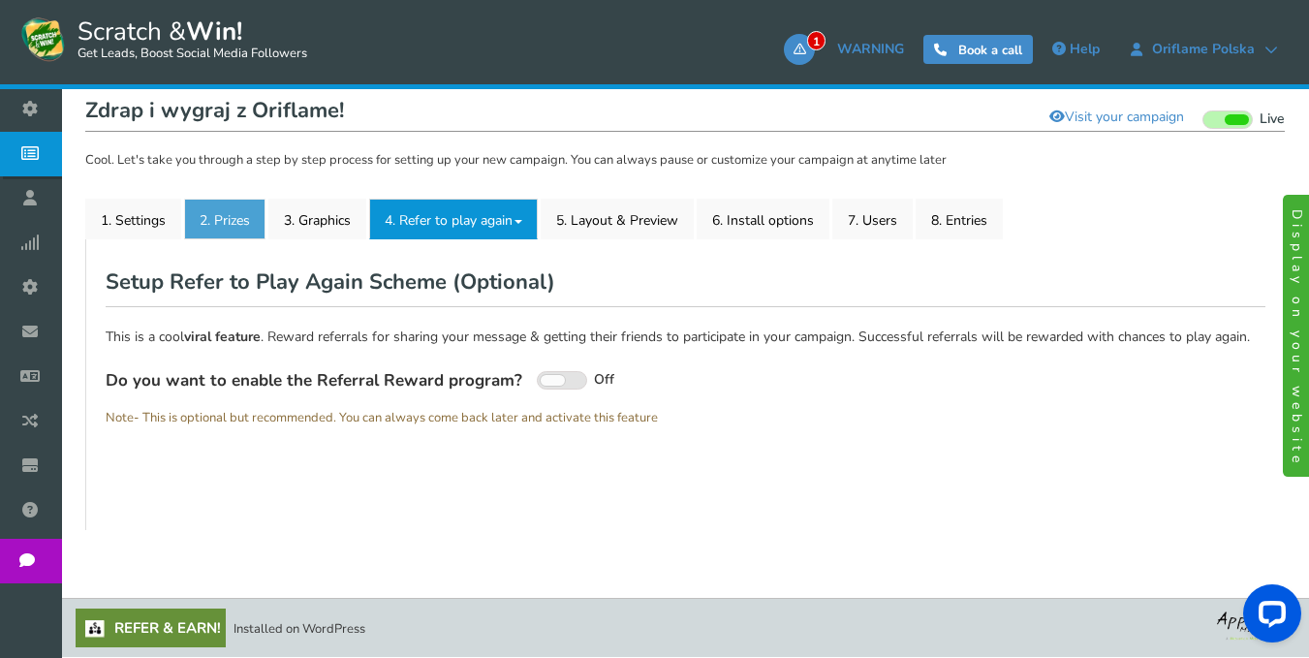
click at [224, 223] on link "2. Prizes" at bounding box center [224, 219] width 81 height 41
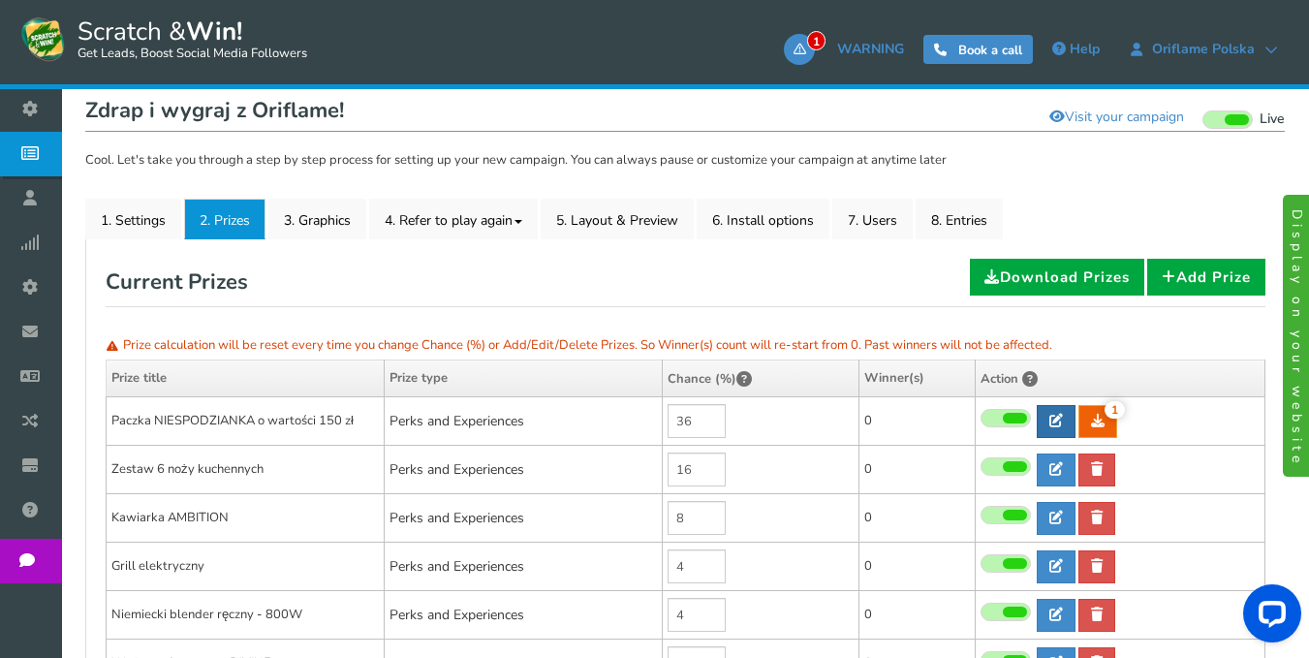
click at [1056, 420] on icon at bounding box center [1056, 421] width 14 height 14
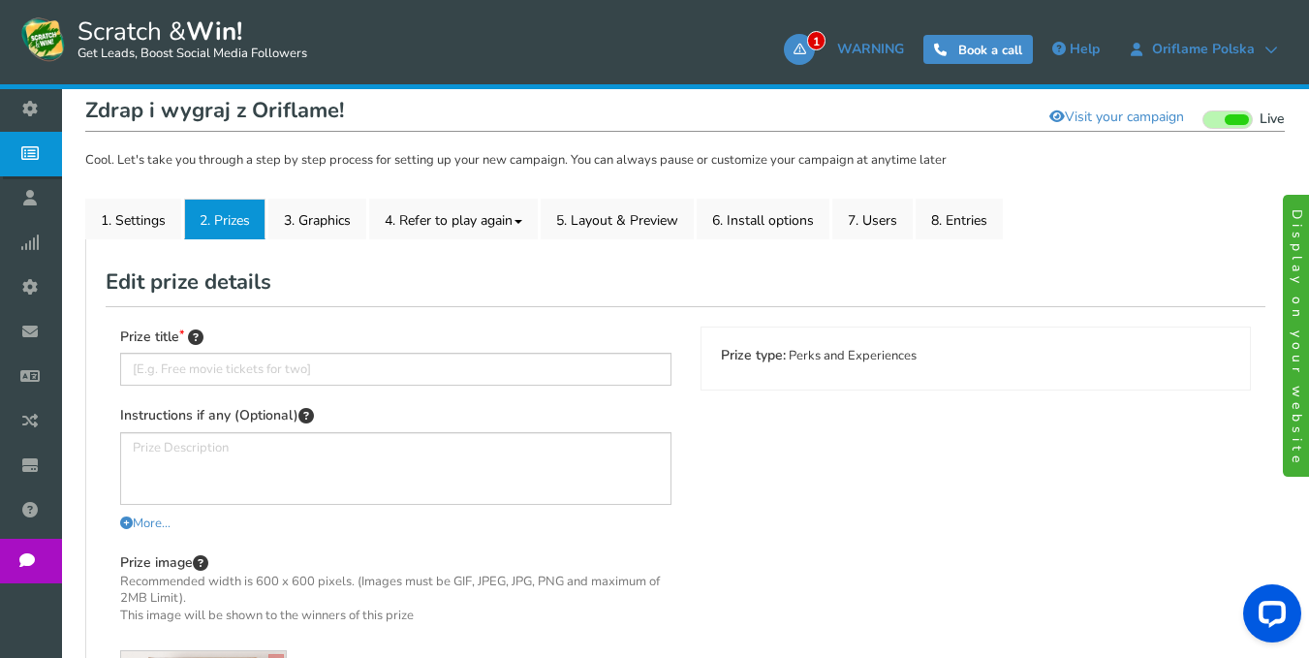
type input "Paczka NIESPODZIANKA o wartości 150 zł"
type textarea "SZCZEGÓŁOWE INFORMACJE w sprawie odbioru nagrody otrzymasz w wiadomości email l…"
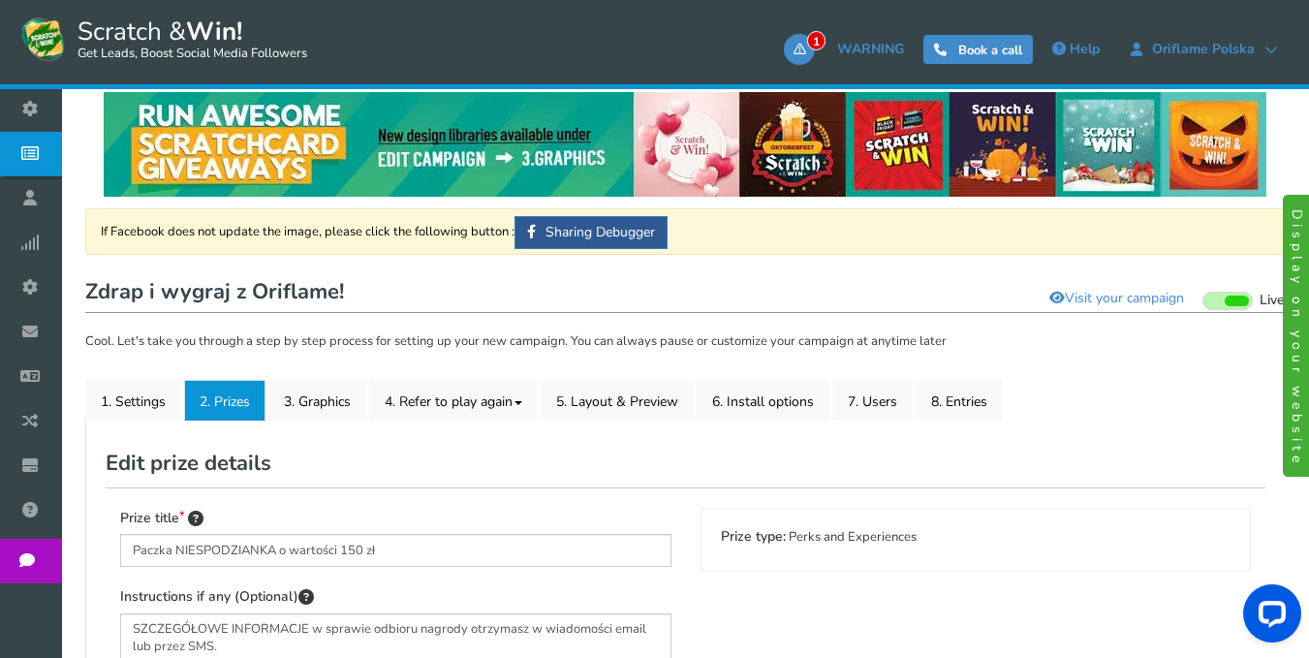
scroll to position [194, 0]
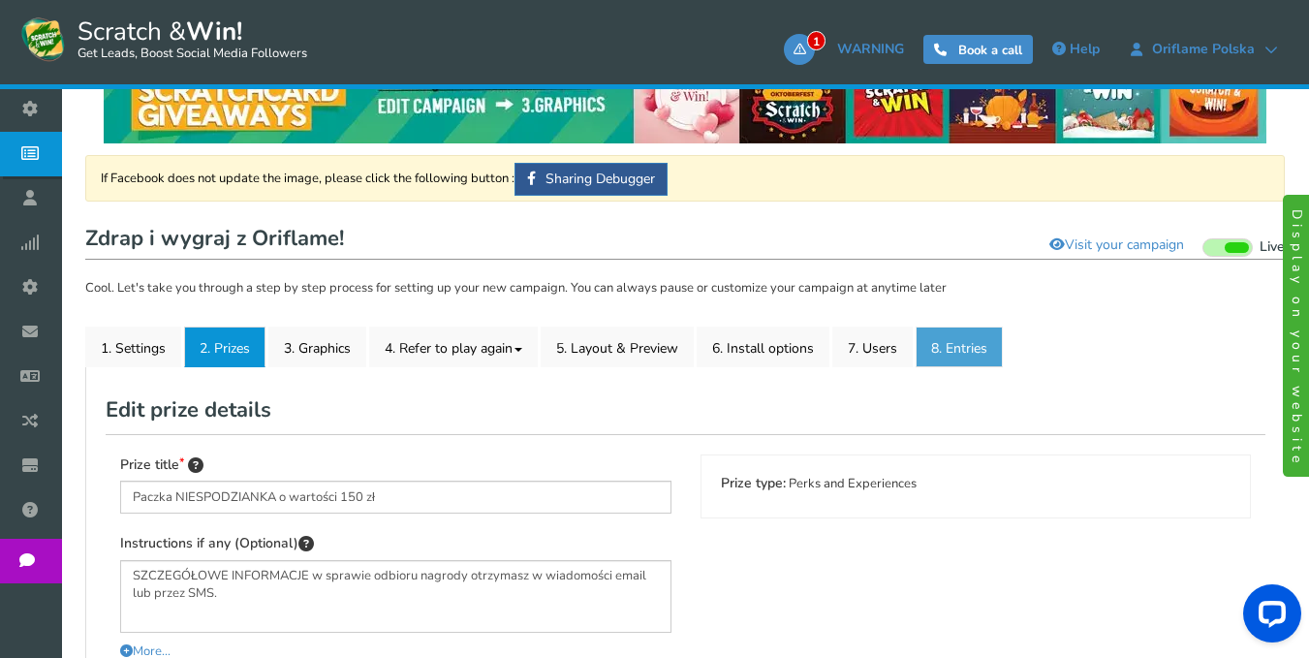
click at [963, 350] on link "8. Entries" at bounding box center [958, 346] width 87 height 41
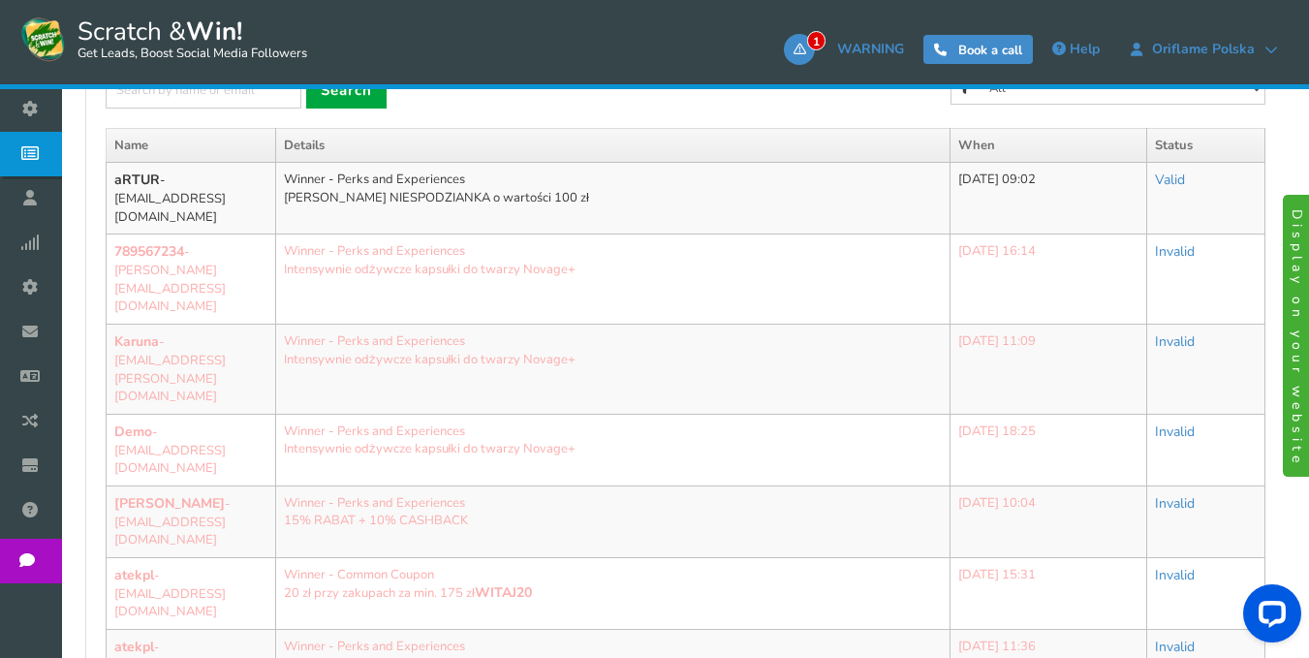
scroll to position [484, 0]
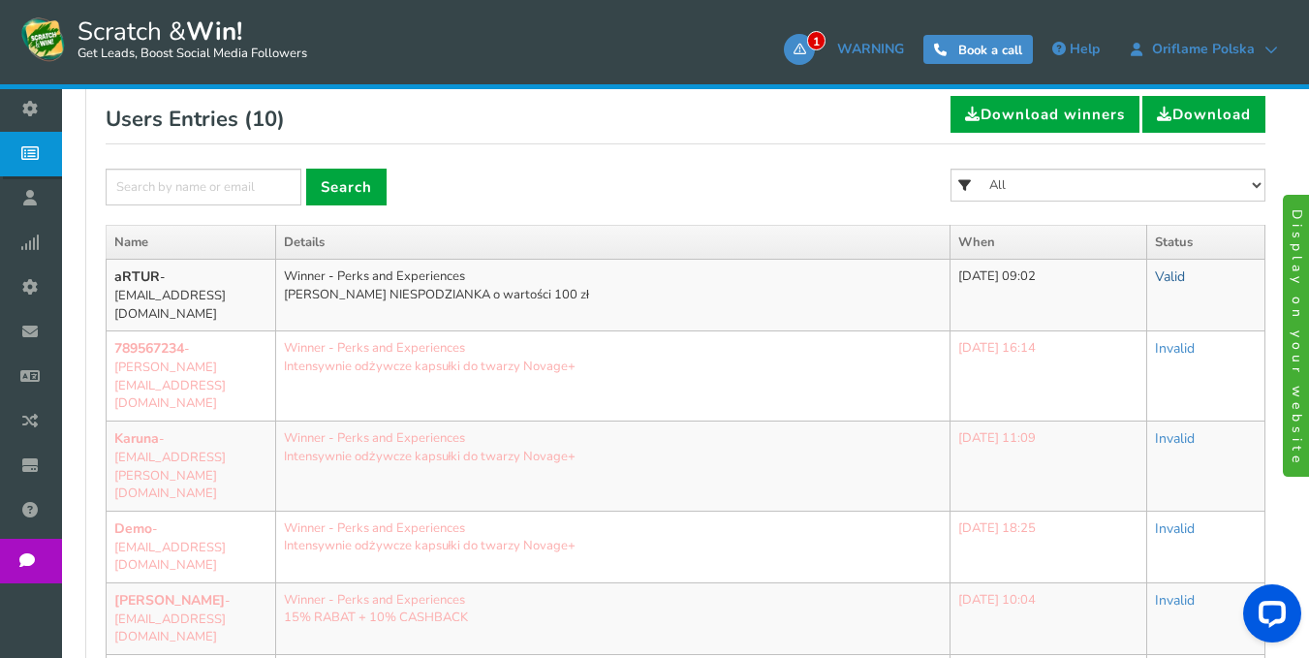
click at [1173, 275] on link "Valid" at bounding box center [1170, 276] width 30 height 18
click at [1166, 278] on link "Valid" at bounding box center [1170, 276] width 30 height 18
click at [1098, 322] on link "Valid" at bounding box center [1107, 325] width 153 height 38
